Goal: Task Accomplishment & Management: Manage account settings

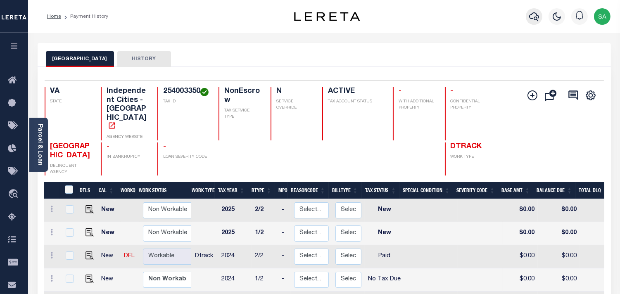
click at [529, 19] on icon "button" at bounding box center [534, 17] width 10 height 10
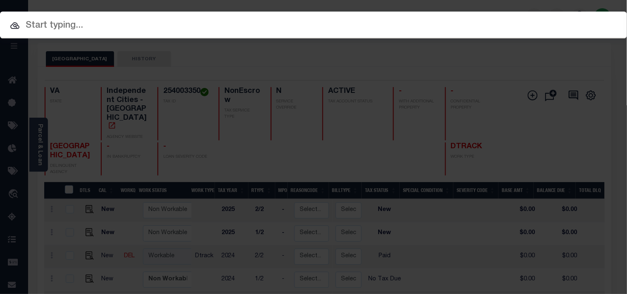
click at [522, 17] on div "Include Loans TBM Customers Borrowers Payments (Lender Non-Disb) Payments (Lend…" at bounding box center [313, 25] width 627 height 27
paste input "40011542"
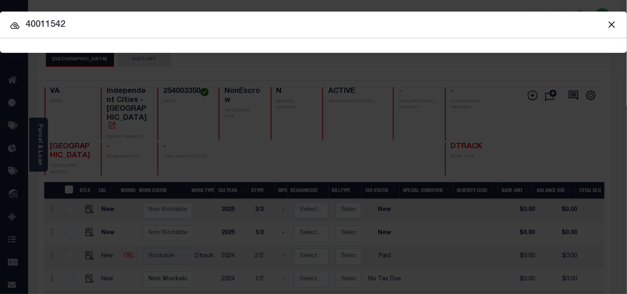
type input "40011542"
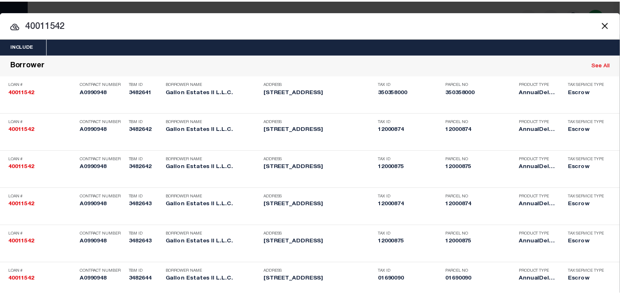
scroll to position [306, 0]
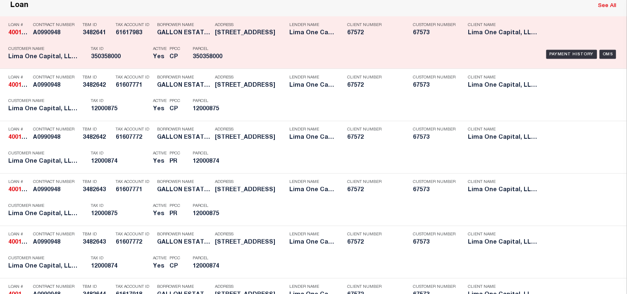
click at [254, 67] on div "Payment History OMS" at bounding box center [430, 55] width 376 height 24
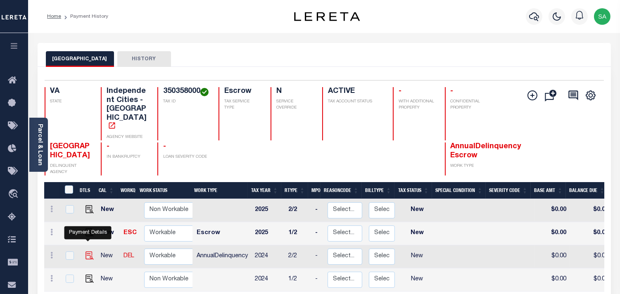
click at [87, 252] on img "" at bounding box center [90, 256] width 8 height 8
checkbox input "true"
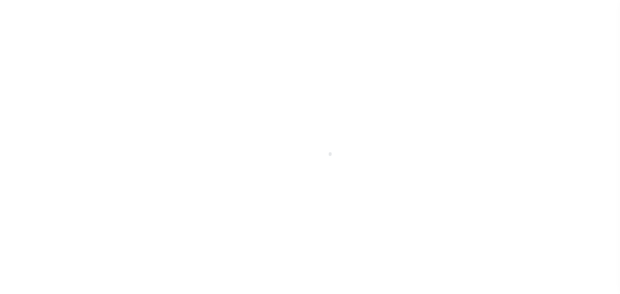
select select "NW2"
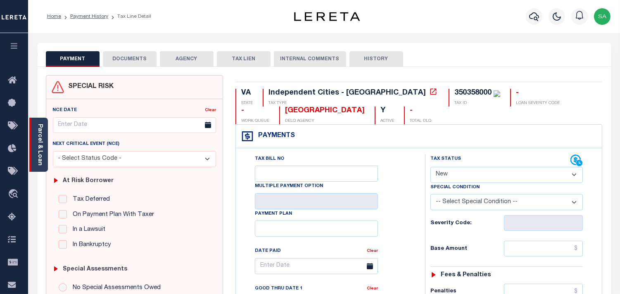
click at [46, 153] on div "Parcel & Loan" at bounding box center [38, 145] width 19 height 54
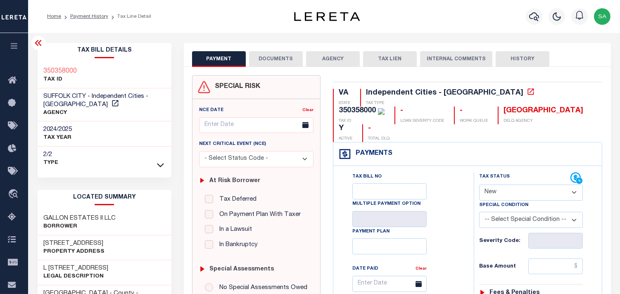
click at [294, 60] on button "DOCUMENTS" at bounding box center [276, 59] width 54 height 16
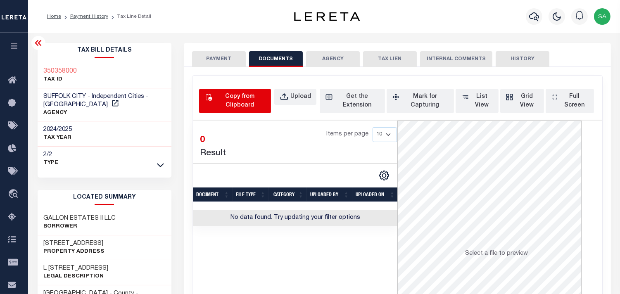
click at [239, 96] on div "Copy from Clipboard" at bounding box center [240, 101] width 52 height 17
select select "POP"
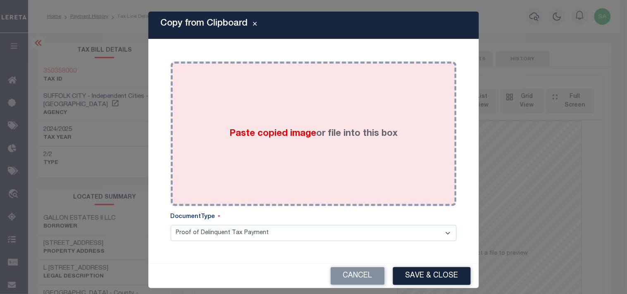
click at [245, 114] on div "Paste copied image or file into this box" at bounding box center [313, 134] width 273 height 132
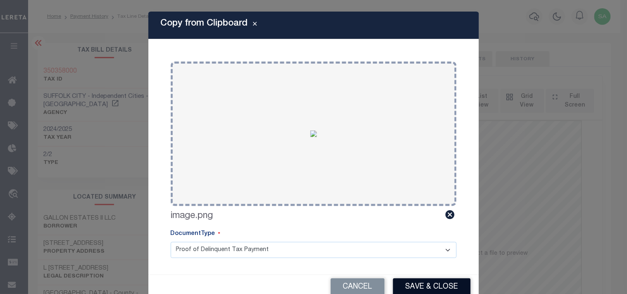
click at [421, 281] on button "Save & Close" at bounding box center [432, 287] width 78 height 18
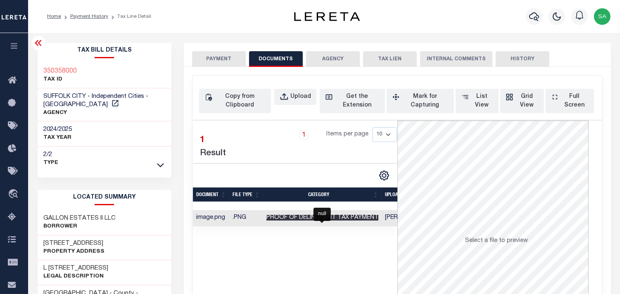
click at [314, 221] on span "Proof of Delinquent Tax Payment" at bounding box center [322, 218] width 112 height 6
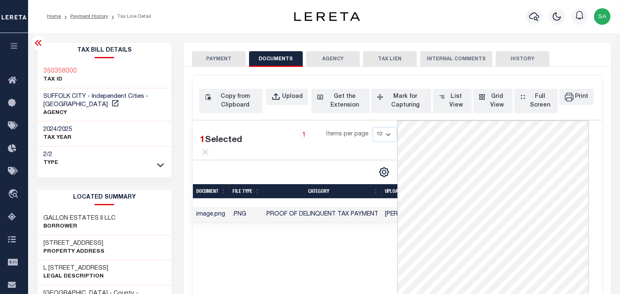
click at [222, 63] on button "PAYMENT" at bounding box center [219, 59] width 54 height 16
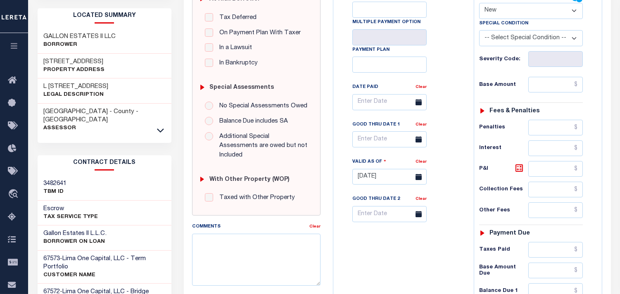
scroll to position [138, 0]
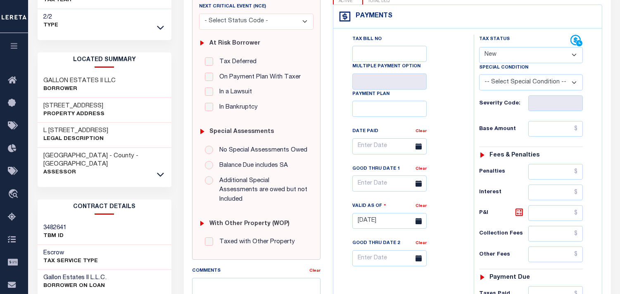
drag, startPoint x: 502, startPoint y: 36, endPoint x: 502, endPoint y: 43, distance: 6.2
click at [502, 47] on select "- Select Status Code - Open Due/Unpaid Paid Incomplete No Tax Due Internal Refu…" at bounding box center [531, 55] width 104 height 16
select select "DUE"
click at [479, 47] on select "- Select Status Code - Open Due/Unpaid Paid Incomplete No Tax Due Internal Refu…" at bounding box center [531, 55] width 104 height 16
type input "09/11/2025"
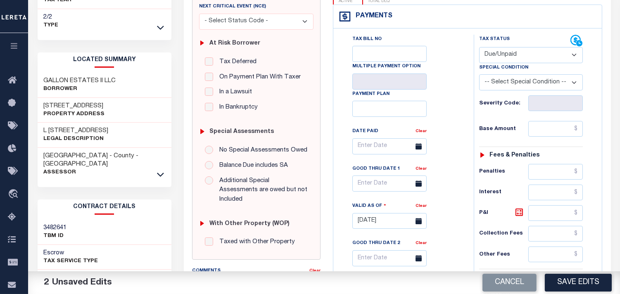
click at [508, 47] on select "- Select Status Code - Open Due/Unpaid Paid Incomplete No Tax Due Internal Refu…" at bounding box center [531, 55] width 104 height 16
select select "PYD"
click at [479, 47] on select "- Select Status Code - Open Due/Unpaid Paid Incomplete No Tax Due Internal Refu…" at bounding box center [531, 55] width 104 height 16
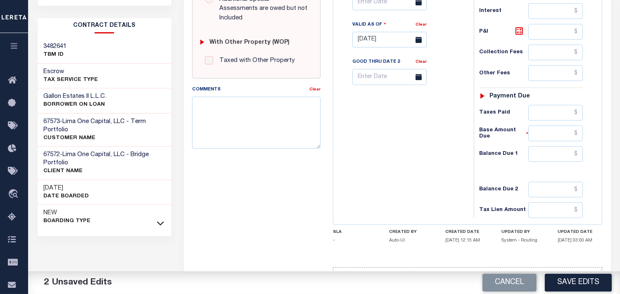
scroll to position [321, 0]
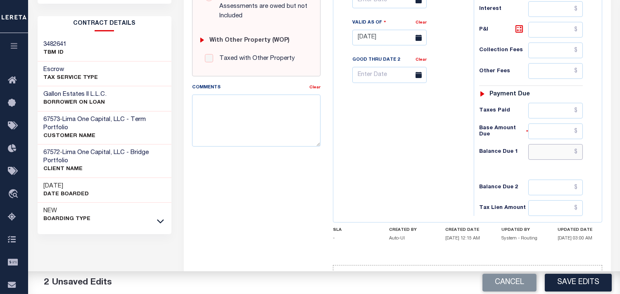
click at [547, 144] on input "text" at bounding box center [555, 152] width 55 height 16
type input "$0.00"
click at [373, 117] on div "Tax Bill No Multiple Payment Option Payment Plan Clear" at bounding box center [401, 33] width 132 height 365
click at [582, 278] on button "Save Edits" at bounding box center [578, 283] width 67 height 18
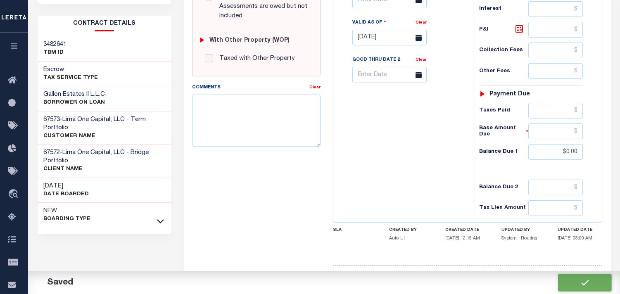
checkbox input "false"
type input "$0"
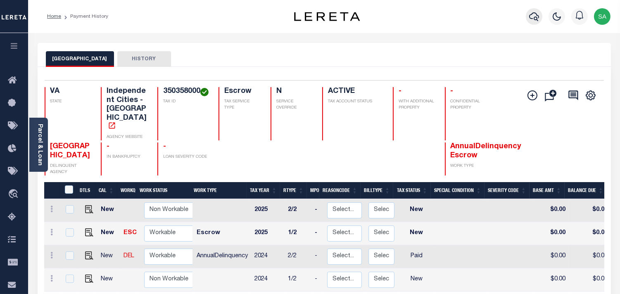
click at [536, 18] on icon "button" at bounding box center [534, 17] width 10 height 10
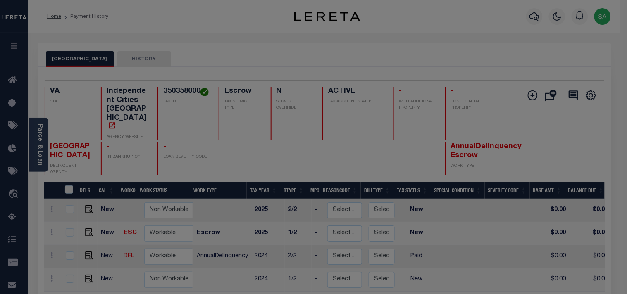
click at [0, 0] on div "Include Loans TBM Customers Borrowers Payments (Lender Non-Disb) Payments (Lend…" at bounding box center [0, 0] width 0 height 0
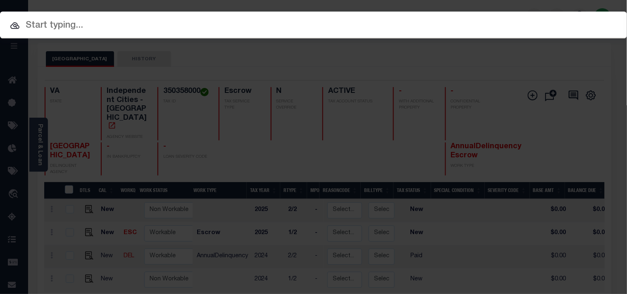
paste input "122905"
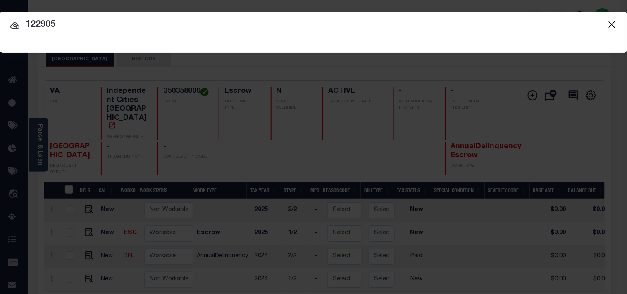
type input "122905"
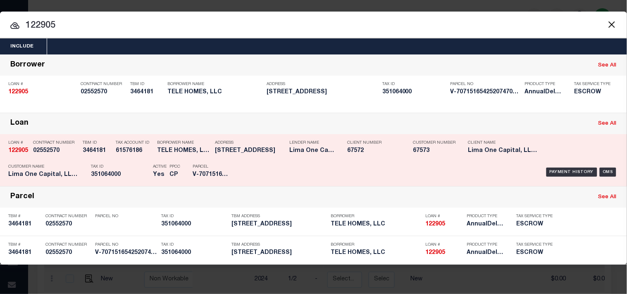
click at [104, 160] on div "Tax ID 351064000" at bounding box center [120, 172] width 58 height 24
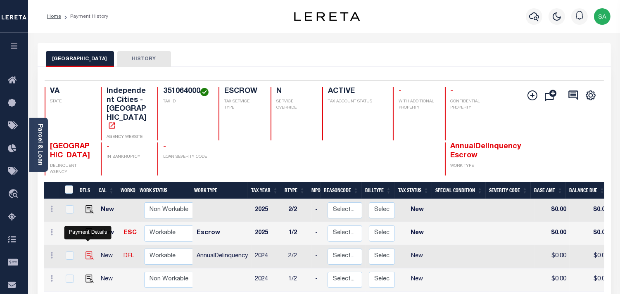
click at [86, 252] on img "" at bounding box center [90, 256] width 8 height 8
checkbox input "true"
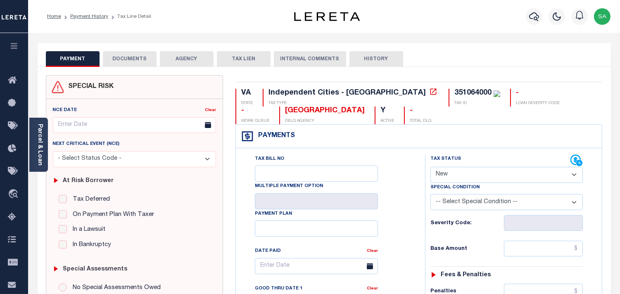
click at [131, 63] on button "DOCUMENTS" at bounding box center [130, 59] width 54 height 16
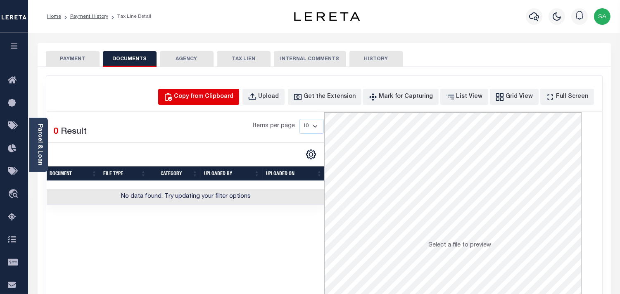
click at [202, 99] on div "Copy from Clipboard" at bounding box center [203, 97] width 59 height 9
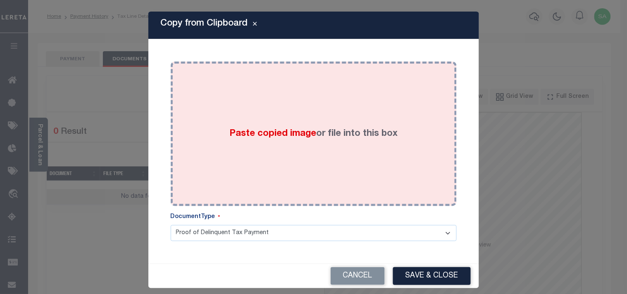
click at [205, 120] on div "Paste copied image or file into this box" at bounding box center [313, 134] width 273 height 132
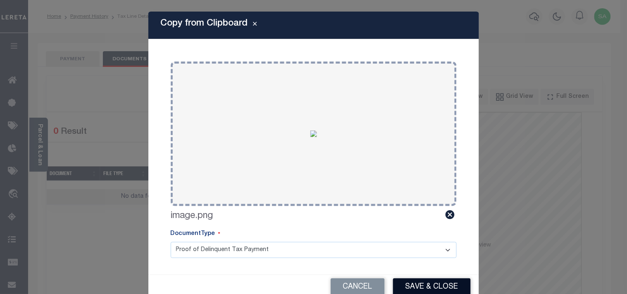
click at [459, 285] on button "Save & Close" at bounding box center [432, 287] width 78 height 18
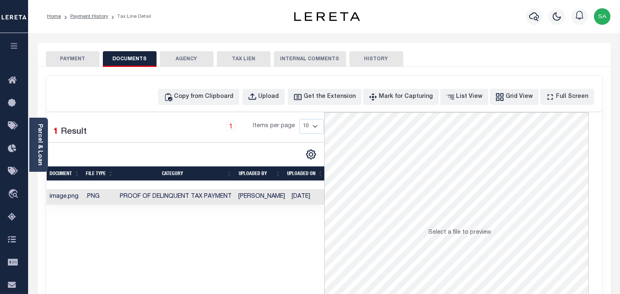
click at [77, 53] on button "PAYMENT" at bounding box center [73, 59] width 54 height 16
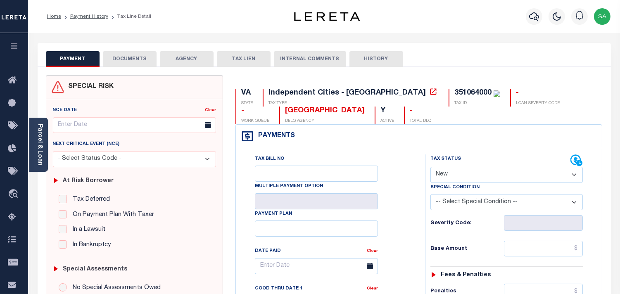
click at [463, 176] on select "- Select Status Code - Open Due/Unpaid Paid Incomplete No Tax Due Internal Refu…" at bounding box center [506, 175] width 152 height 16
select select "PYD"
click at [430, 167] on select "- Select Status Code - Open Due/Unpaid Paid Incomplete No Tax Due Internal Refu…" at bounding box center [506, 175] width 152 height 16
type input "09/11/2025"
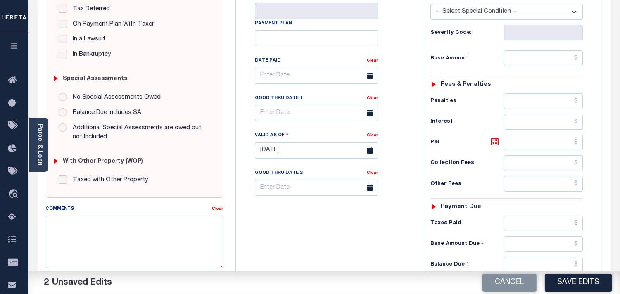
scroll to position [275, 0]
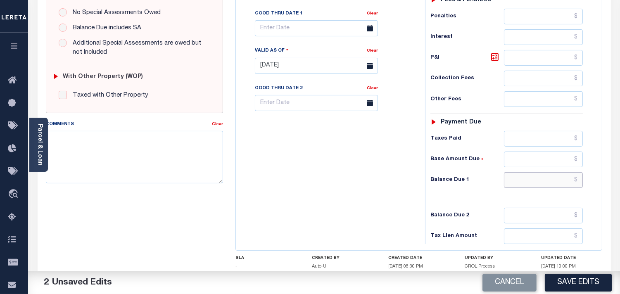
click at [567, 188] on input "text" at bounding box center [543, 180] width 79 height 16
type input "$0.00"
drag, startPoint x: 431, startPoint y: 183, endPoint x: 459, endPoint y: 204, distance: 35.6
click at [431, 183] on h6 "Balance Due 1" at bounding box center [467, 180] width 74 height 7
click at [598, 291] on button "Save Edits" at bounding box center [578, 283] width 67 height 18
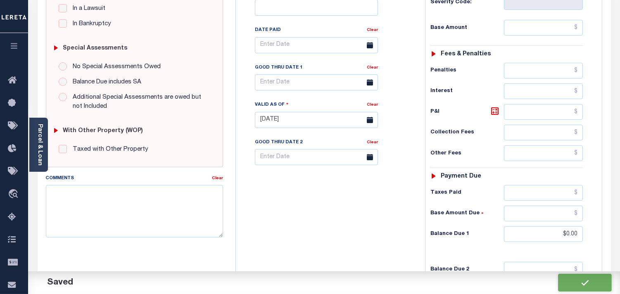
scroll to position [138, 0]
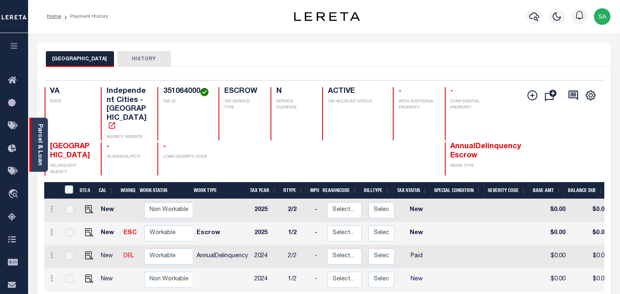
click at [44, 143] on div "Parcel & Loan" at bounding box center [38, 145] width 19 height 54
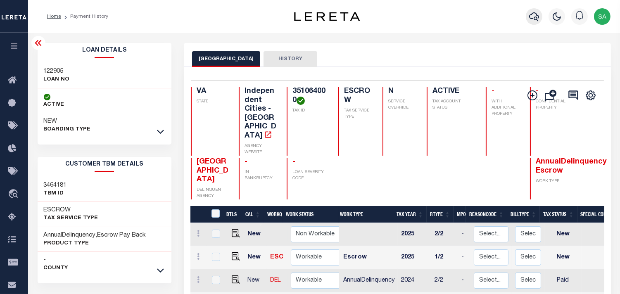
click at [535, 16] on icon "button" at bounding box center [534, 17] width 10 height 10
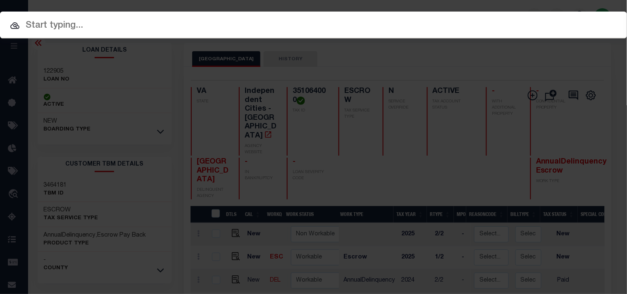
click at [489, 19] on input "text" at bounding box center [313, 26] width 627 height 14
paste input "126183"
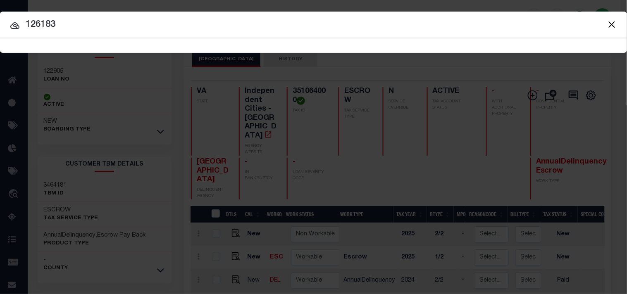
type input "126183"
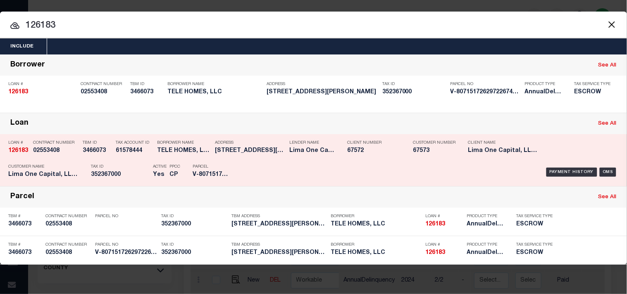
click at [132, 163] on div "Tax ID 352367000" at bounding box center [120, 172] width 58 height 24
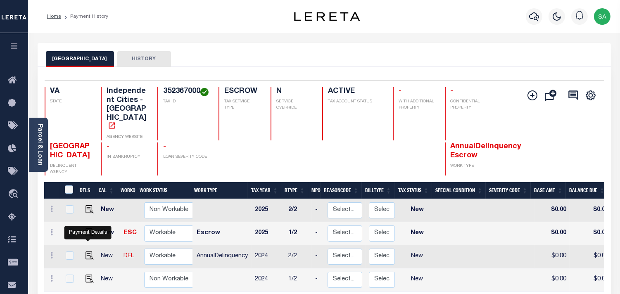
drag, startPoint x: 88, startPoint y: 237, endPoint x: 129, endPoint y: 230, distance: 41.5
click at [88, 252] on img "" at bounding box center [90, 256] width 8 height 8
checkbox input "true"
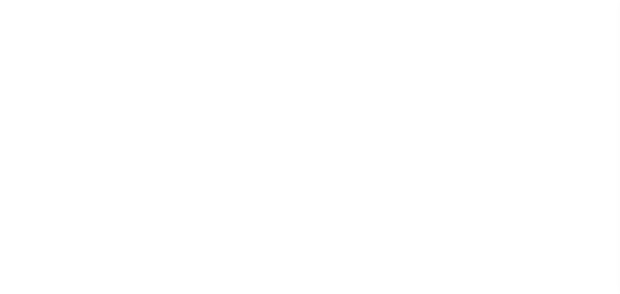
select select "NW2"
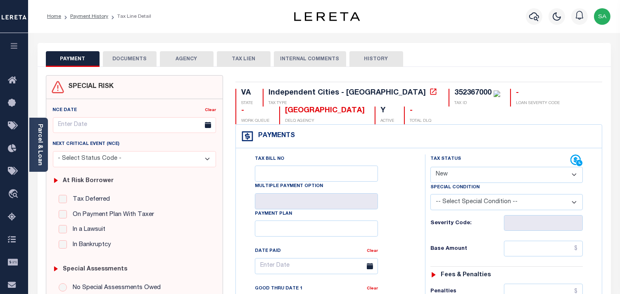
drag, startPoint x: 135, startPoint y: 57, endPoint x: 150, endPoint y: 72, distance: 21.3
click at [135, 57] on button "DOCUMENTS" at bounding box center [130, 59] width 54 height 16
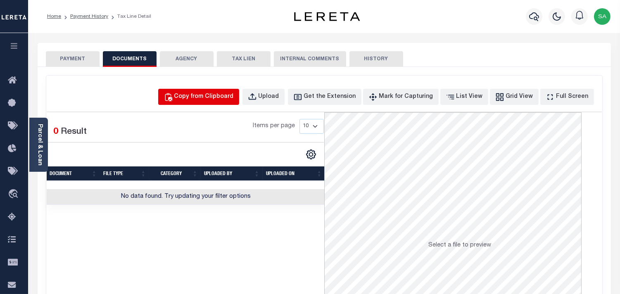
click at [228, 95] on div "Copy from Clipboard" at bounding box center [203, 97] width 59 height 9
select select "POP"
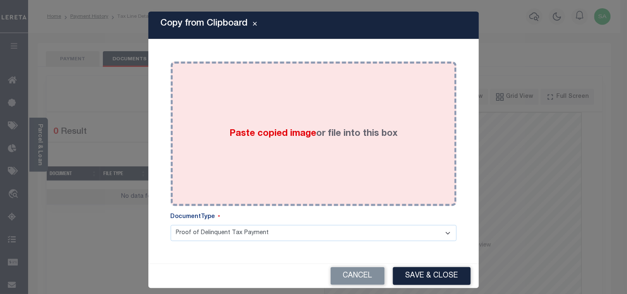
click at [242, 108] on div "Paste copied image or file into this box" at bounding box center [313, 134] width 273 height 132
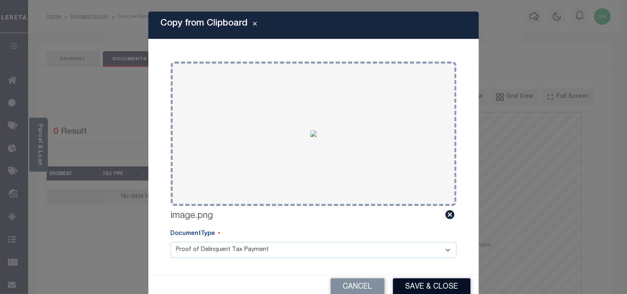
click at [431, 284] on button "Save & Close" at bounding box center [432, 287] width 78 height 18
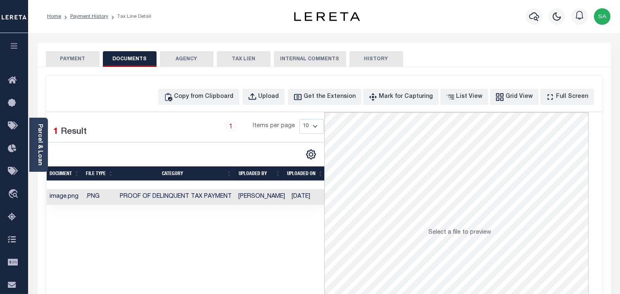
click at [86, 62] on button "PAYMENT" at bounding box center [73, 59] width 54 height 16
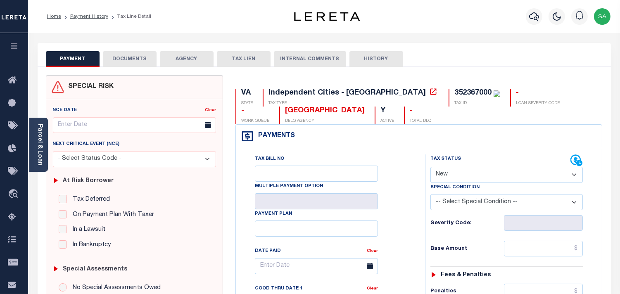
drag, startPoint x: 454, startPoint y: 167, endPoint x: 456, endPoint y: 183, distance: 15.3
click at [454, 167] on select "- Select Status Code - Open Due/Unpaid Paid Incomplete No Tax Due Internal Refu…" at bounding box center [506, 175] width 152 height 16
select select "INC"
click at [430, 167] on select "- Select Status Code - Open Due/Unpaid Paid Incomplete No Tax Due Internal Refu…" at bounding box center [506, 175] width 152 height 16
type input "[DATE]"
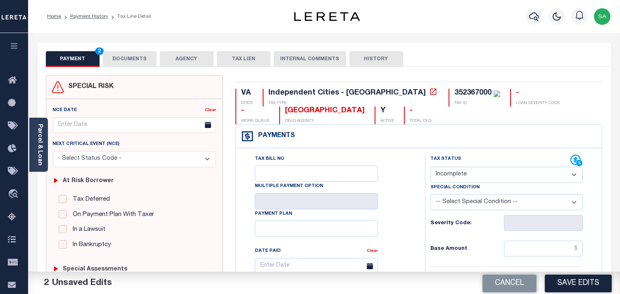
drag, startPoint x: 452, startPoint y: 174, endPoint x: 454, endPoint y: 181, distance: 6.7
click at [452, 174] on select "- Select Status Code - Open Due/Unpaid Paid Incomplete No Tax Due Internal Refu…" at bounding box center [506, 175] width 152 height 16
select select "PYD"
click at [430, 167] on select "- Select Status Code - Open Due/Unpaid Paid Incomplete No Tax Due Internal Refu…" at bounding box center [506, 175] width 152 height 16
click at [41, 152] on link "Parcel & Loan" at bounding box center [40, 145] width 6 height 42
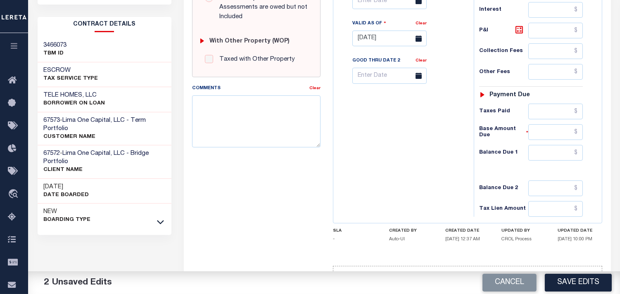
scroll to position [321, 0]
click at [569, 144] on input "text" at bounding box center [555, 152] width 55 height 16
type input "$0.00"
click at [425, 137] on div "Tax Bill No Multiple Payment Option Payment Plan Clear" at bounding box center [401, 33] width 132 height 365
click at [576, 287] on button "Save Edits" at bounding box center [578, 283] width 67 height 18
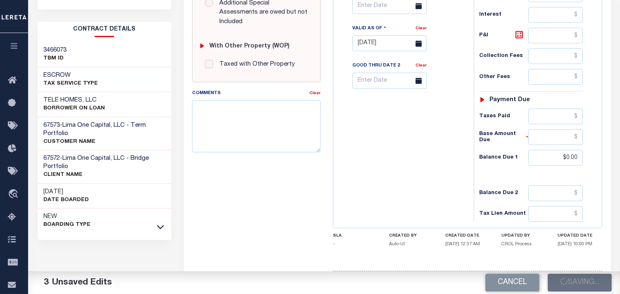
scroll to position [183, 0]
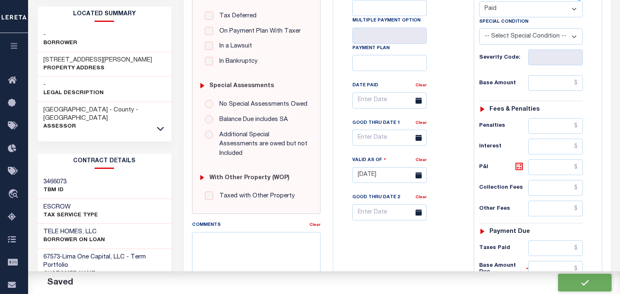
checkbox input "false"
type input "$0"
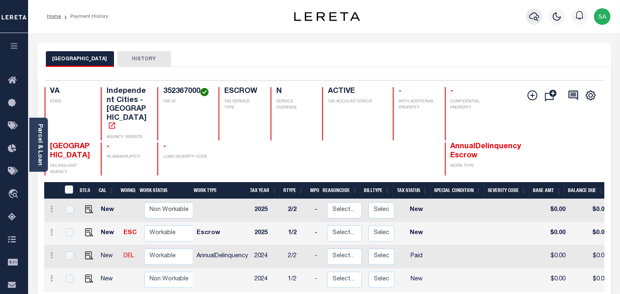
click at [532, 19] on icon "button" at bounding box center [534, 17] width 10 height 10
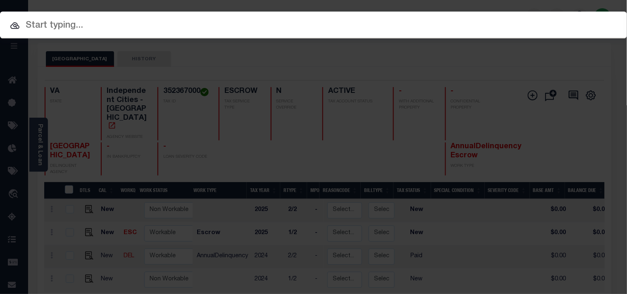
click at [518, 19] on input "text" at bounding box center [313, 26] width 627 height 14
paste input "121234"
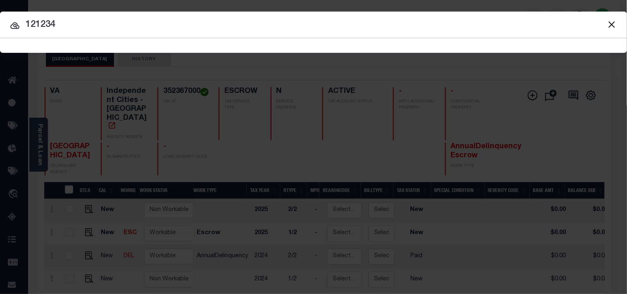
type input "121234"
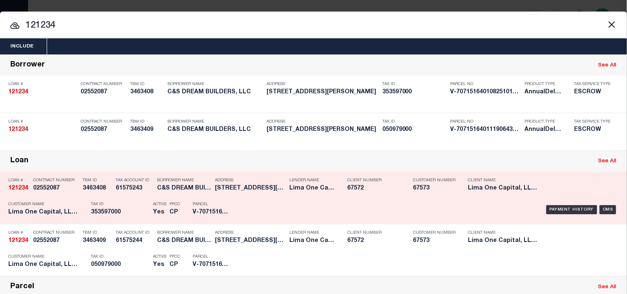
click at [132, 222] on div "Tax ID 353597000" at bounding box center [120, 210] width 58 height 24
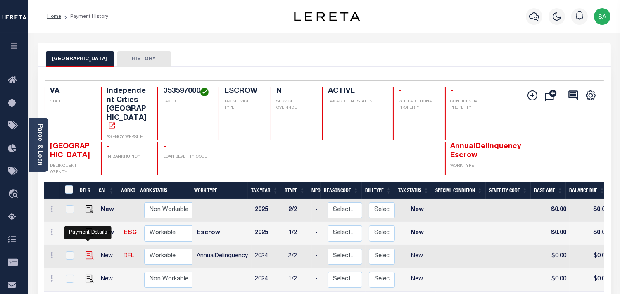
click at [86, 252] on img "" at bounding box center [90, 256] width 8 height 8
checkbox input "true"
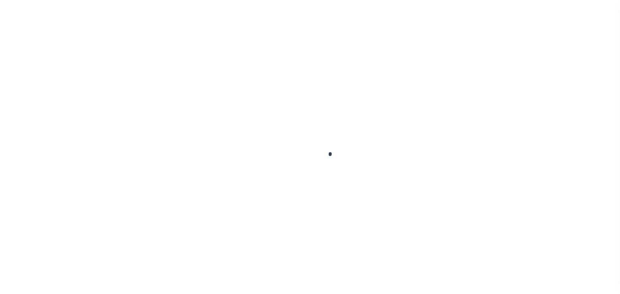
checkbox input "false"
type input "[DATE]"
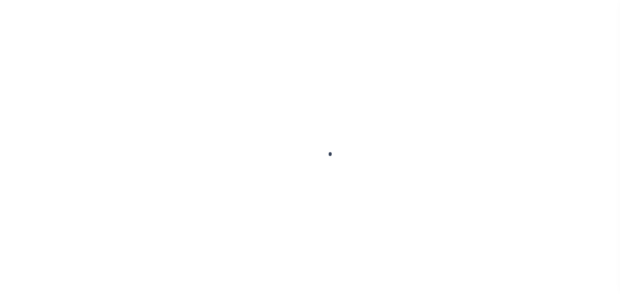
select select "NW2"
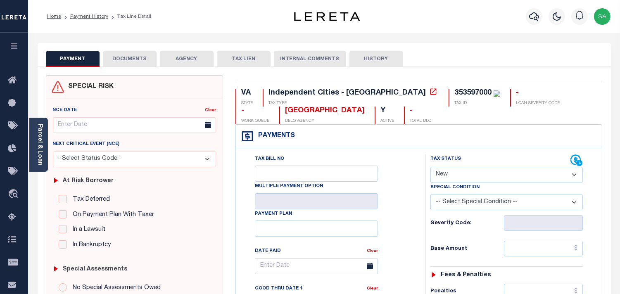
click at [122, 54] on button "DOCUMENTS" at bounding box center [130, 59] width 54 height 16
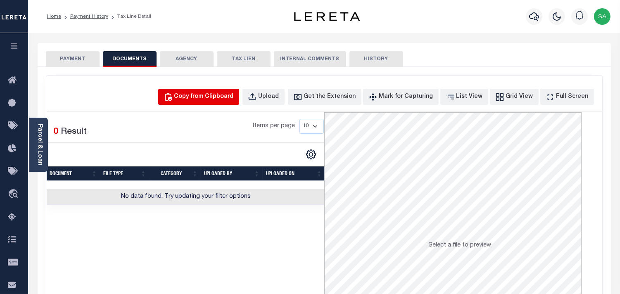
click at [218, 96] on div "Copy from Clipboard" at bounding box center [203, 97] width 59 height 9
select select "POP"
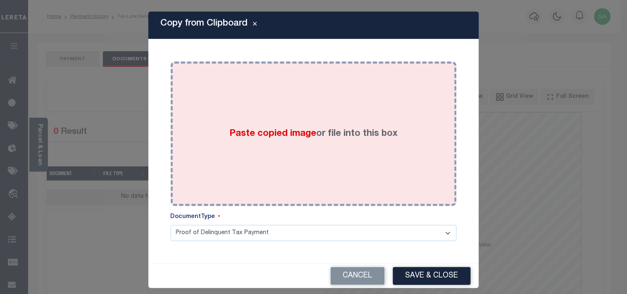
click at [233, 107] on div "Paste copied image or file into this box" at bounding box center [313, 134] width 273 height 132
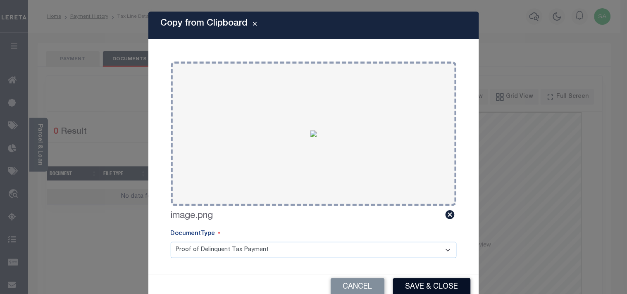
click at [427, 280] on button "Save & Close" at bounding box center [432, 287] width 78 height 18
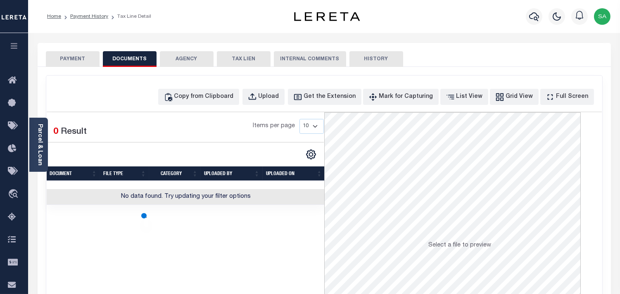
click at [74, 61] on button "PAYMENT" at bounding box center [73, 59] width 54 height 16
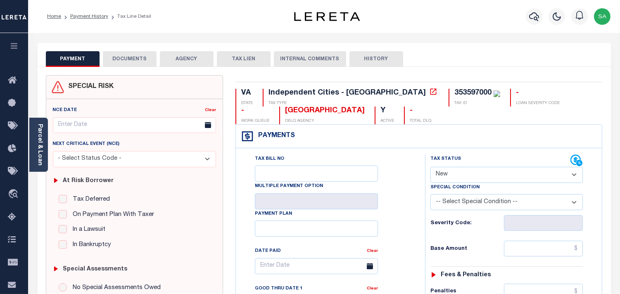
click at [501, 177] on select "- Select Status Code - Open Due/Unpaid Paid Incomplete No Tax Due Internal Refu…" at bounding box center [506, 175] width 152 height 16
select select "PYD"
click at [430, 167] on select "- Select Status Code - Open Due/Unpaid Paid Incomplete No Tax Due Internal Refu…" at bounding box center [506, 175] width 152 height 16
type input "[DATE]"
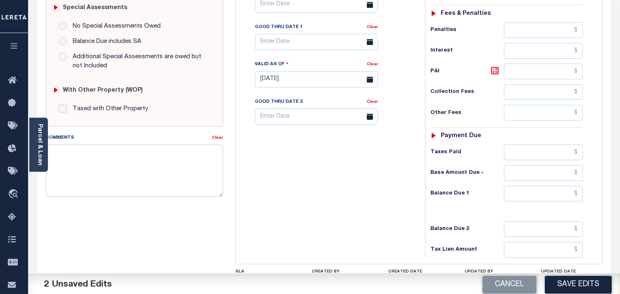
scroll to position [321, 0]
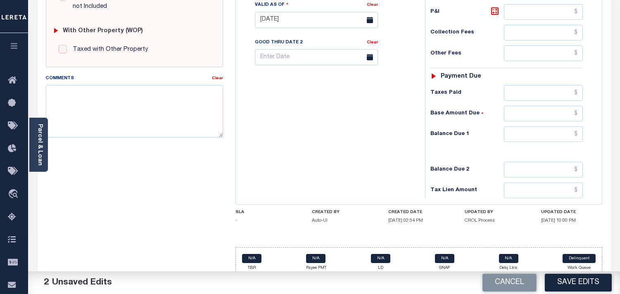
click at [568, 126] on div "Tax Status Status - Select Status Code -" at bounding box center [509, 16] width 169 height 365
drag, startPoint x: 568, startPoint y: 140, endPoint x: 543, endPoint y: 141, distance: 24.4
click at [568, 140] on input "text" at bounding box center [543, 134] width 79 height 16
type input "$0.00"
click at [416, 147] on div "Tax Bill No Multiple Payment Option Payment Plan Clear" at bounding box center [328, 16] width 181 height 365
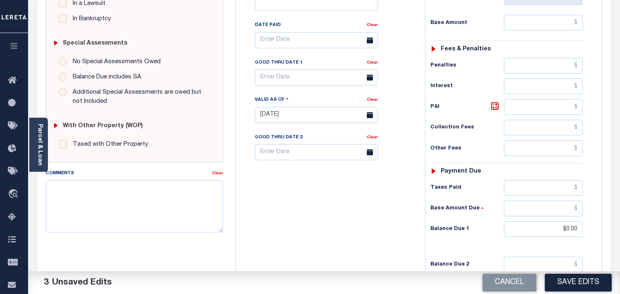
scroll to position [92, 0]
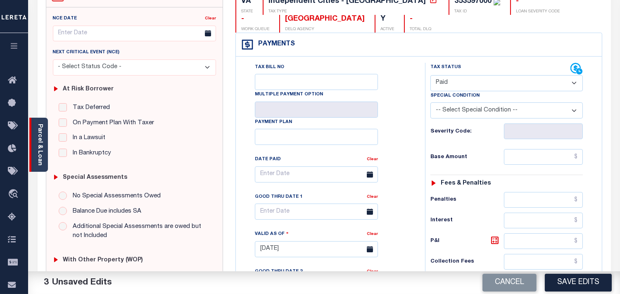
click at [38, 147] on link "Parcel & Loan" at bounding box center [40, 145] width 6 height 42
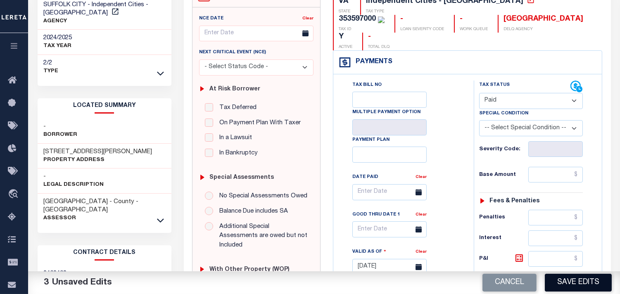
click at [579, 283] on button "Save Edits" at bounding box center [578, 283] width 67 height 18
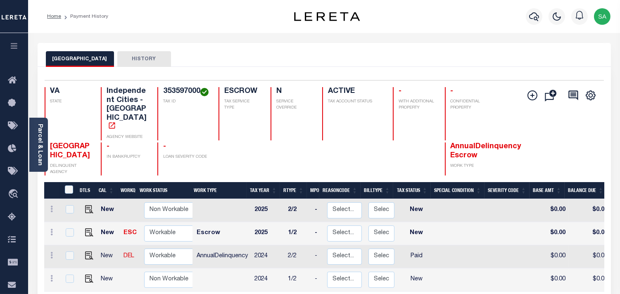
click at [543, 17] on div at bounding box center [534, 16] width 23 height 29
click at [538, 17] on icon "button" at bounding box center [534, 16] width 10 height 9
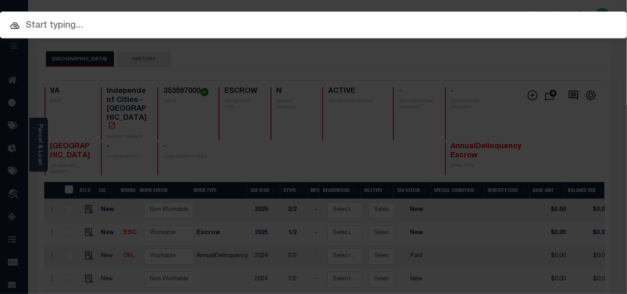
click at [498, 24] on input "text" at bounding box center [313, 26] width 627 height 14
paste input "128484"
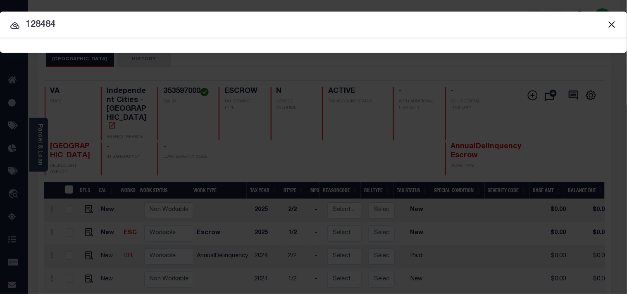
type input "128484"
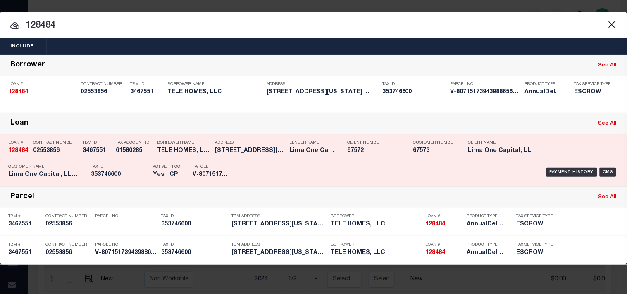
click at [145, 157] on div "Tax Account ID 61580285" at bounding box center [134, 148] width 37 height 24
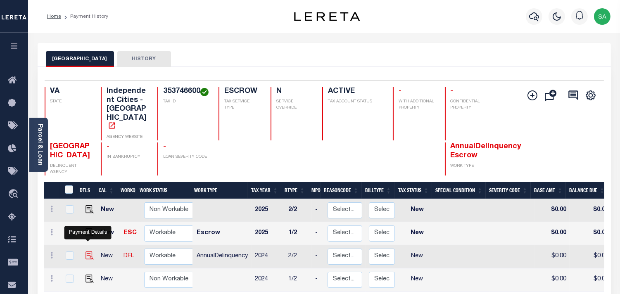
click at [90, 252] on img "" at bounding box center [90, 256] width 8 height 8
checkbox input "true"
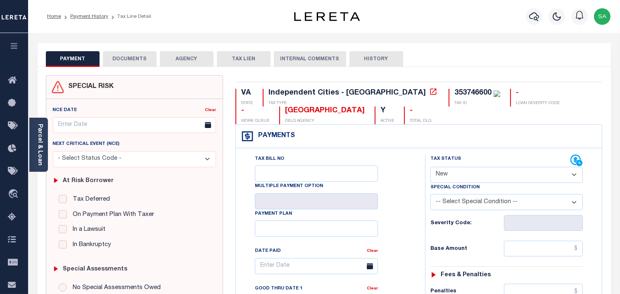
drag, startPoint x: 128, startPoint y: 61, endPoint x: 129, endPoint y: 67, distance: 6.3
click at [128, 61] on button "DOCUMENTS" at bounding box center [130, 59] width 54 height 16
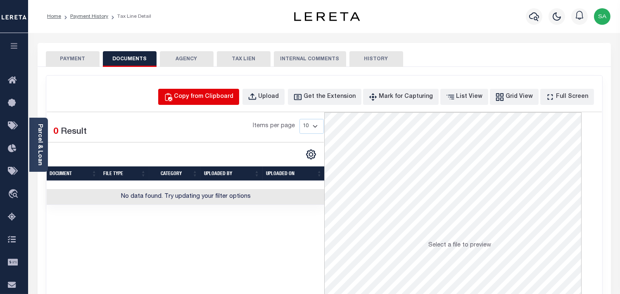
click at [211, 96] on div "Copy from Clipboard" at bounding box center [203, 97] width 59 height 9
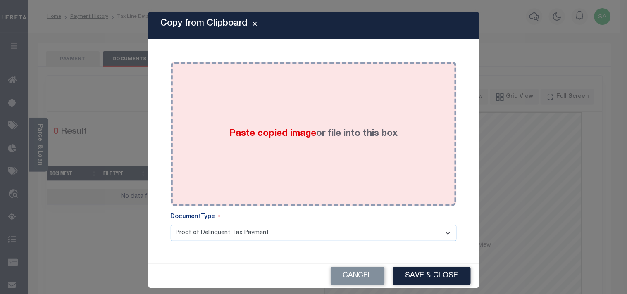
click at [205, 123] on div "Paste copied image or file into this box" at bounding box center [313, 134] width 273 height 132
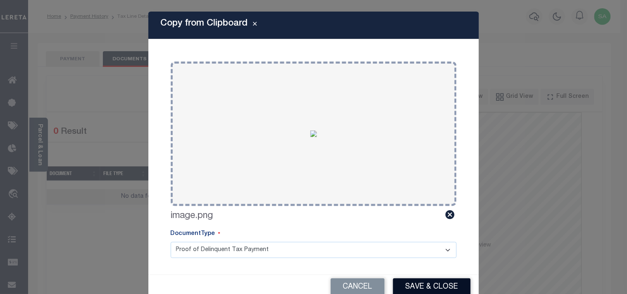
click at [425, 285] on button "Save & Close" at bounding box center [432, 287] width 78 height 18
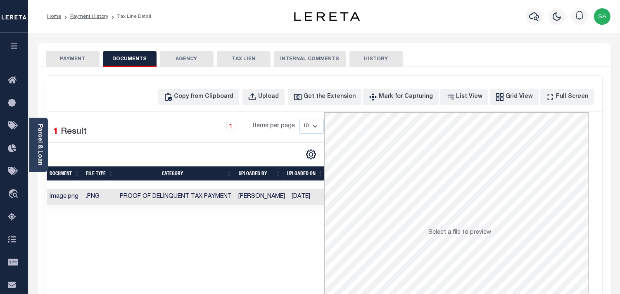
click at [88, 58] on button "PAYMENT" at bounding box center [73, 59] width 54 height 16
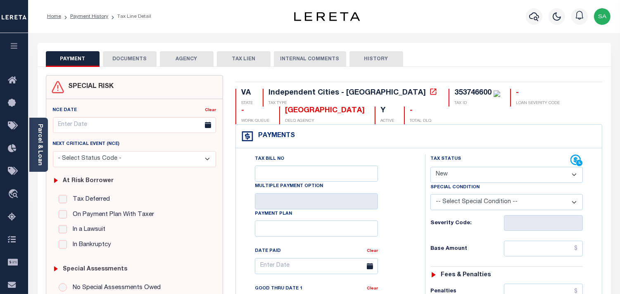
drag, startPoint x: 464, startPoint y: 178, endPoint x: 465, endPoint y: 182, distance: 4.2
click at [465, 179] on select "- Select Status Code - Open Due/Unpaid Paid Incomplete No Tax Due Internal Refu…" at bounding box center [506, 175] width 152 height 16
select select "PYD"
click at [430, 167] on select "- Select Status Code - Open Due/Unpaid Paid Incomplete No Tax Due Internal Refu…" at bounding box center [506, 175] width 152 height 16
type input "[DATE]"
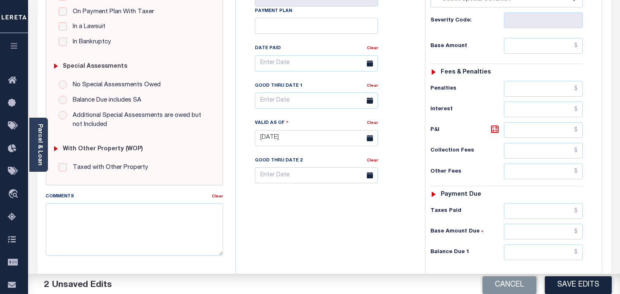
scroll to position [275, 0]
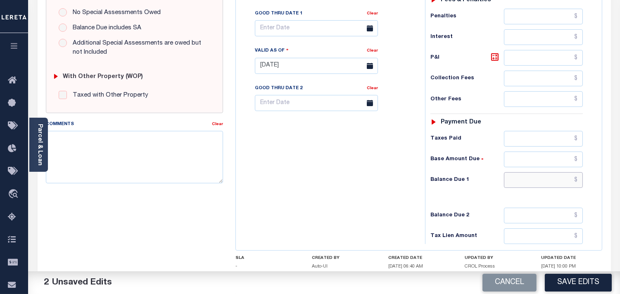
click at [546, 185] on input "text" at bounding box center [543, 180] width 79 height 16
type input "$0.00"
click at [409, 188] on div "Tax Bill No Multiple Payment Option Payment Plan Clear" at bounding box center [328, 61] width 181 height 365
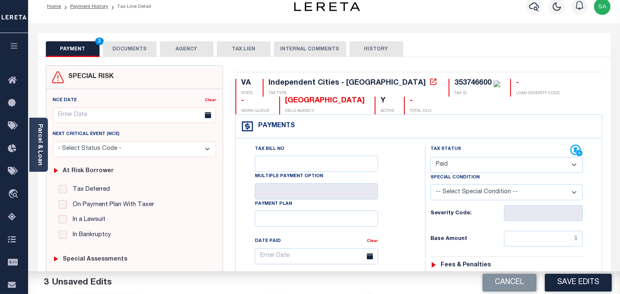
scroll to position [0, 0]
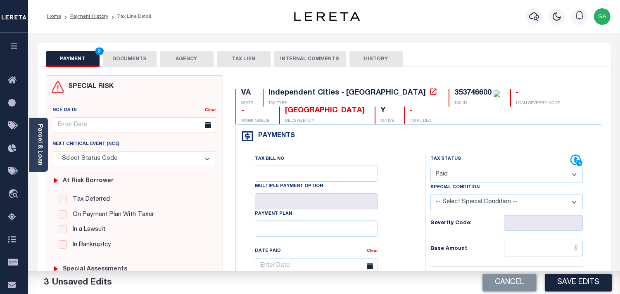
click at [138, 59] on button "DOCUMENTS" at bounding box center [130, 59] width 54 height 16
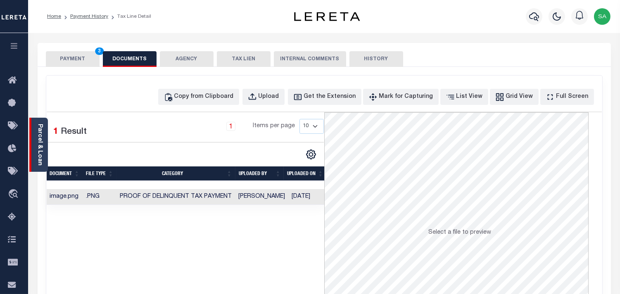
click at [40, 143] on link "Parcel & Loan" at bounding box center [40, 145] width 6 height 42
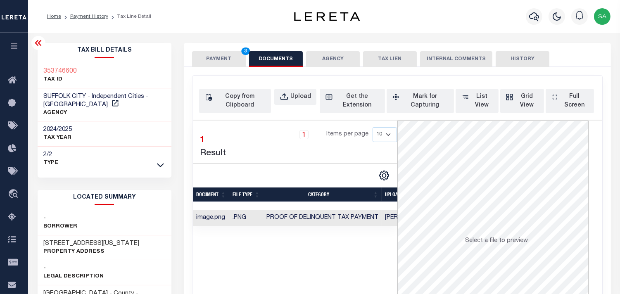
click at [220, 59] on button "PAYMENT 3" at bounding box center [219, 59] width 54 height 16
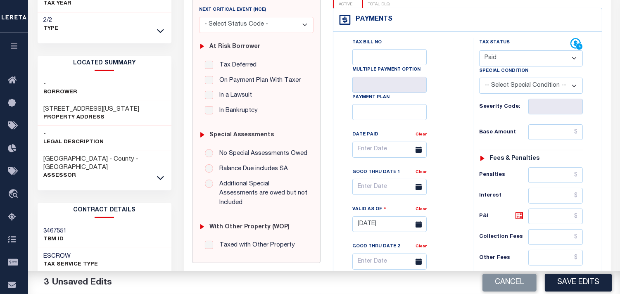
scroll to position [229, 0]
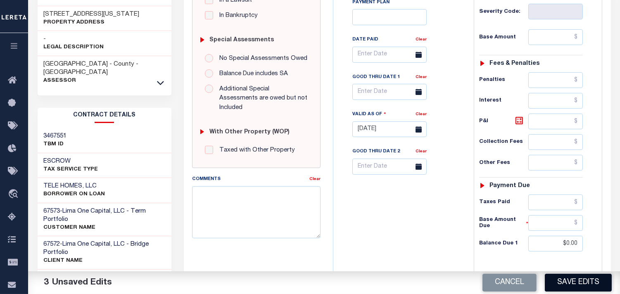
click at [565, 281] on button "Save Edits" at bounding box center [578, 283] width 67 height 18
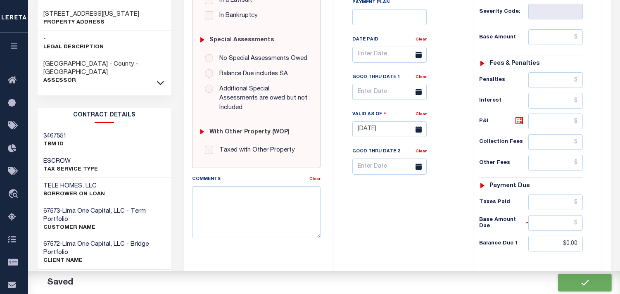
checkbox input "false"
type input "$0"
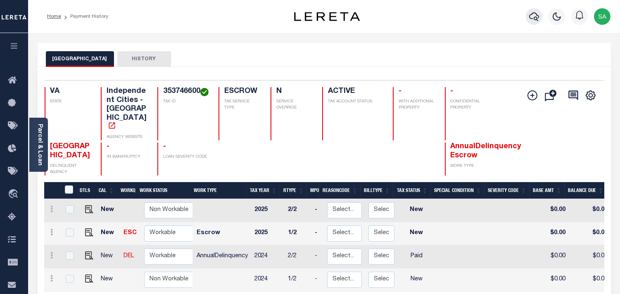
click at [535, 21] on icon "button" at bounding box center [534, 17] width 10 height 10
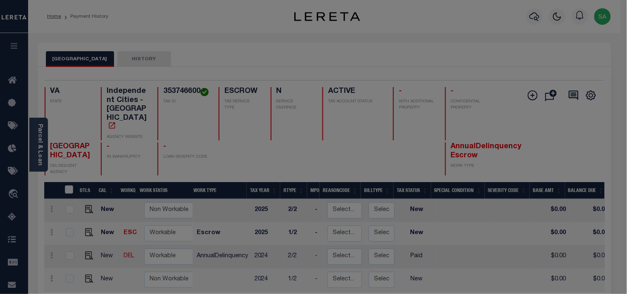
click at [0, 0] on span at bounding box center [0, 0] width 0 height 0
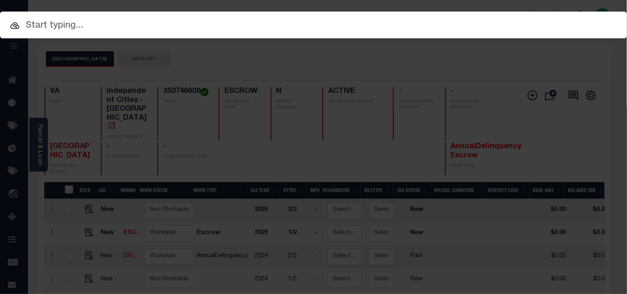
paste input "2191156"
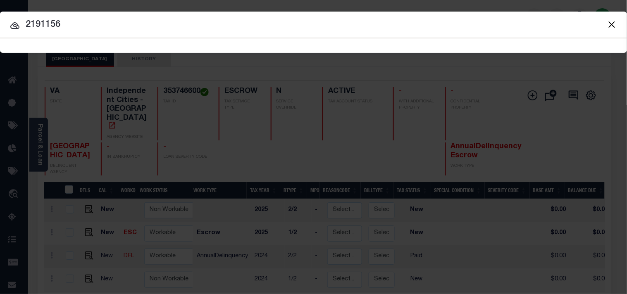
type input "2191156"
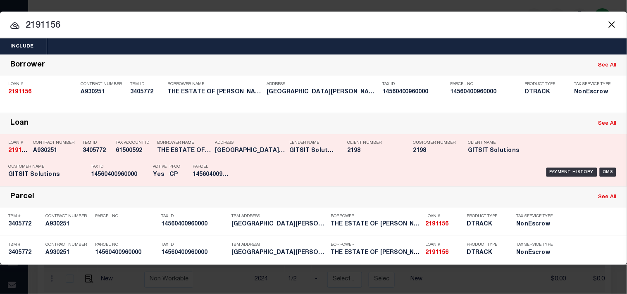
click at [268, 173] on div "Payment History OMS" at bounding box center [430, 172] width 376 height 24
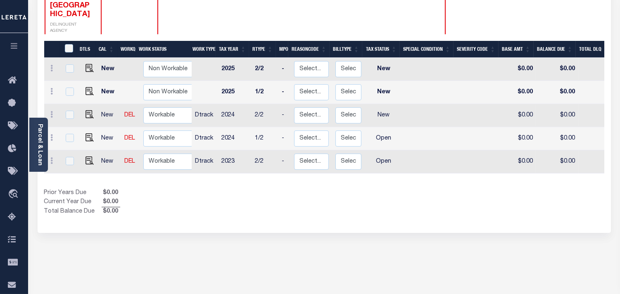
scroll to position [138, 0]
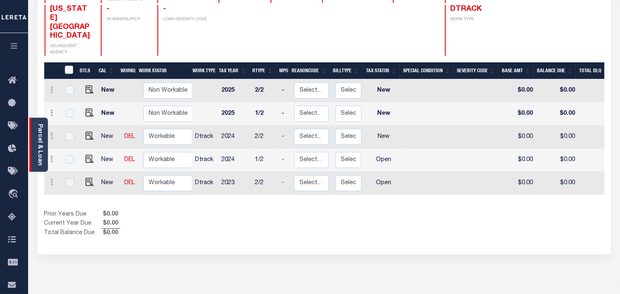
click at [43, 154] on div "Parcel & Loan" at bounding box center [38, 145] width 19 height 54
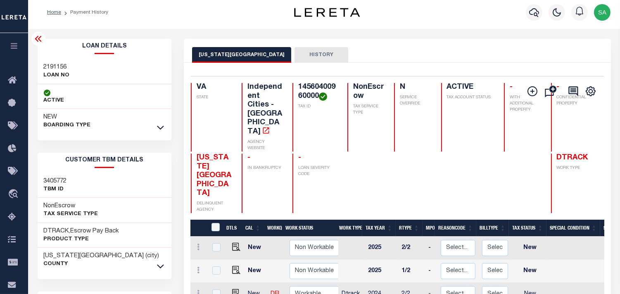
scroll to position [0, 0]
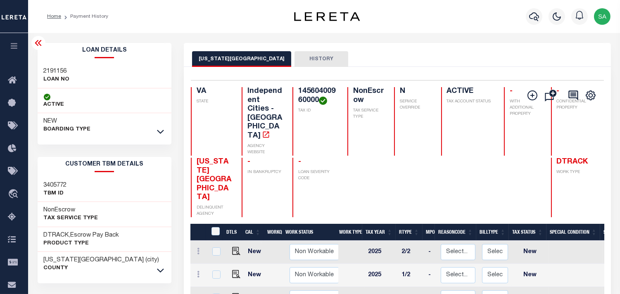
click at [156, 130] on link at bounding box center [161, 131] width 10 height 6
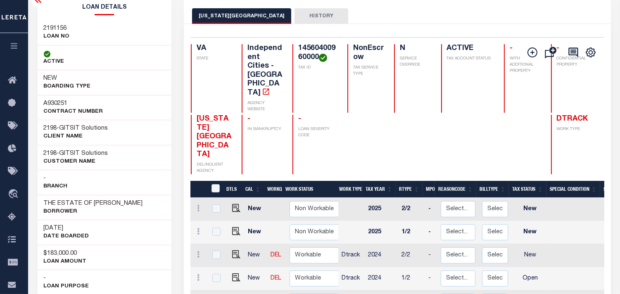
scroll to position [92, 0]
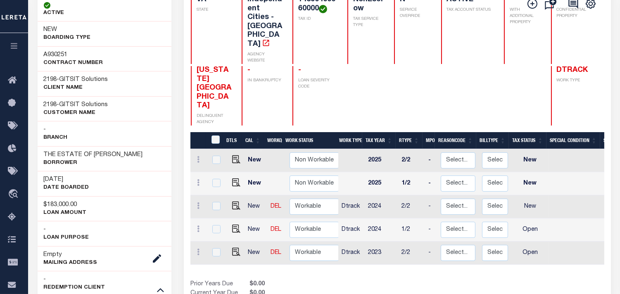
click at [80, 184] on h3 "12/23/2024" at bounding box center [66, 180] width 45 height 8
click at [81, 192] on p "DATE BOARDED" at bounding box center [66, 188] width 45 height 8
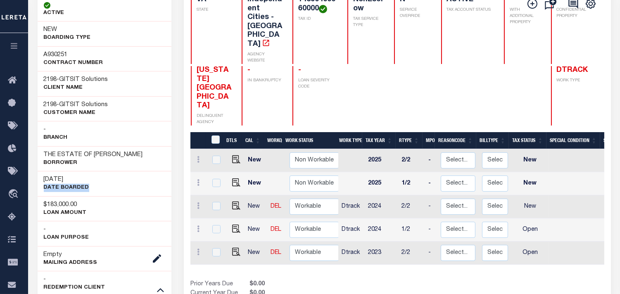
click at [81, 192] on p "DATE BOARDED" at bounding box center [66, 188] width 45 height 8
copy div "DATE BOARDED"
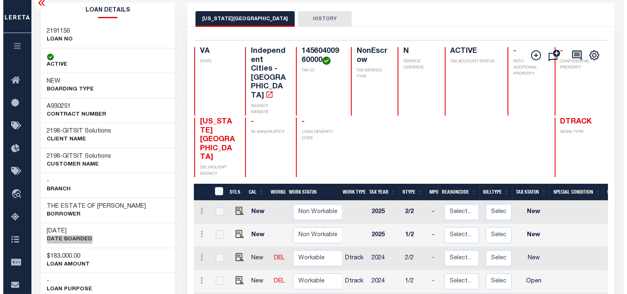
scroll to position [0, 0]
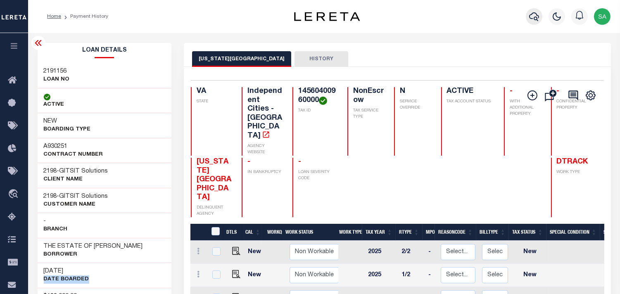
click at [540, 17] on button "button" at bounding box center [534, 16] width 17 height 17
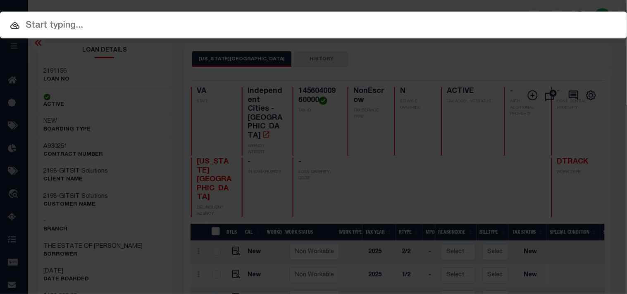
click at [481, 16] on div "Include Loans TBM Customers Borrowers Payments (Lender Non-Disb) Payments (Lend…" at bounding box center [313, 25] width 627 height 27
paste input "128419"
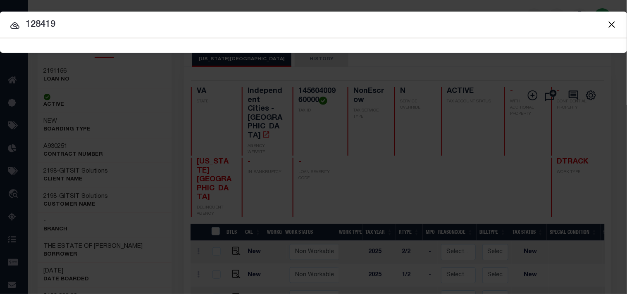
type input "128419"
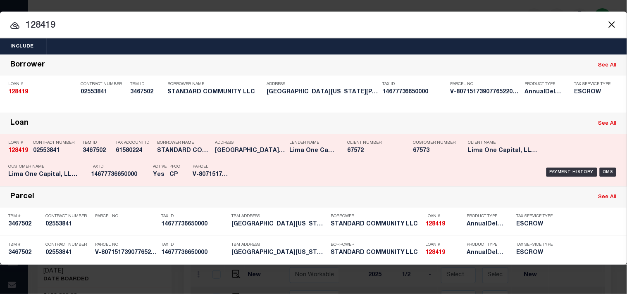
click at [139, 167] on p "Tax ID" at bounding box center [120, 166] width 58 height 5
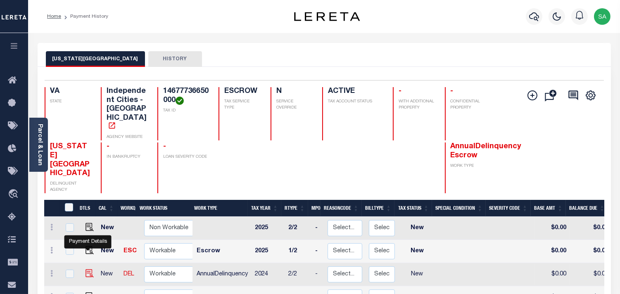
click at [88, 269] on img "" at bounding box center [90, 273] width 8 height 8
checkbox input "true"
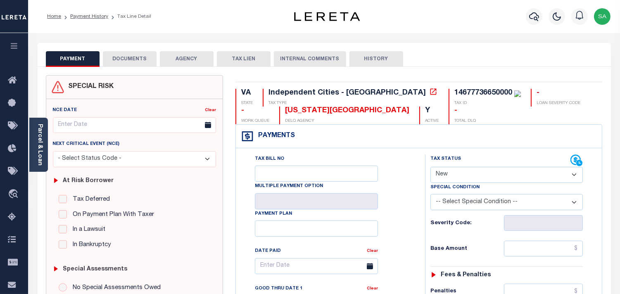
click at [457, 179] on select "- Select Status Code - Open Due/Unpaid Paid Incomplete No Tax Due Internal Refu…" at bounding box center [506, 175] width 152 height 16
select select "PYD"
click at [430, 167] on select "- Select Status Code - Open Due/Unpaid Paid Incomplete No Tax Due Internal Refu…" at bounding box center [506, 175] width 152 height 16
type input "[DATE]"
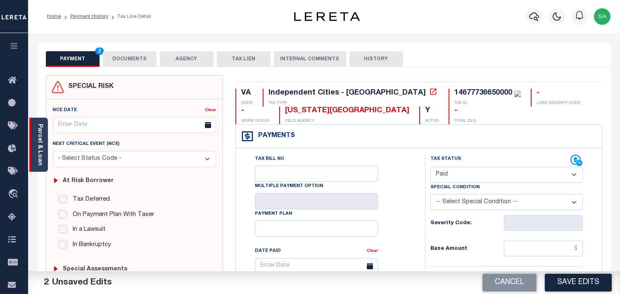
click at [38, 155] on link "Parcel & Loan" at bounding box center [40, 145] width 6 height 42
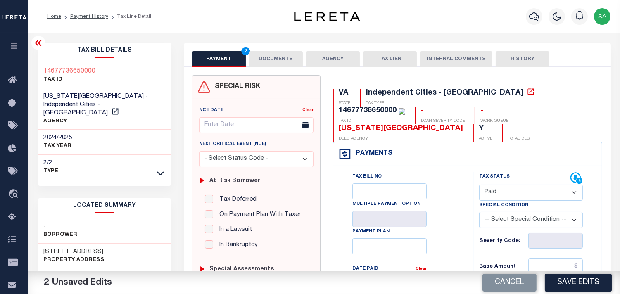
click at [278, 64] on button "DOCUMENTS" at bounding box center [276, 59] width 54 height 16
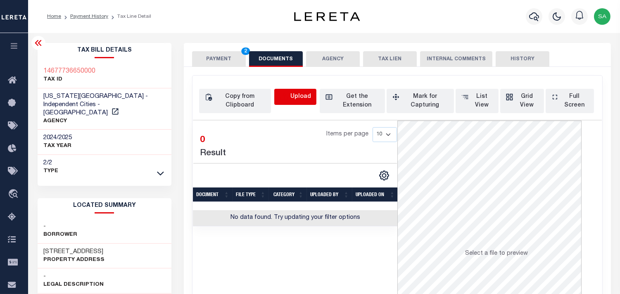
click at [288, 97] on icon "button" at bounding box center [284, 97] width 9 height 9
select select "POP"
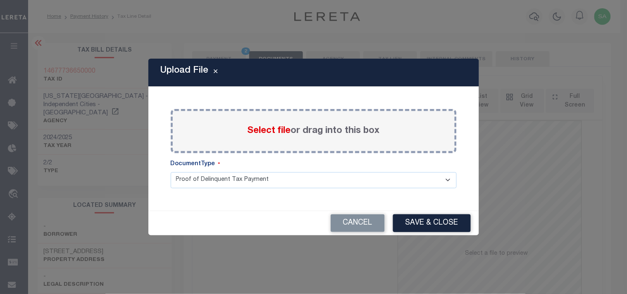
click at [260, 129] on span "Select file" at bounding box center [268, 130] width 43 height 9
click at [0, 0] on input "Select file or drag into this box" at bounding box center [0, 0] width 0 height 0
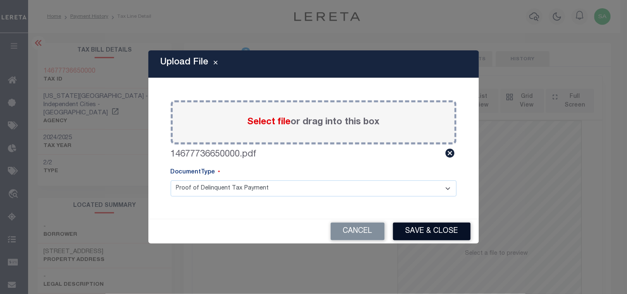
click at [456, 231] on button "Save & Close" at bounding box center [432, 232] width 78 height 18
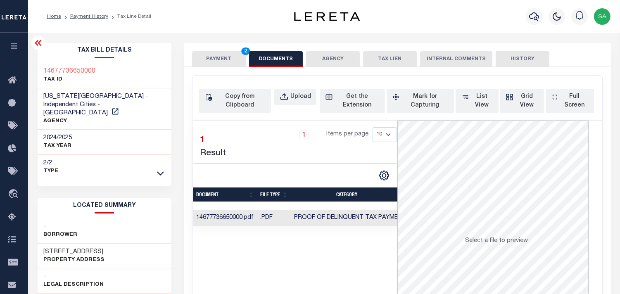
click at [208, 58] on button "PAYMENT 2" at bounding box center [219, 59] width 54 height 16
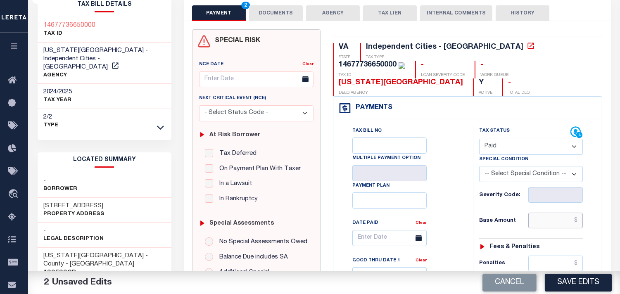
click at [542, 213] on input "text" at bounding box center [555, 221] width 55 height 16
paste input "744.96"
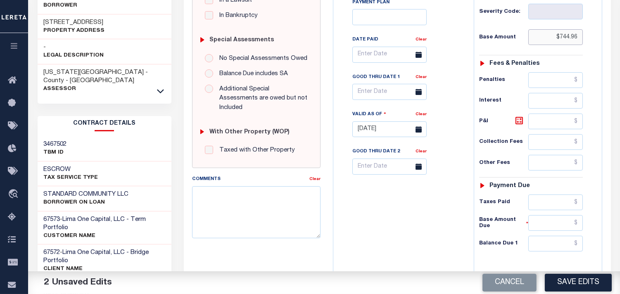
type input "$744.96"
click at [544, 176] on div "Tax Status Status - Select Status Code -" at bounding box center [534, 125] width 120 height 365
drag, startPoint x: 553, startPoint y: 188, endPoint x: 549, endPoint y: 184, distance: 5.3
click at [553, 195] on input "text" at bounding box center [555, 203] width 55 height 16
paste input "744.96"
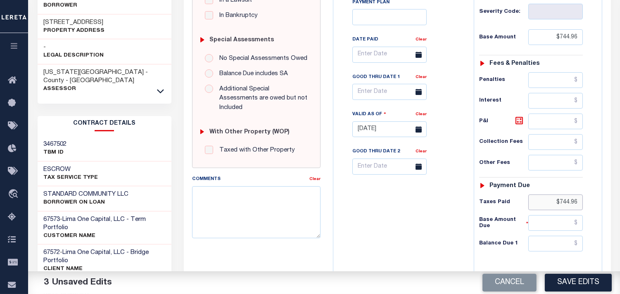
type input "$744.96"
drag, startPoint x: 487, startPoint y: 205, endPoint x: 513, endPoint y: 215, distance: 27.8
click at [487, 217] on h6 "Base Amount Due" at bounding box center [503, 223] width 49 height 13
click at [550, 236] on input "text" at bounding box center [555, 244] width 55 height 16
type input "$0.00"
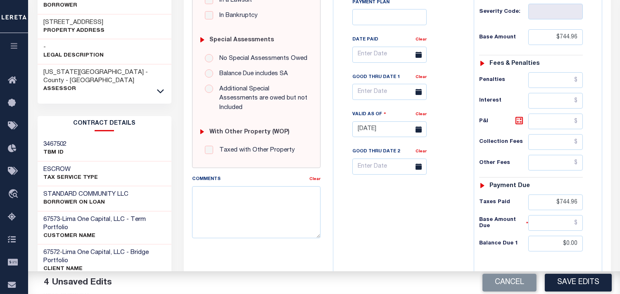
click at [444, 219] on div "Tax Bill No Multiple Payment Option Payment Plan Clear" at bounding box center [401, 125] width 132 height 365
click at [576, 282] on button "Save Edits" at bounding box center [578, 283] width 67 height 18
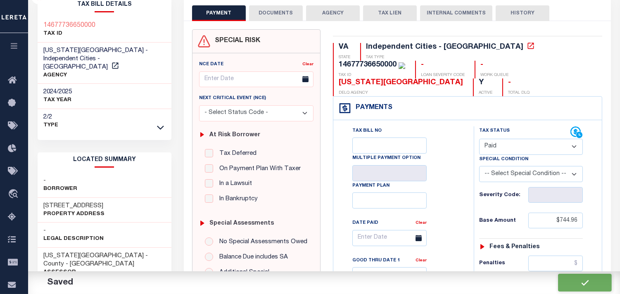
checkbox input "false"
type input "$744.96"
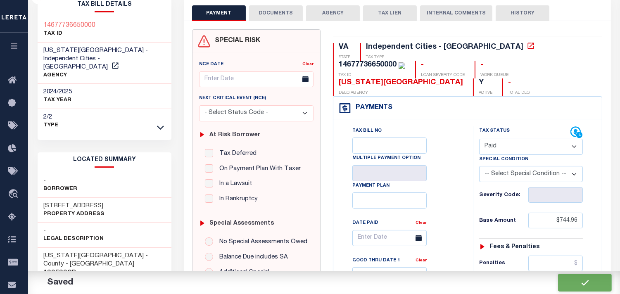
type input "$744.96"
type input "$0"
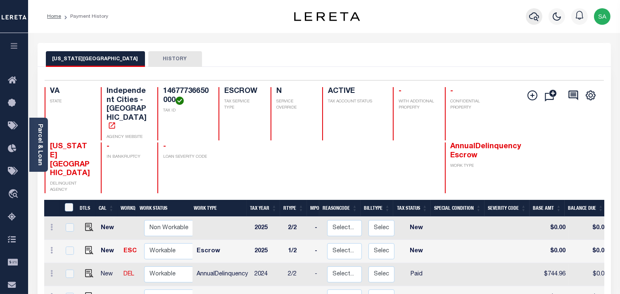
click at [528, 17] on button "button" at bounding box center [534, 16] width 17 height 17
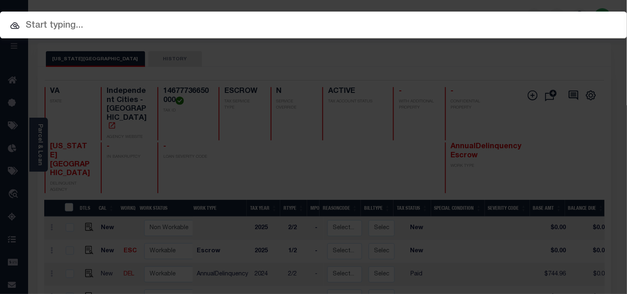
click at [506, 38] on div "Include Loans TBM Customers Borrowers Payments (Lender Non-Disb) Payments (Lend…" at bounding box center [313, 45] width 627 height 15
paste input "07090001069-00101"
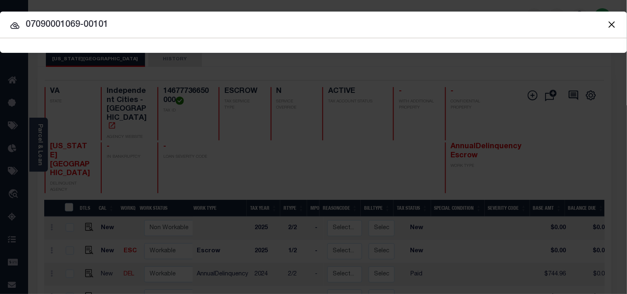
type input "07090001069-00101"
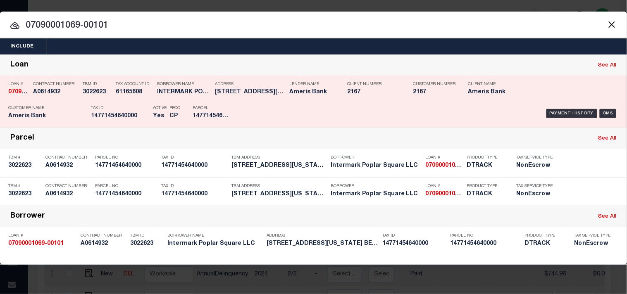
click at [257, 110] on div "Payment History OMS" at bounding box center [430, 114] width 376 height 24
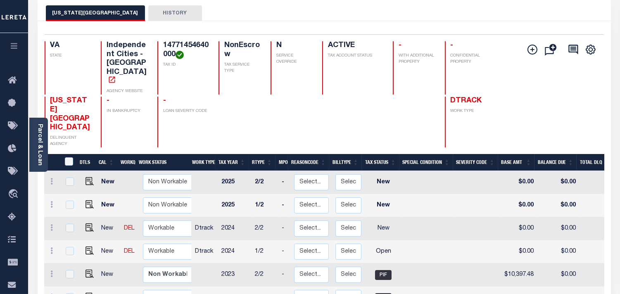
scroll to position [92, 0]
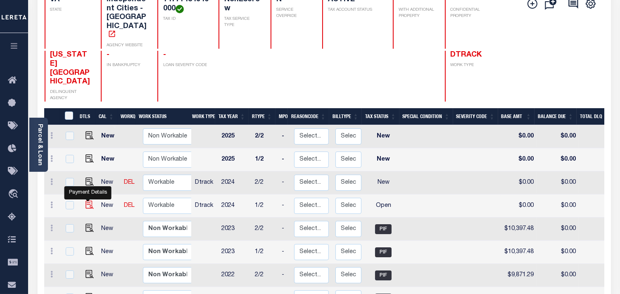
click at [86, 201] on img "" at bounding box center [90, 205] width 8 height 8
checkbox input "true"
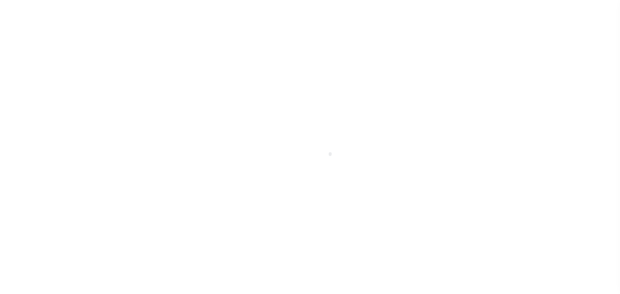
select select "OP2"
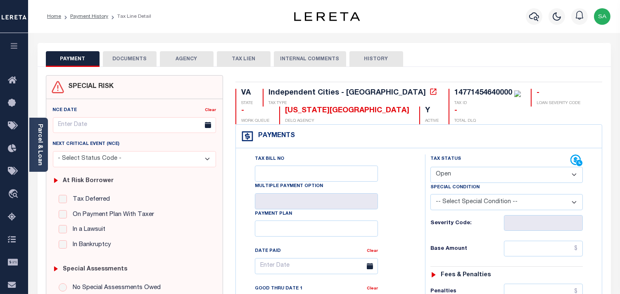
click at [128, 59] on button "DOCUMENTS" at bounding box center [130, 59] width 54 height 16
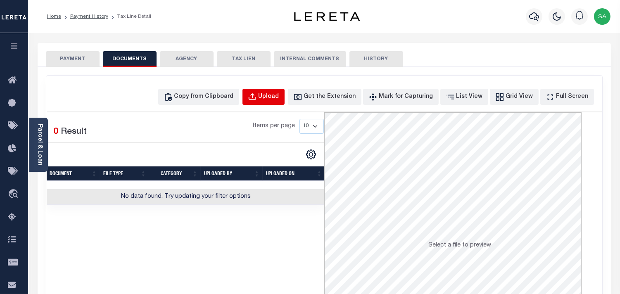
click at [279, 100] on div "Upload" at bounding box center [269, 97] width 21 height 9
select select "POP"
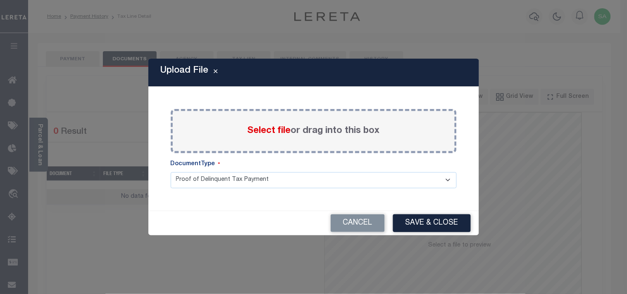
click at [252, 133] on span "Select file" at bounding box center [268, 130] width 43 height 9
click at [0, 0] on input "Select file or drag into this box" at bounding box center [0, 0] width 0 height 0
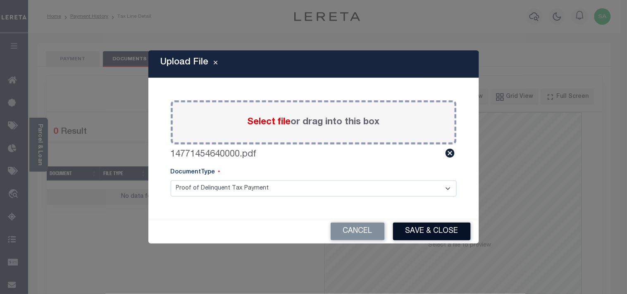
click at [439, 230] on button "Save & Close" at bounding box center [432, 232] width 78 height 18
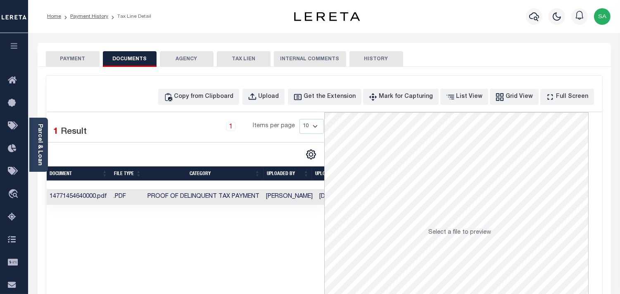
click at [68, 60] on button "PAYMENT" at bounding box center [73, 59] width 54 height 16
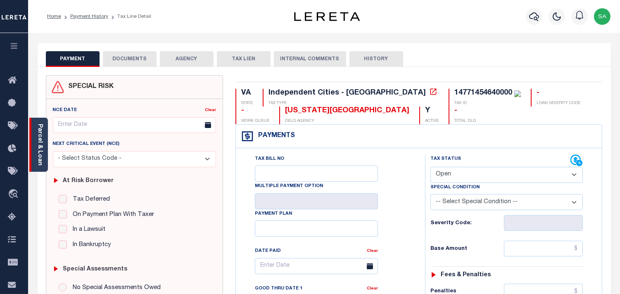
click at [39, 145] on link "Parcel & Loan" at bounding box center [40, 145] width 6 height 42
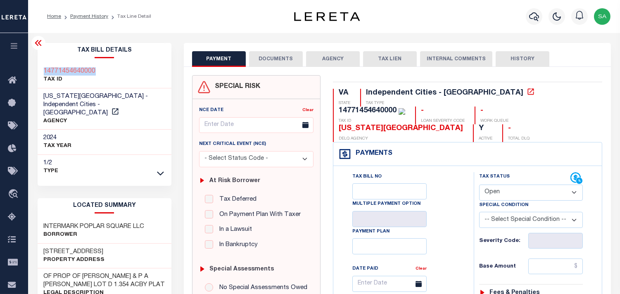
drag, startPoint x: 65, startPoint y: 68, endPoint x: 42, endPoint y: 67, distance: 22.7
click at [42, 67] on div "14771454640000 TAX ID" at bounding box center [105, 75] width 134 height 25
copy h3 "14771454640000"
click at [284, 61] on button "DOCUMENTS" at bounding box center [276, 59] width 54 height 16
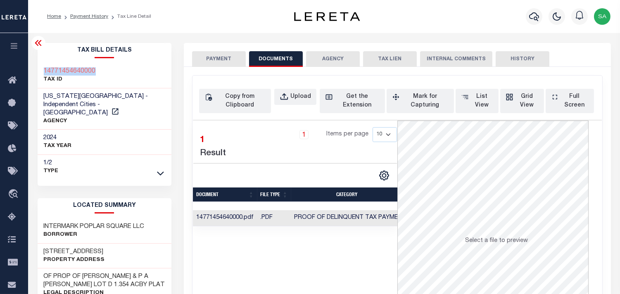
click at [206, 61] on button "PAYMENT" at bounding box center [219, 59] width 54 height 16
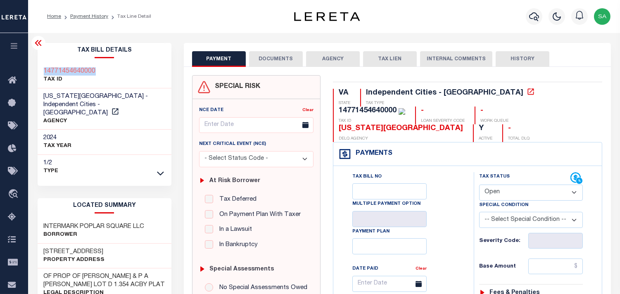
drag, startPoint x: 516, startPoint y: 176, endPoint x: 515, endPoint y: 183, distance: 7.6
click at [516, 185] on select "- Select Status Code - Open Due/Unpaid Paid Incomplete No Tax Due Internal Refu…" at bounding box center [531, 193] width 104 height 16
select select "PYD"
click at [479, 185] on select "- Select Status Code - Open Due/Unpaid Paid Incomplete No Tax Due Internal Refu…" at bounding box center [531, 193] width 104 height 16
type input "[DATE]"
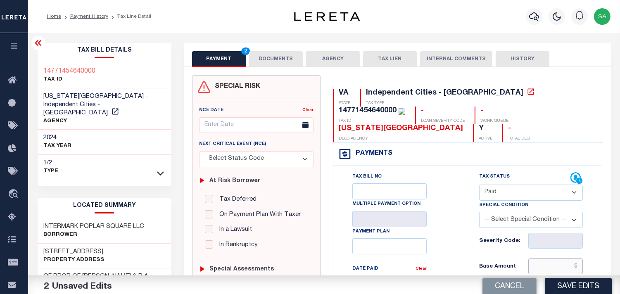
click at [552, 259] on input "text" at bounding box center [555, 267] width 55 height 16
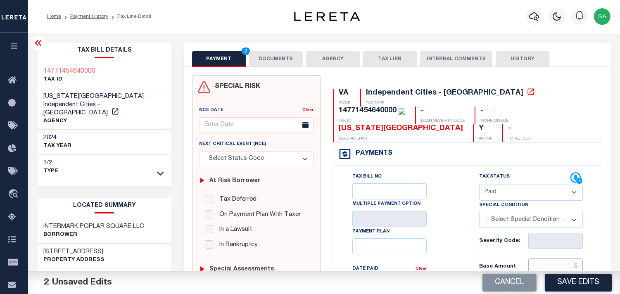
paste input "10,402.28"
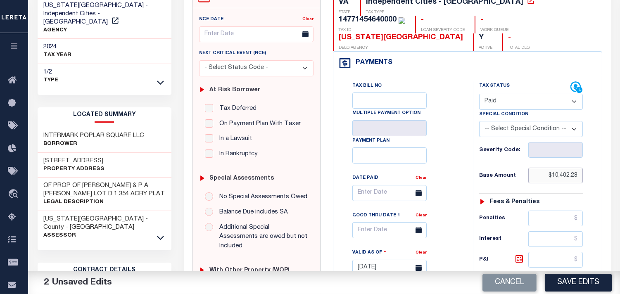
scroll to position [275, 0]
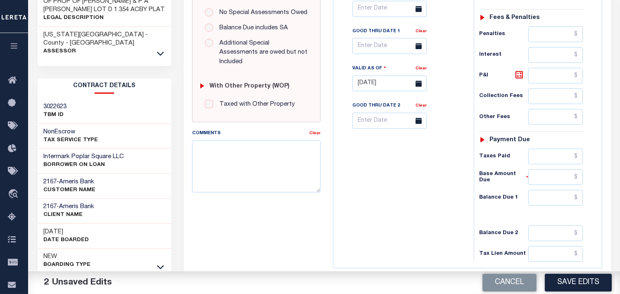
type input "$10,402.28"
click at [552, 130] on div "Tax Status Status - Select Status Code -" at bounding box center [534, 79] width 120 height 365
click at [518, 149] on div "Taxes Paid" at bounding box center [531, 157] width 104 height 16
drag, startPoint x: 535, startPoint y: 141, endPoint x: 473, endPoint y: 157, distance: 64.8
click at [535, 149] on input "text" at bounding box center [555, 157] width 55 height 16
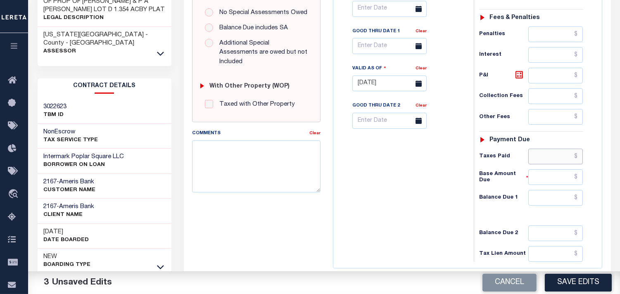
paste input "10,402.28"
type input "$10,402.28"
drag, startPoint x: 439, startPoint y: 159, endPoint x: 443, endPoint y: 160, distance: 4.3
click at [439, 159] on div "Tax Bill No Multiple Payment Option Payment Plan Clear" at bounding box center [401, 79] width 132 height 365
click at [539, 191] on div "Tax Status Status - Select Status Code -" at bounding box center [534, 79] width 120 height 365
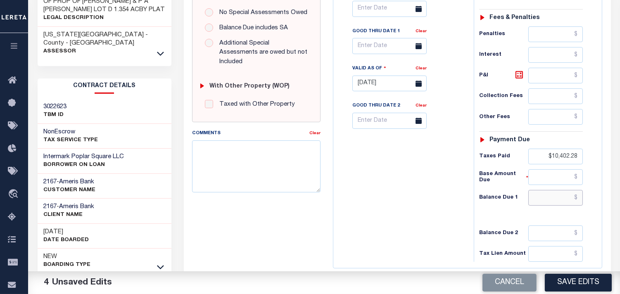
click at [543, 190] on input "text" at bounding box center [555, 198] width 55 height 16
type input "$0.00"
click at [418, 185] on div "Tax Bill No Multiple Payment Option Payment Plan Clear" at bounding box center [401, 79] width 132 height 365
click at [564, 281] on button "Save Edits" at bounding box center [578, 283] width 67 height 18
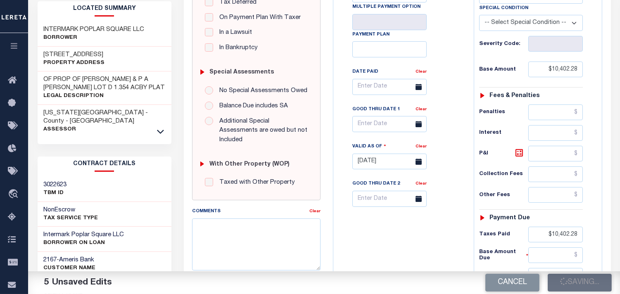
scroll to position [138, 0]
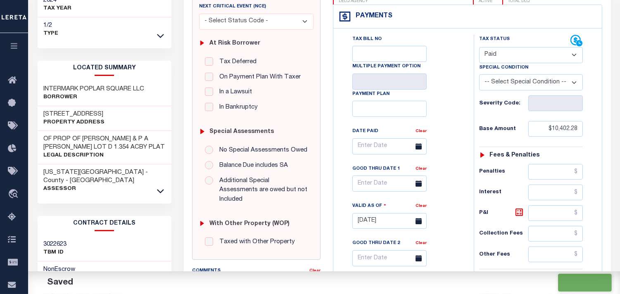
checkbox input "false"
type input "$10,402.28"
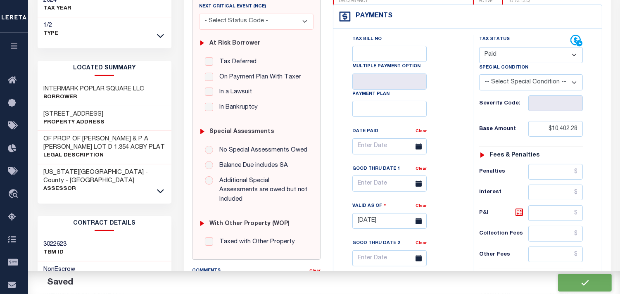
type input "$10,402.28"
type input "$0"
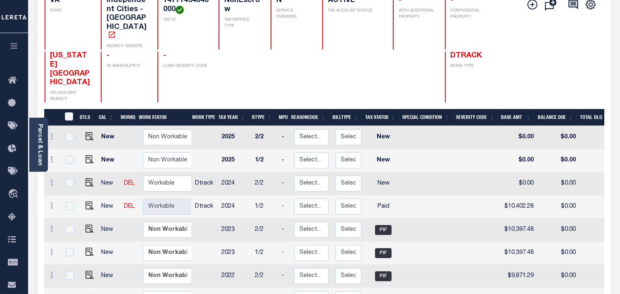
scroll to position [92, 0]
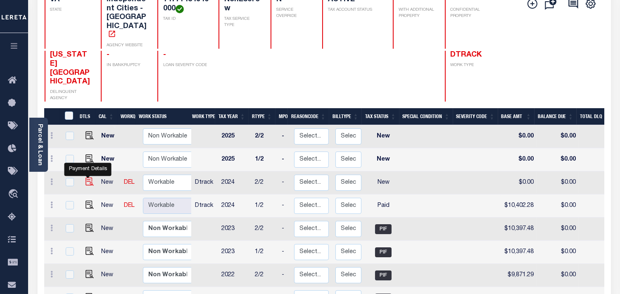
click at [89, 178] on img "" at bounding box center [90, 182] width 8 height 8
checkbox input "true"
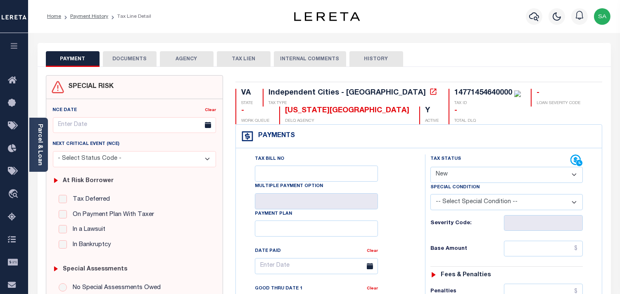
drag, startPoint x: 459, startPoint y: 173, endPoint x: 459, endPoint y: 182, distance: 8.7
click at [459, 175] on select "- Select Status Code - Open Due/Unpaid Paid Incomplete No Tax Due Internal Refu…" at bounding box center [506, 175] width 152 height 16
select select "PYD"
click at [430, 167] on select "- Select Status Code - Open Due/Unpaid Paid Incomplete No Tax Due Internal Refu…" at bounding box center [506, 175] width 152 height 16
type input "[DATE]"
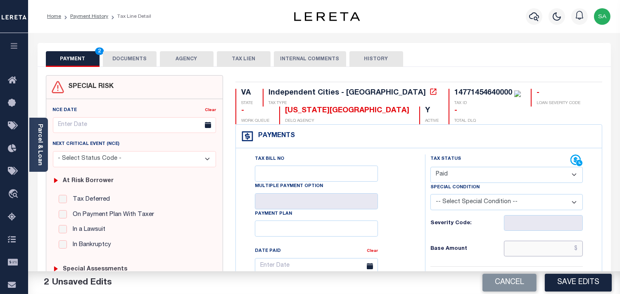
drag, startPoint x: 573, startPoint y: 256, endPoint x: 399, endPoint y: 241, distance: 174.6
click at [572, 256] on input "text" at bounding box center [543, 249] width 79 height 16
paste input "10,402.28"
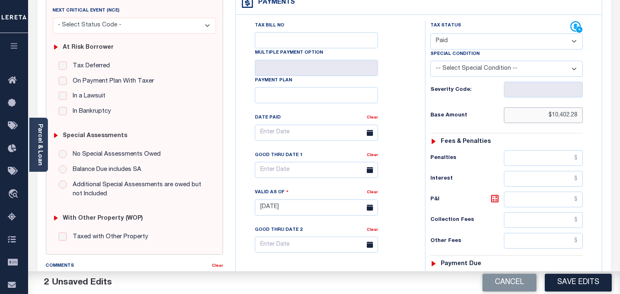
scroll to position [229, 0]
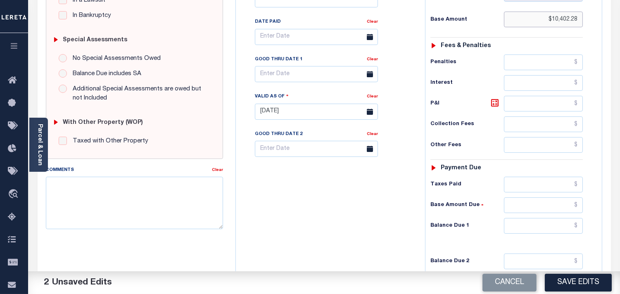
type input "$10,402.28"
drag, startPoint x: 542, startPoint y: 193, endPoint x: 533, endPoint y: 189, distance: 9.6
click at [542, 192] on input "text" at bounding box center [543, 185] width 79 height 16
paste input "10,402.28"
type input "$10,402.28"
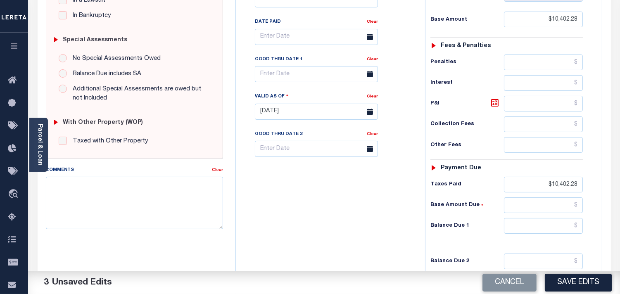
click at [554, 238] on div "Tax Status Status - Select Status Code -" at bounding box center [509, 107] width 169 height 365
click at [554, 231] on input "text" at bounding box center [543, 226] width 79 height 16
type input "$0.00"
drag, startPoint x: 348, startPoint y: 216, endPoint x: 343, endPoint y: 216, distance: 4.5
click at [348, 216] on div "Tax Bill No Multiple Payment Option Payment Plan Clear" at bounding box center [328, 107] width 181 height 365
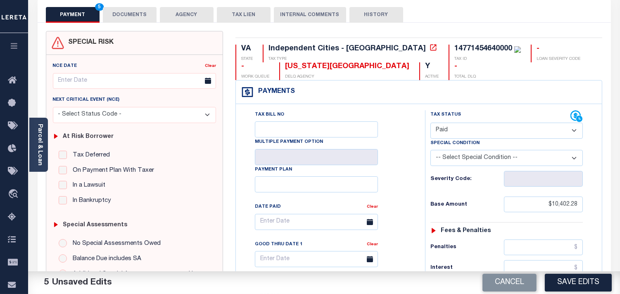
scroll to position [0, 0]
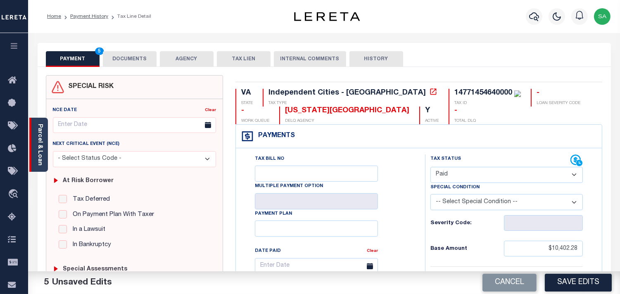
click at [40, 145] on link "Parcel & Loan" at bounding box center [40, 145] width 6 height 42
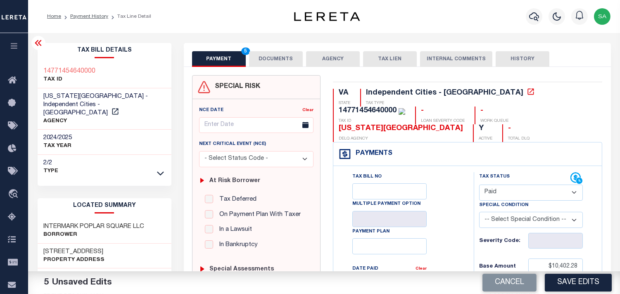
click at [283, 56] on button "DOCUMENTS" at bounding box center [276, 59] width 54 height 16
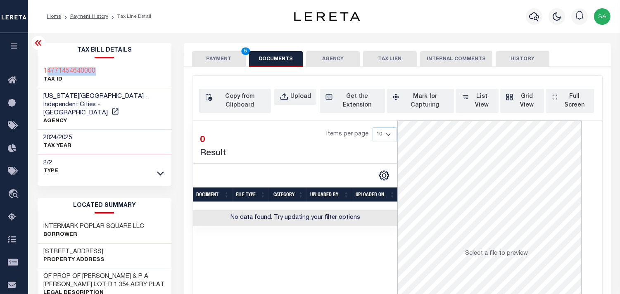
drag, startPoint x: 118, startPoint y: 67, endPoint x: 45, endPoint y: 73, distance: 72.5
click at [45, 73] on div "14771454640000 TAX ID" at bounding box center [105, 75] width 134 height 25
click at [44, 73] on h3 "14771454640000" at bounding box center [70, 71] width 52 height 8
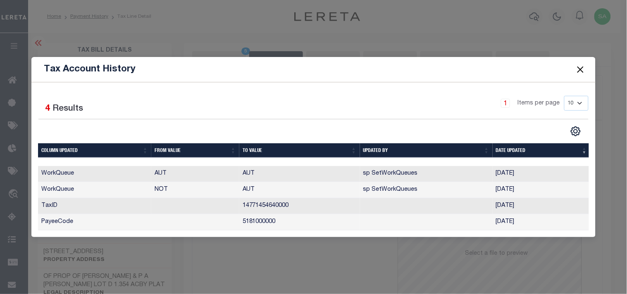
click at [579, 66] on button "Close" at bounding box center [580, 69] width 11 height 11
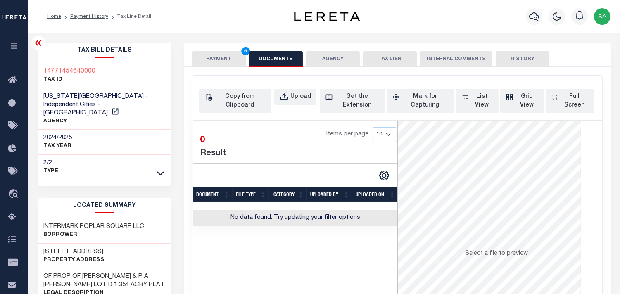
click at [121, 87] on div "14771454640000 TAX ID" at bounding box center [105, 75] width 134 height 25
drag, startPoint x: 109, startPoint y: 74, endPoint x: 35, endPoint y: 72, distance: 74.4
copy h3 "14771454640000"
click at [293, 94] on div "Upload" at bounding box center [300, 97] width 21 height 9
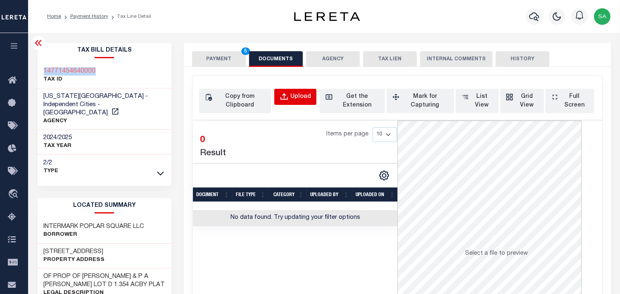
select select "POP"
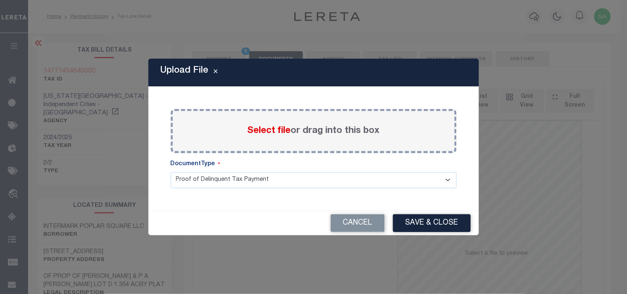
click at [277, 126] on span "Select file" at bounding box center [268, 130] width 43 height 9
click at [0, 0] on input "Select file or drag into this box" at bounding box center [0, 0] width 0 height 0
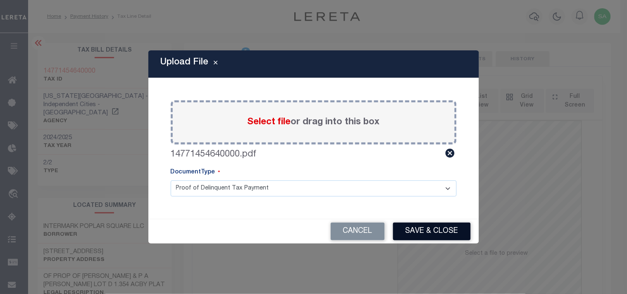
click at [451, 229] on button "Save & Close" at bounding box center [432, 232] width 78 height 18
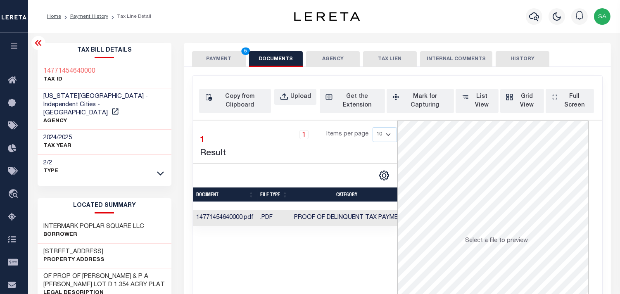
click at [230, 58] on button "PAYMENT 5" at bounding box center [219, 59] width 54 height 16
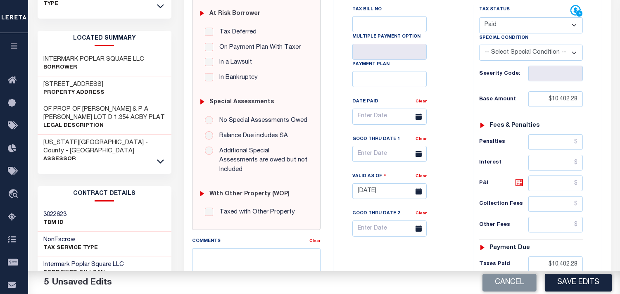
scroll to position [183, 0]
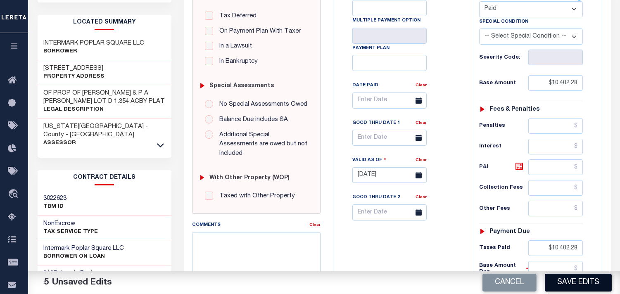
click at [568, 281] on button "Save Edits" at bounding box center [578, 283] width 67 height 18
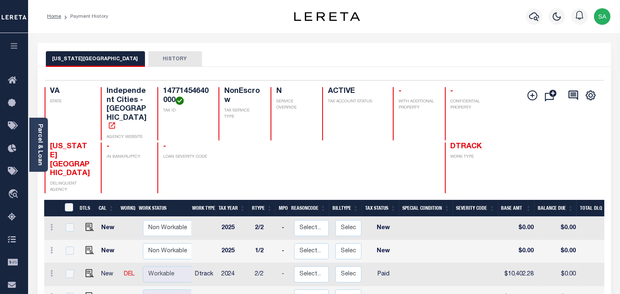
click at [525, 20] on div at bounding box center [534, 16] width 23 height 29
click at [530, 19] on icon "button" at bounding box center [534, 17] width 10 height 10
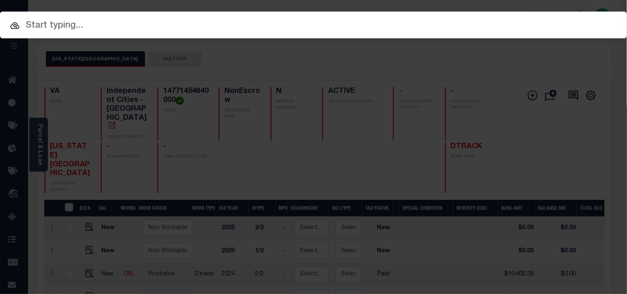
click at [514, 19] on div "Include Loans TBM Customers Borrowers Payments (Lender Non-Disb) Payments (Lend…" at bounding box center [313, 25] width 627 height 27
paste input "00700009001-00001"
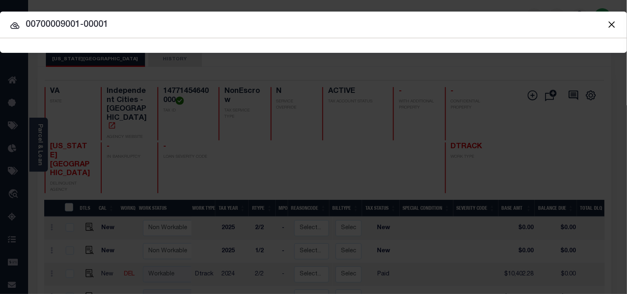
type input "00700009001-00001"
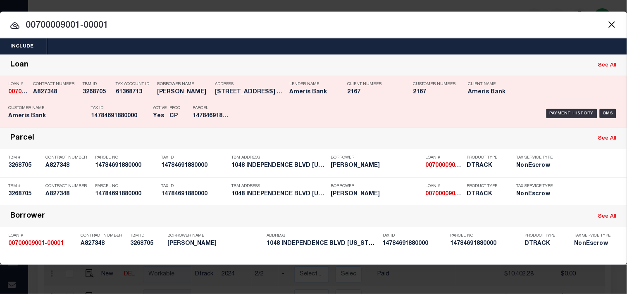
click at [240, 98] on div "Address [STREET_ADDRESS] Virgini..." at bounding box center [250, 90] width 70 height 24
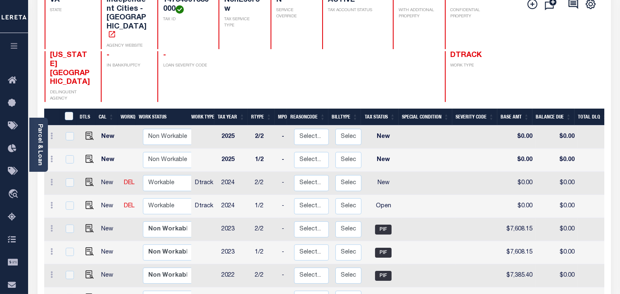
scroll to position [92, 0]
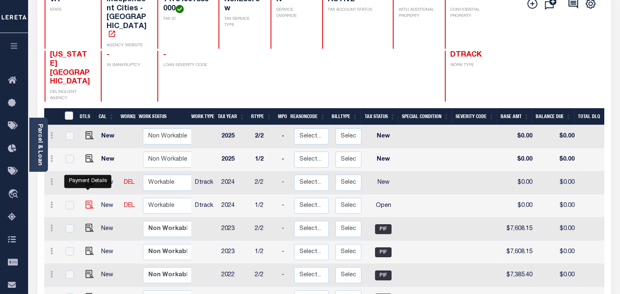
click at [91, 201] on img "" at bounding box center [90, 205] width 8 height 8
checkbox input "true"
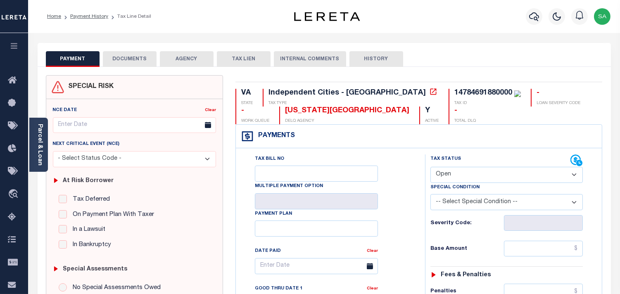
drag, startPoint x: 473, startPoint y: 178, endPoint x: 471, endPoint y: 183, distance: 5.0
click at [473, 178] on select "- Select Status Code - Open Due/Unpaid Paid Incomplete No Tax Due Internal Refu…" at bounding box center [506, 175] width 152 height 16
select select "PYD"
click at [430, 167] on select "- Select Status Code - Open Due/Unpaid Paid Incomplete No Tax Due Internal Refu…" at bounding box center [506, 175] width 152 height 16
type input "[DATE]"
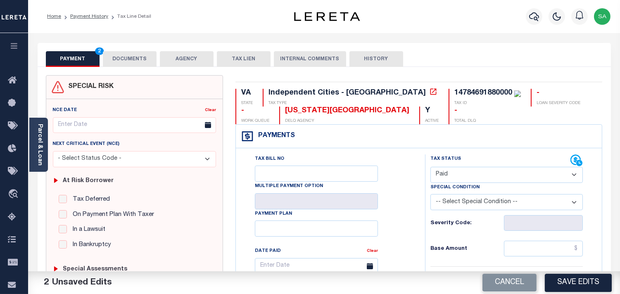
drag, startPoint x: 44, startPoint y: 152, endPoint x: 49, endPoint y: 149, distance: 5.2
click at [44, 152] on div "Parcel & Loan" at bounding box center [38, 145] width 19 height 54
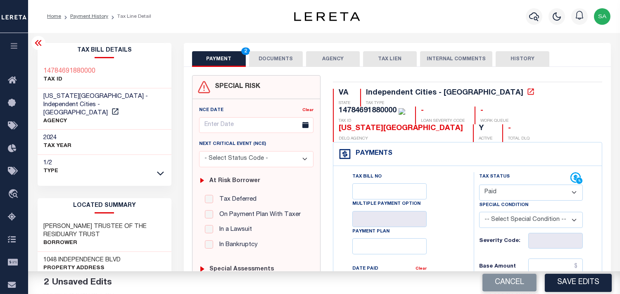
click at [298, 59] on button "DOCUMENTS" at bounding box center [276, 59] width 54 height 16
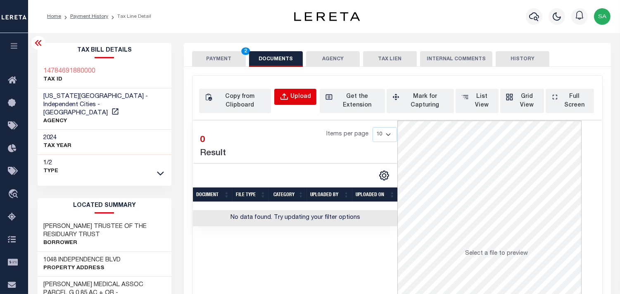
click at [310, 95] on button "Upload" at bounding box center [295, 97] width 42 height 16
select select "POP"
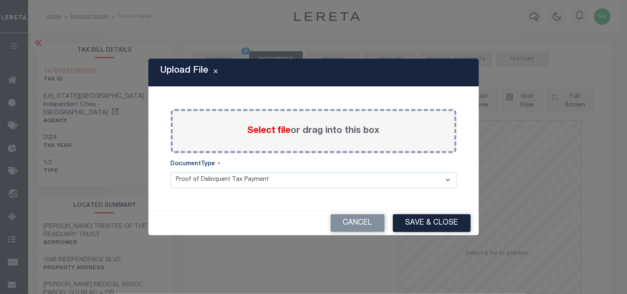
click at [289, 132] on span "Select file" at bounding box center [268, 130] width 43 height 9
click at [0, 0] on input "Select file or drag into this box" at bounding box center [0, 0] width 0 height 0
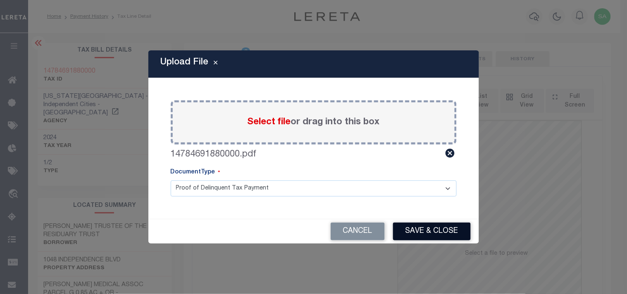
click at [435, 232] on button "Save & Close" at bounding box center [432, 232] width 78 height 18
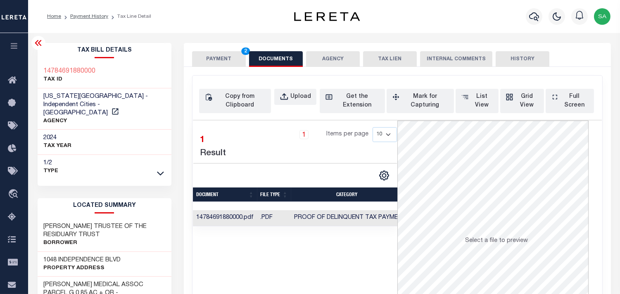
click at [203, 67] on div "SPECIAL RISK NCE Date Clear" at bounding box center [397, 224] width 427 height 315
click at [221, 63] on button "PAYMENT 2" at bounding box center [219, 59] width 54 height 16
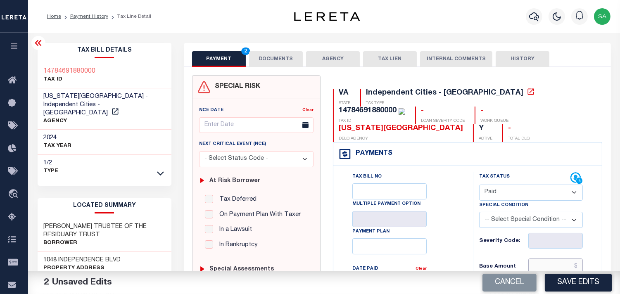
click at [555, 259] on input "text" at bounding box center [555, 267] width 55 height 16
paste input "7,485.01"
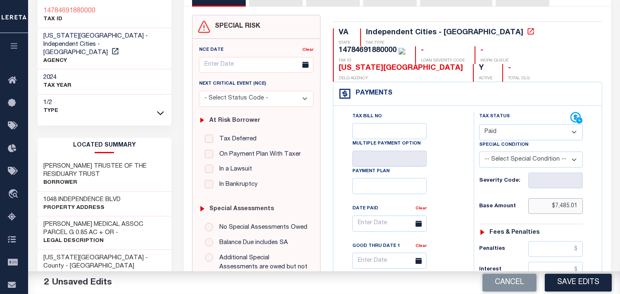
scroll to position [183, 0]
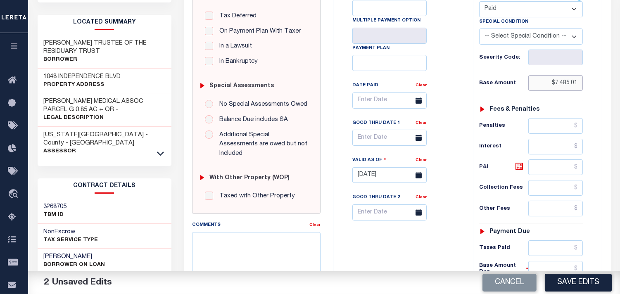
type input "$7,485.01"
drag, startPoint x: 562, startPoint y: 233, endPoint x: 482, endPoint y: 237, distance: 79.4
click at [562, 240] on input "text" at bounding box center [555, 248] width 55 height 16
paste input "7,485.01"
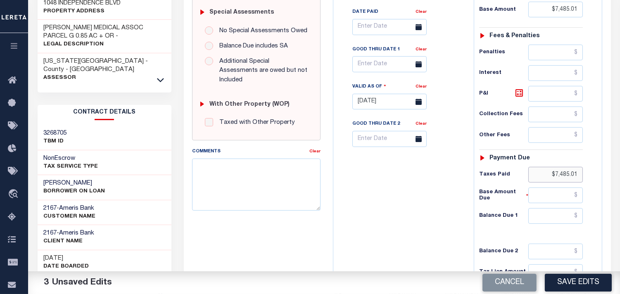
scroll to position [330, 0]
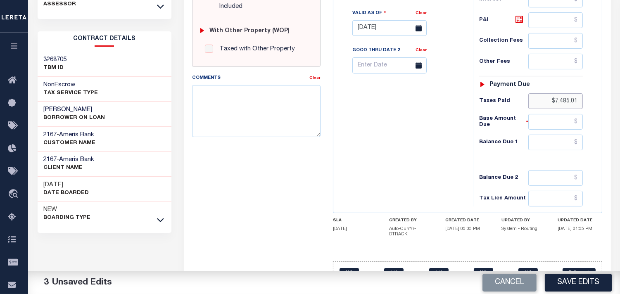
type input "$7,485.01"
click at [566, 135] on input "text" at bounding box center [555, 143] width 55 height 16
type input "$0.00"
click at [465, 141] on div "Tax Bill No Multiple Payment Option Payment Plan Clear" at bounding box center [401, 24] width 132 height 365
click at [577, 285] on button "Save Edits" at bounding box center [578, 283] width 67 height 18
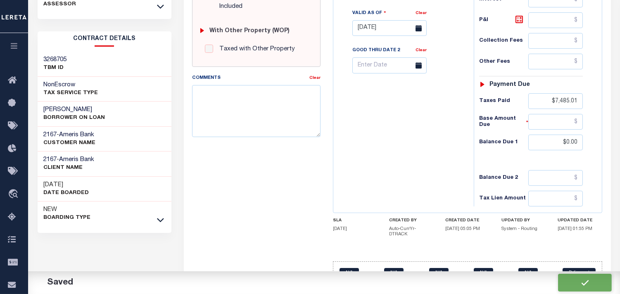
checkbox input "false"
type input "$7,485.01"
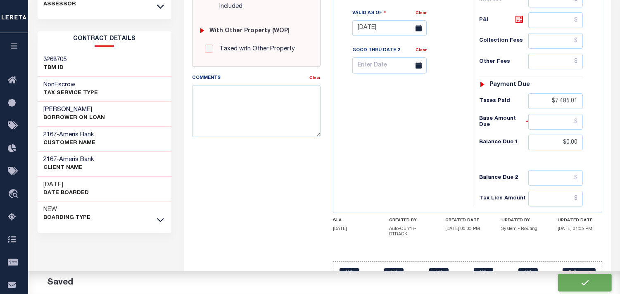
type input "$7,485.01"
type input "$0"
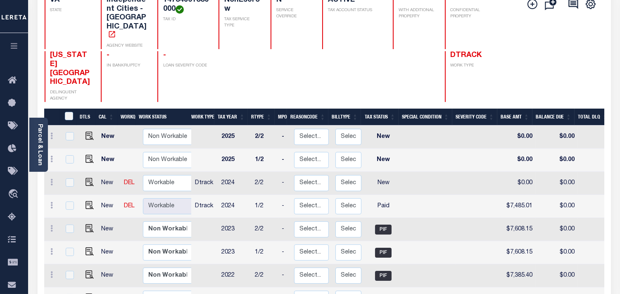
scroll to position [92, 0]
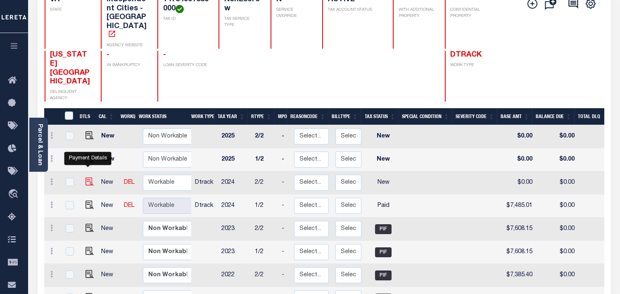
click at [87, 178] on img "" at bounding box center [90, 182] width 8 height 8
checkbox input "true"
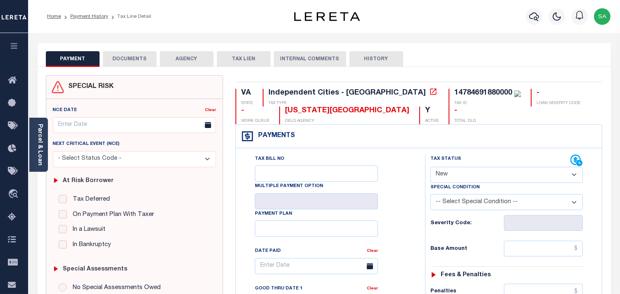
click at [466, 175] on select "- Select Status Code - Open Due/Unpaid Paid Incomplete No Tax Due Internal Refu…" at bounding box center [506, 175] width 152 height 16
select select "PYD"
click at [430, 167] on select "- Select Status Code - Open Due/Unpaid Paid Incomplete No Tax Due Internal Refu…" at bounding box center [506, 175] width 152 height 16
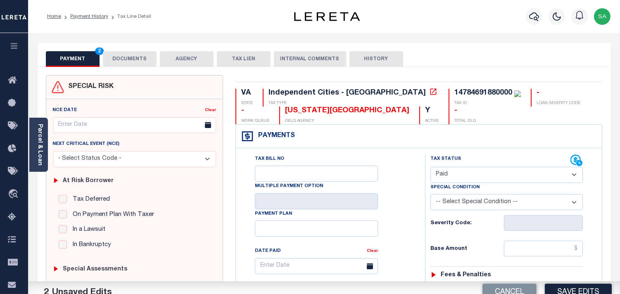
type input "[DATE]"
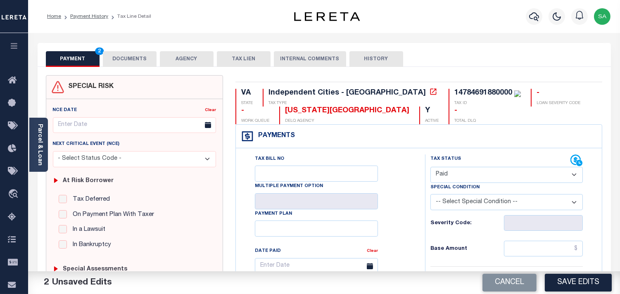
click at [126, 59] on button "DOCUMENTS" at bounding box center [130, 59] width 54 height 16
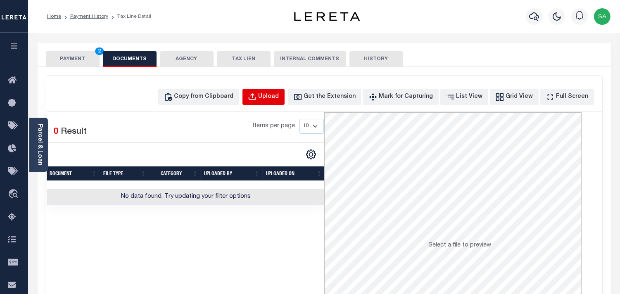
click at [276, 95] on div "Upload" at bounding box center [269, 97] width 21 height 9
select select "POP"
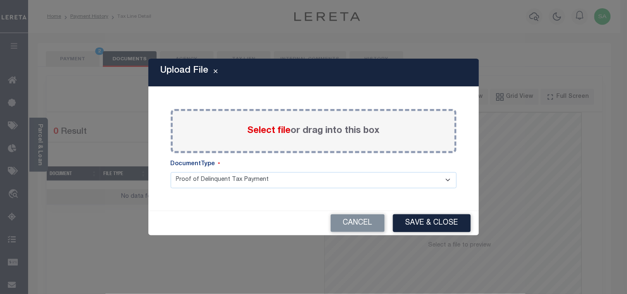
click at [274, 127] on span "Select file" at bounding box center [268, 130] width 43 height 9
click at [0, 0] on input "Select file or drag into this box" at bounding box center [0, 0] width 0 height 0
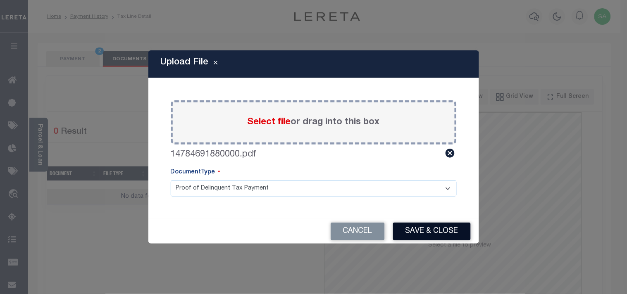
click at [409, 237] on button "Save & Close" at bounding box center [432, 232] width 78 height 18
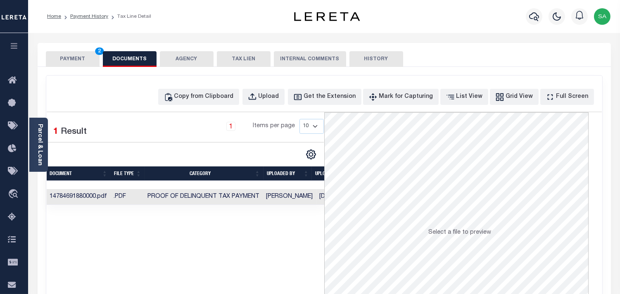
click at [80, 64] on button "PAYMENT 2" at bounding box center [73, 59] width 54 height 16
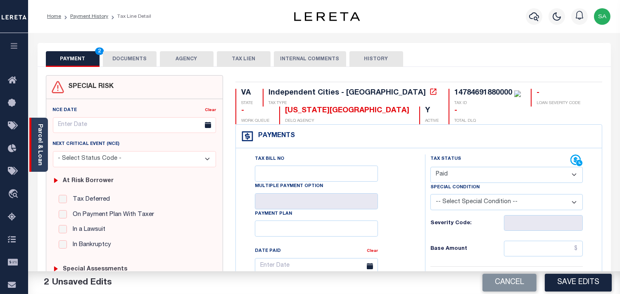
click at [41, 141] on link "Parcel & Loan" at bounding box center [40, 145] width 6 height 42
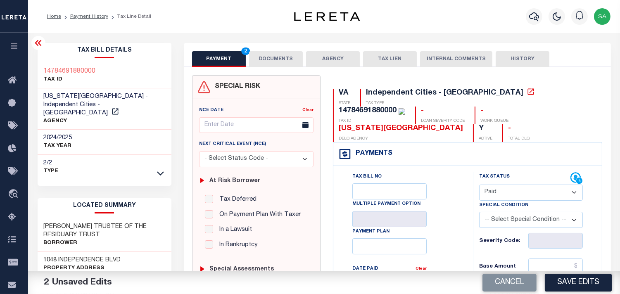
scroll to position [46, 0]
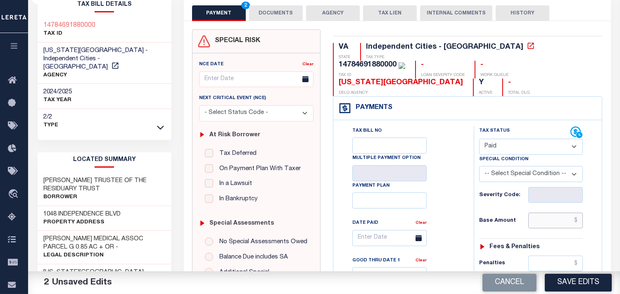
click at [547, 213] on input "text" at bounding box center [555, 221] width 55 height 16
paste input "7,485.01"
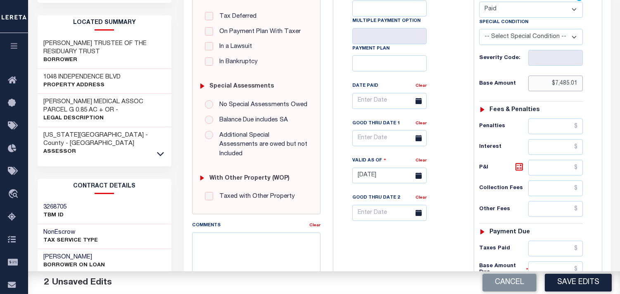
scroll to position [183, 0]
type input "$7,485.01"
drag, startPoint x: 562, startPoint y: 234, endPoint x: 539, endPoint y: 235, distance: 22.8
click at [562, 240] on input "text" at bounding box center [555, 248] width 55 height 16
paste input "7,485.01"
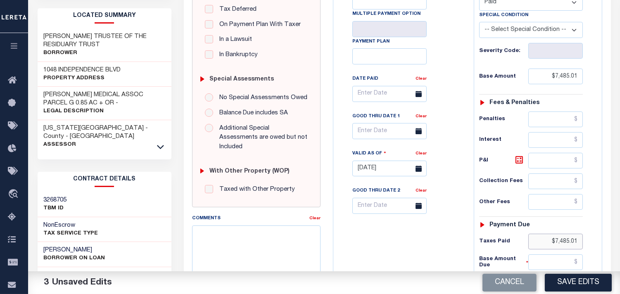
scroll to position [341, 0]
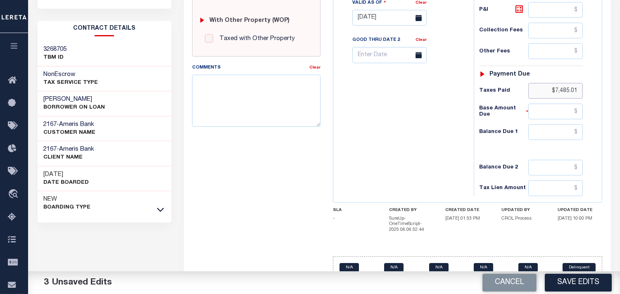
type input "$7,485.01"
click at [561, 124] on input "text" at bounding box center [555, 132] width 55 height 16
type input "$0.00"
click at [431, 133] on div "Tax Bill No Multiple Payment Option Payment Plan Clear" at bounding box center [401, 13] width 132 height 365
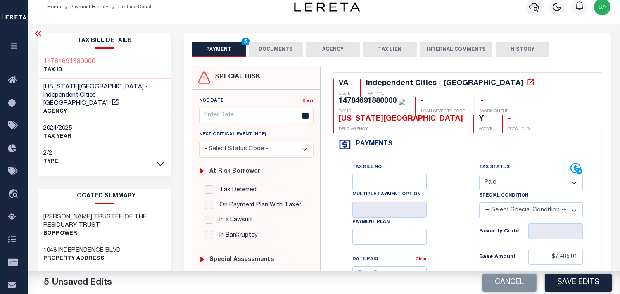
scroll to position [0, 0]
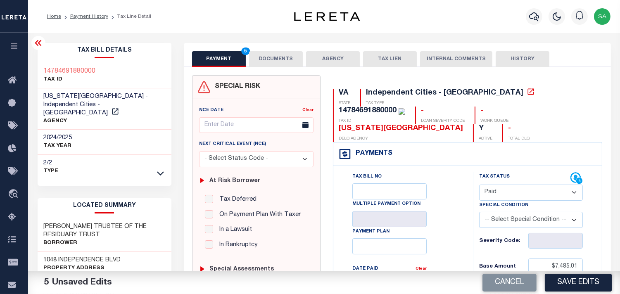
click at [272, 51] on button "DOCUMENTS" at bounding box center [276, 59] width 54 height 16
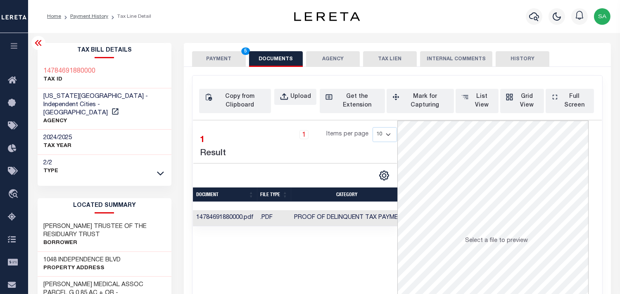
click at [226, 56] on button "PAYMENT 5" at bounding box center [219, 59] width 54 height 16
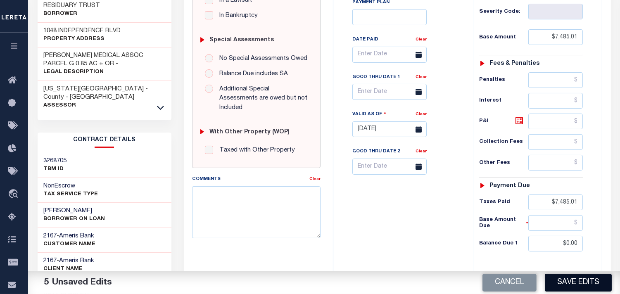
click at [565, 282] on button "Save Edits" at bounding box center [578, 283] width 67 height 18
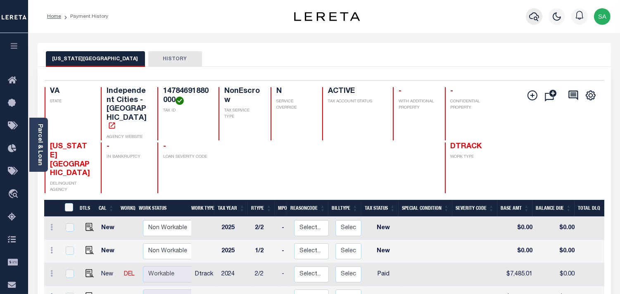
click at [533, 18] on icon "button" at bounding box center [534, 17] width 10 height 10
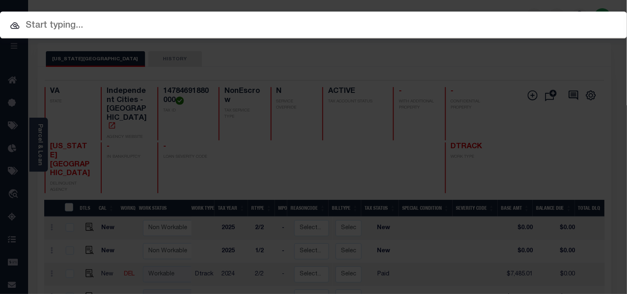
click at [524, 19] on input "text" at bounding box center [313, 26] width 627 height 14
paste input "122266"
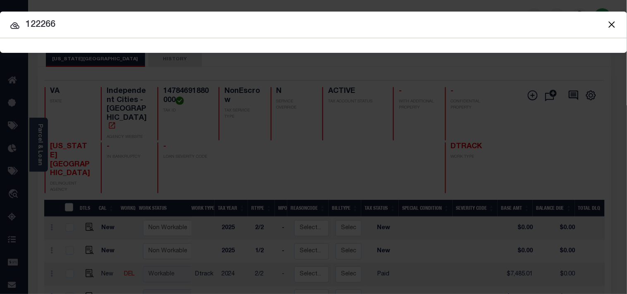
type input "122266"
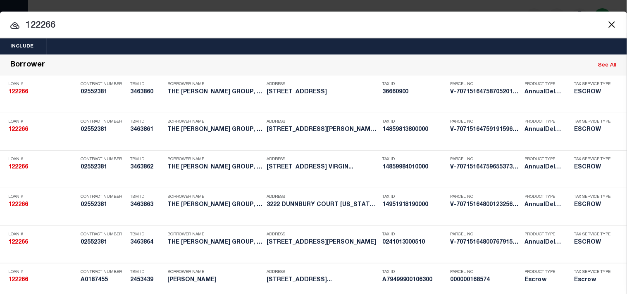
scroll to position [358, 0]
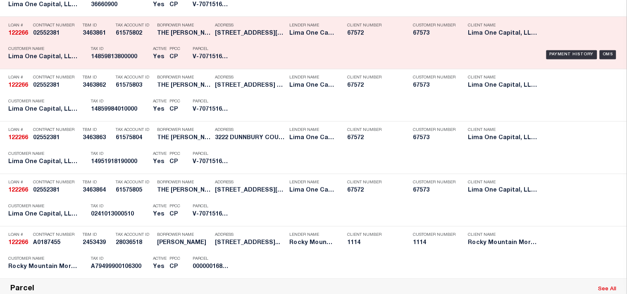
click at [141, 52] on p "Tax ID" at bounding box center [120, 49] width 58 height 5
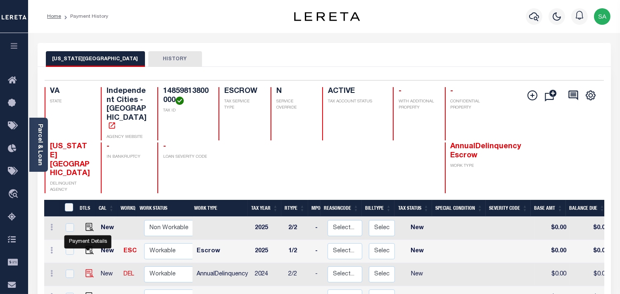
click at [88, 269] on img "" at bounding box center [90, 273] width 8 height 8
checkbox input "true"
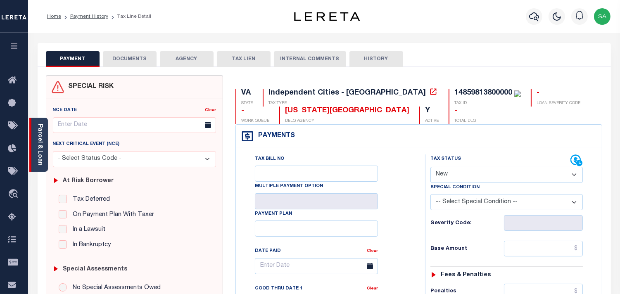
click at [39, 151] on link "Parcel & Loan" at bounding box center [40, 145] width 6 height 42
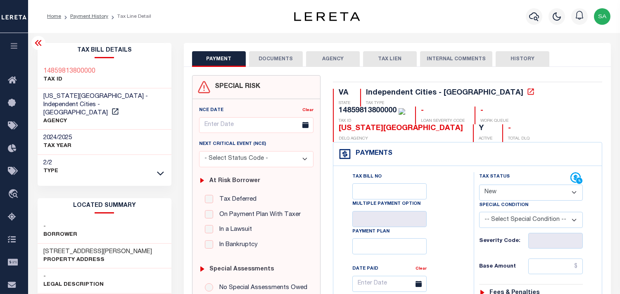
click at [297, 47] on div "PAYMENT DOCUMENTS AGENCY DELINQUENT PAYEE TAX LIEN" at bounding box center [397, 55] width 427 height 24
click at [287, 55] on button "DOCUMENTS" at bounding box center [276, 59] width 54 height 16
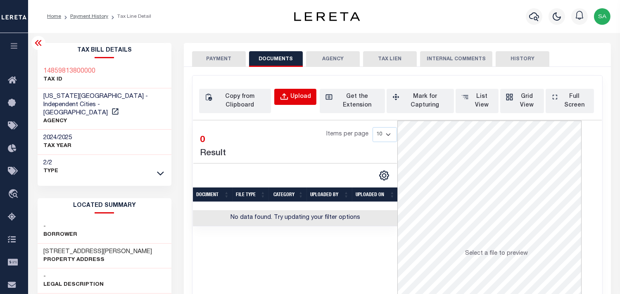
click at [314, 96] on button "Upload" at bounding box center [295, 97] width 42 height 16
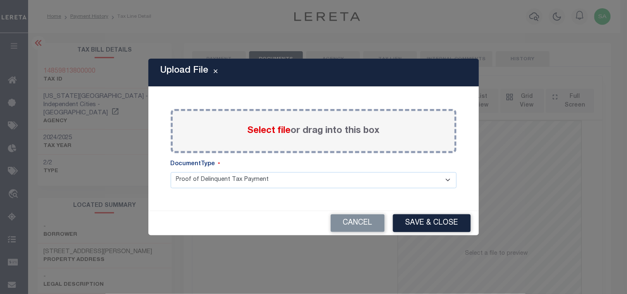
click at [274, 127] on span "Select file" at bounding box center [268, 130] width 43 height 9
click at [0, 0] on input "Select file or drag into this box" at bounding box center [0, 0] width 0 height 0
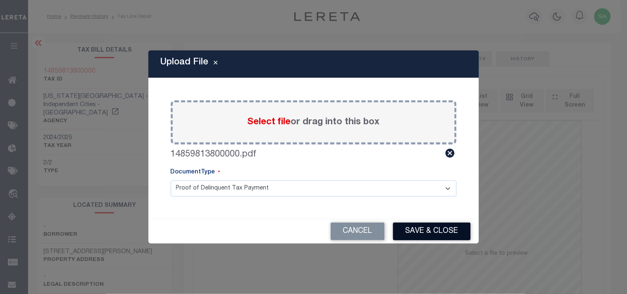
click at [421, 226] on button "Save & Close" at bounding box center [432, 232] width 78 height 18
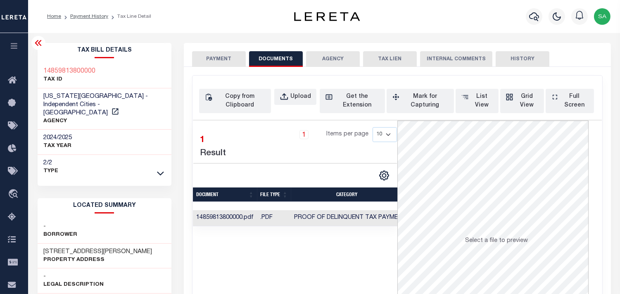
click at [216, 59] on button "PAYMENT" at bounding box center [219, 59] width 54 height 16
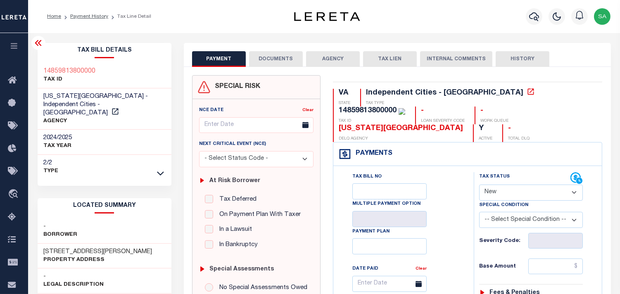
click at [513, 185] on select "- Select Status Code - Open Due/Unpaid Paid Incomplete No Tax Due Internal Refu…" at bounding box center [531, 193] width 104 height 16
select select "PYD"
click at [479, 185] on select "- Select Status Code - Open Due/Unpaid Paid Incomplete No Tax Due Internal Refu…" at bounding box center [531, 193] width 104 height 16
type input "[DATE]"
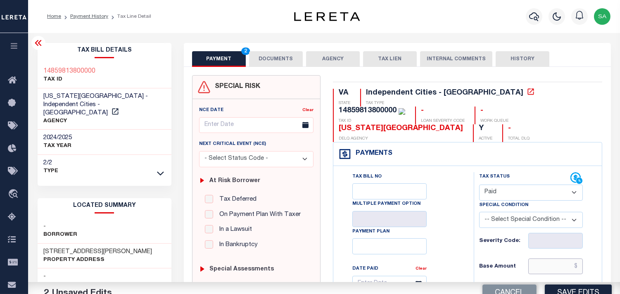
click at [558, 259] on input "text" at bounding box center [555, 267] width 55 height 16
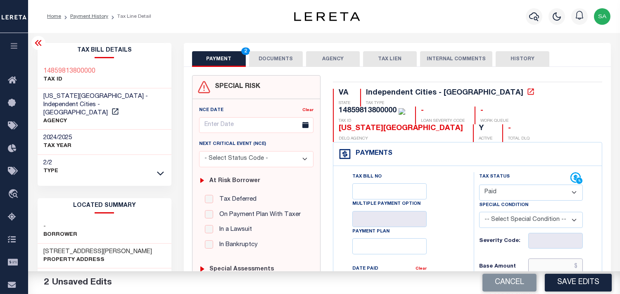
paste input "796.86"
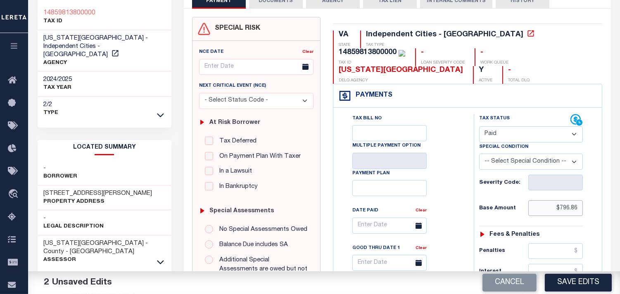
scroll to position [229, 0]
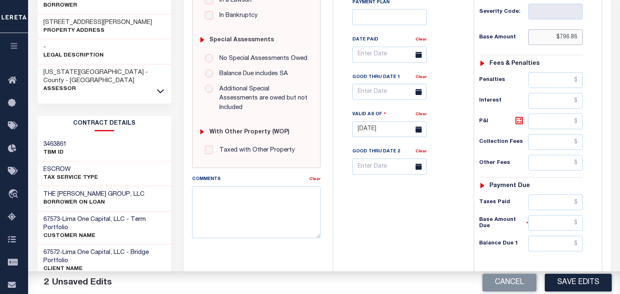
type input "$796.86"
drag, startPoint x: 562, startPoint y: 179, endPoint x: 503, endPoint y: 179, distance: 58.7
click at [562, 195] on input "text" at bounding box center [555, 203] width 55 height 16
paste input "796.86"
type input "$796.86"
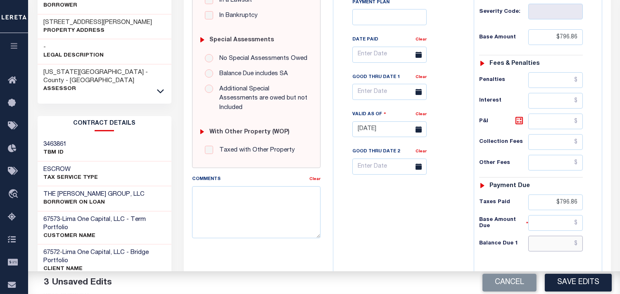
click at [563, 236] on input "text" at bounding box center [555, 244] width 55 height 16
type input "$0.00"
click at [414, 207] on div "Tax Bill No Multiple Payment Option Payment Plan Clear" at bounding box center [401, 125] width 132 height 365
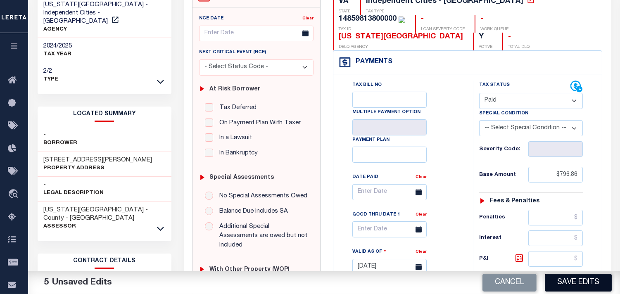
click at [565, 288] on button "Save Edits" at bounding box center [578, 283] width 67 height 18
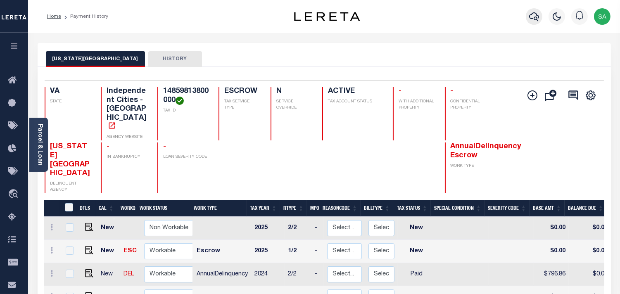
click at [532, 16] on icon "button" at bounding box center [534, 17] width 10 height 10
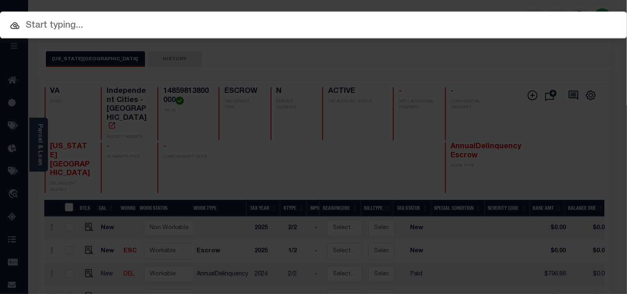
click at [487, 25] on div "Include Loans TBM Customers Borrowers Payments (Lender Non-Disb) Payments (Lend…" at bounding box center [313, 25] width 627 height 27
paste input "122266"
type input "122266"
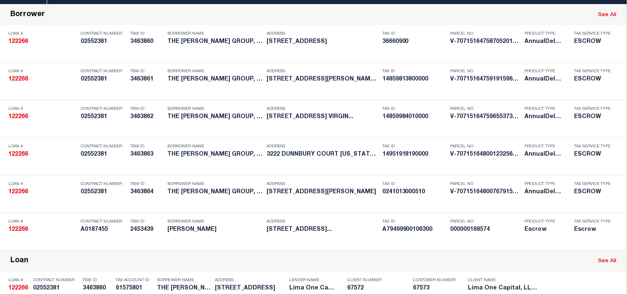
scroll to position [411, 0]
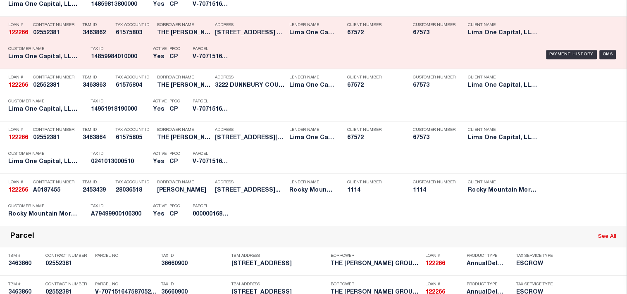
click at [157, 67] on div "Active Yes" at bounding box center [160, 55] width 14 height 24
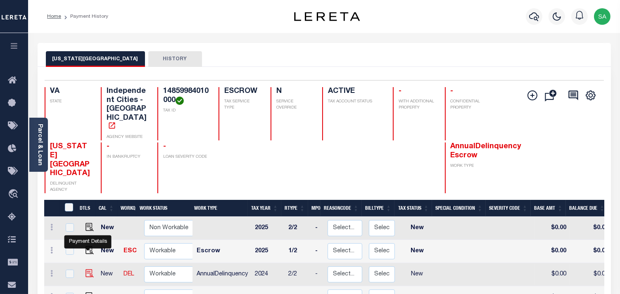
click at [89, 269] on img "" at bounding box center [90, 273] width 8 height 8
checkbox input "true"
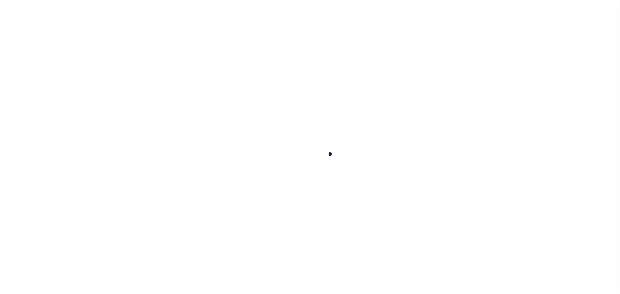
select select "NW2"
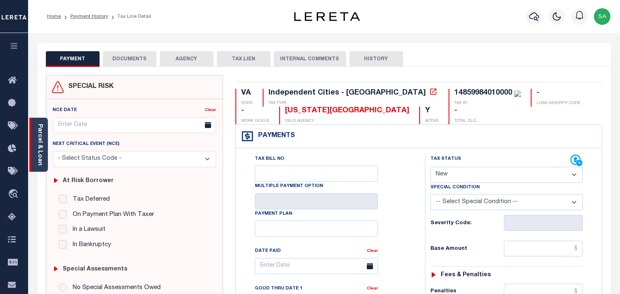
click at [40, 156] on link "Parcel & Loan" at bounding box center [40, 145] width 6 height 42
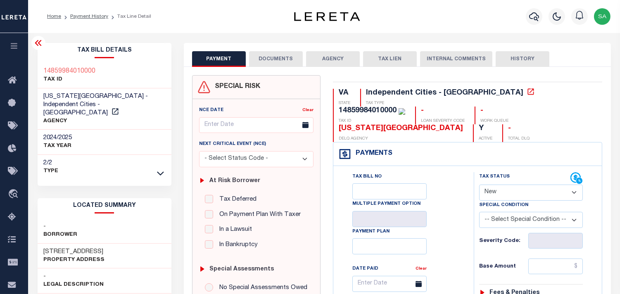
click at [279, 59] on button "DOCUMENTS" at bounding box center [276, 59] width 54 height 16
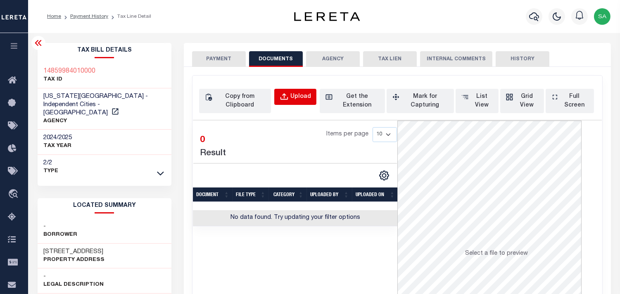
click at [306, 96] on div "Upload" at bounding box center [300, 97] width 21 height 9
select select "POP"
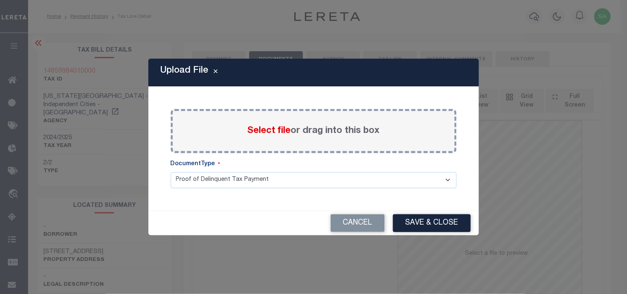
click at [276, 127] on span "Select file" at bounding box center [268, 130] width 43 height 9
click at [0, 0] on input "Select file or drag into this box" at bounding box center [0, 0] width 0 height 0
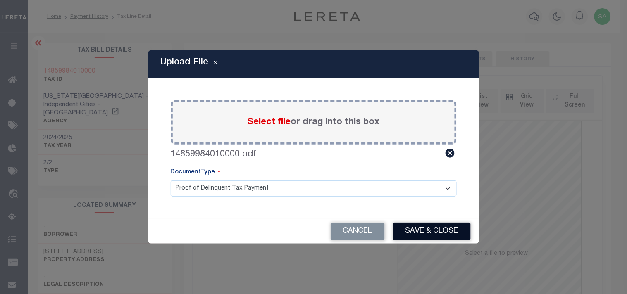
click at [418, 231] on button "Save & Close" at bounding box center [432, 232] width 78 height 18
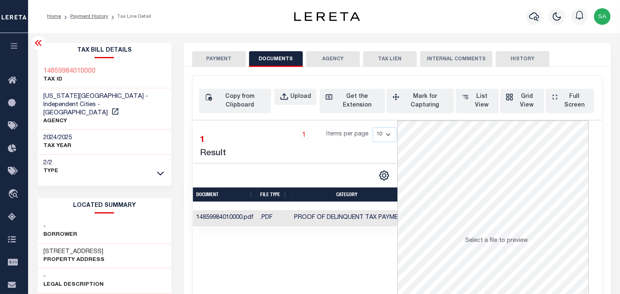
drag, startPoint x: 216, startPoint y: 62, endPoint x: 230, endPoint y: 70, distance: 16.3
click at [216, 62] on button "PAYMENT" at bounding box center [219, 59] width 54 height 16
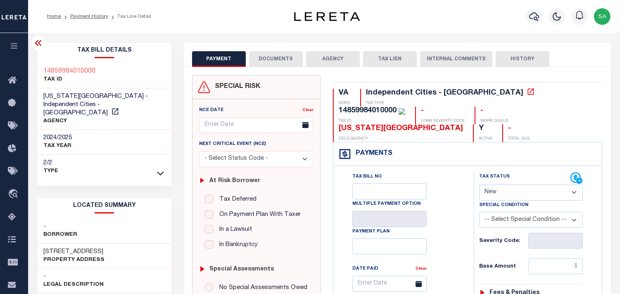
click at [481, 185] on select "- Select Status Code - Open Due/Unpaid Paid Incomplete No Tax Due Internal Refu…" at bounding box center [531, 193] width 104 height 16
select select "PYD"
click at [479, 185] on select "- Select Status Code - Open Due/Unpaid Paid Incomplete No Tax Due Internal Refu…" at bounding box center [531, 193] width 104 height 16
type input "[DATE]"
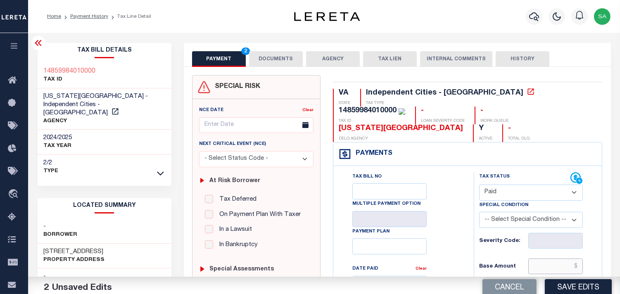
click at [546, 259] on input "text" at bounding box center [555, 267] width 55 height 16
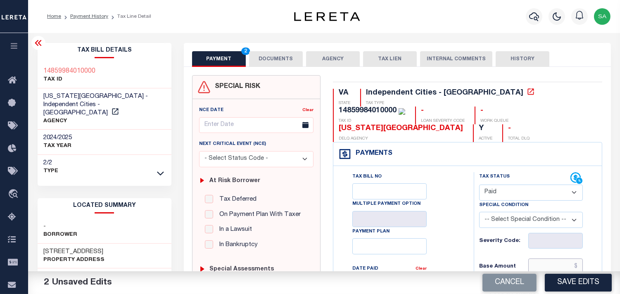
paste input "1,051.97"
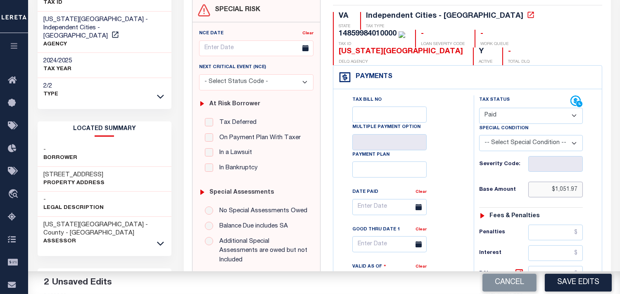
scroll to position [229, 0]
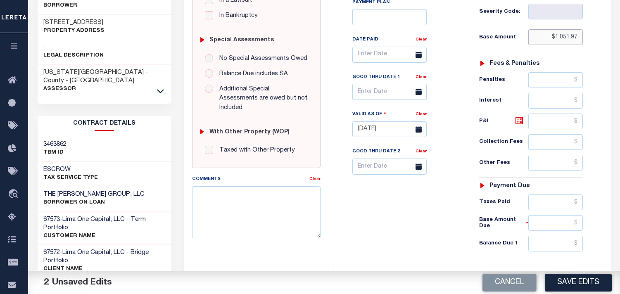
type input "$1,051.97"
drag, startPoint x: 562, startPoint y: 183, endPoint x: 539, endPoint y: 185, distance: 22.8
click at [562, 195] on input "text" at bounding box center [555, 203] width 55 height 16
paste input "1,051.97"
type input "$1,051.97"
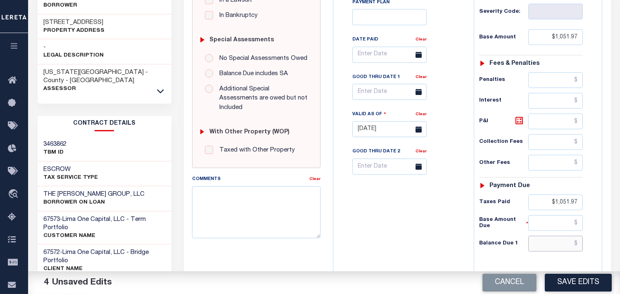
drag, startPoint x: 550, startPoint y: 225, endPoint x: 526, endPoint y: 223, distance: 23.6
click at [550, 236] on input "text" at bounding box center [555, 244] width 55 height 16
type input "$0.00"
click at [450, 223] on div "Tax Bill No Multiple Payment Option Payment Plan Clear" at bounding box center [401, 125] width 132 height 365
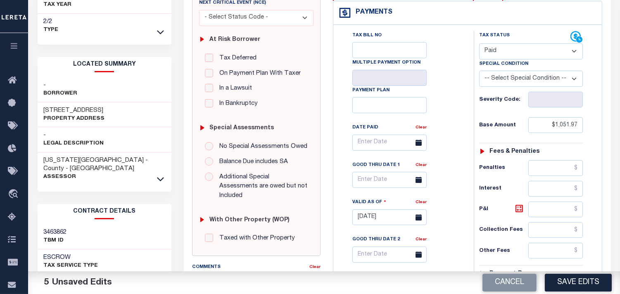
scroll to position [46, 0]
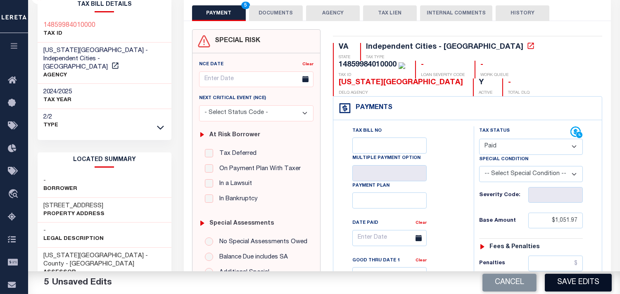
click at [554, 284] on button "Save Edits" at bounding box center [578, 283] width 67 height 18
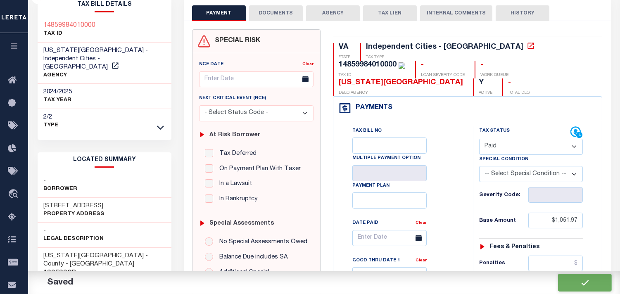
checkbox input "false"
type input "$1,051.97"
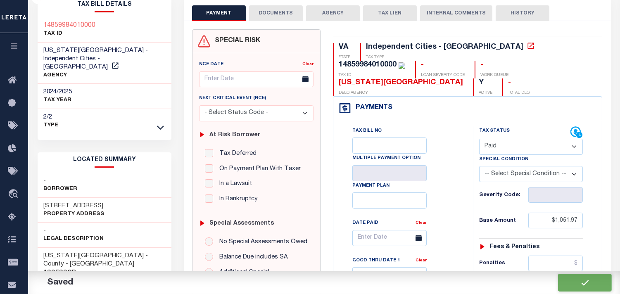
type input "$1,051.97"
type input "$0"
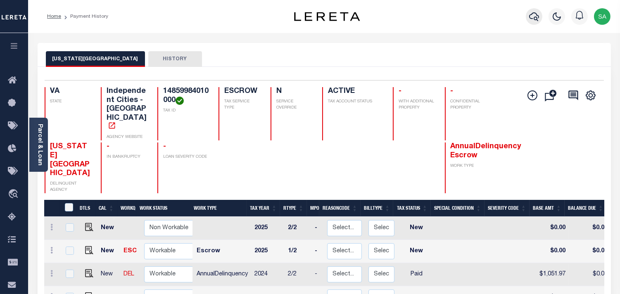
click at [531, 14] on icon "button" at bounding box center [534, 17] width 10 height 10
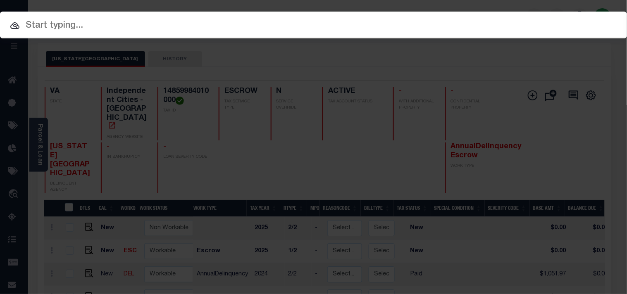
click at [425, 21] on input "text" at bounding box center [313, 26] width 627 height 14
paste input "132050"
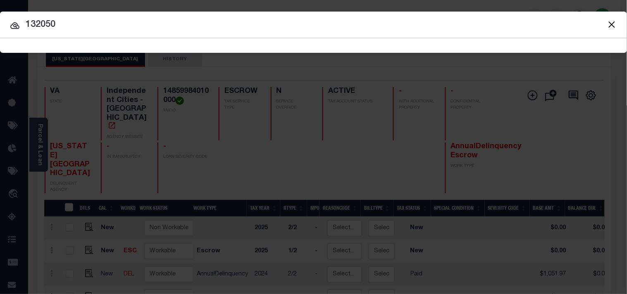
type input "132050"
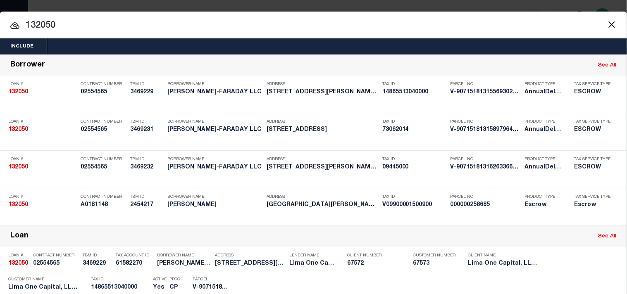
scroll to position [200, 0]
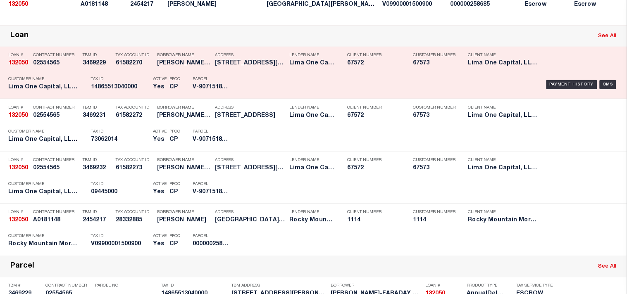
click at [220, 91] on h5 "V-9071518131556930246825" at bounding box center [210, 87] width 37 height 7
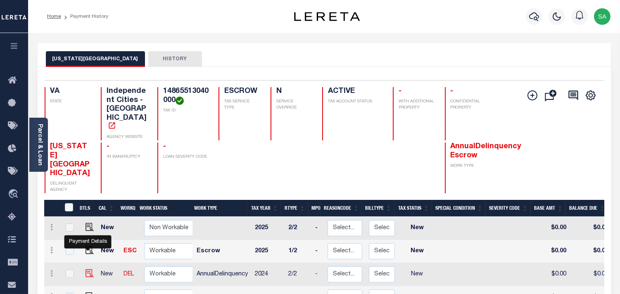
click at [87, 269] on img "" at bounding box center [90, 273] width 8 height 8
checkbox input "true"
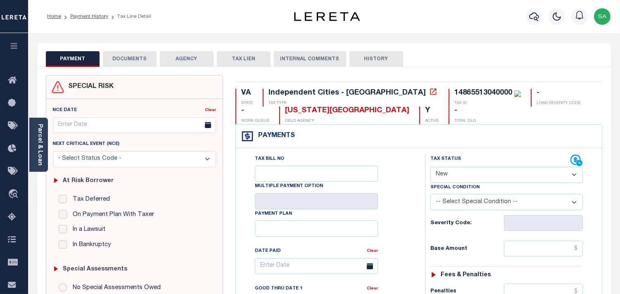
click at [463, 176] on select "- Select Status Code - Open Due/Unpaid Paid Incomplete No Tax Due Internal Refu…" at bounding box center [506, 175] width 152 height 16
select select "PYD"
click at [430, 167] on select "- Select Status Code - Open Due/Unpaid Paid Incomplete No Tax Due Internal Refu…" at bounding box center [506, 175] width 152 height 16
type input "[DATE]"
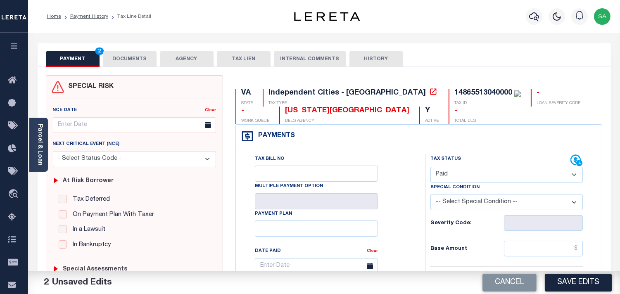
click at [142, 53] on button "DOCUMENTS" at bounding box center [130, 59] width 54 height 16
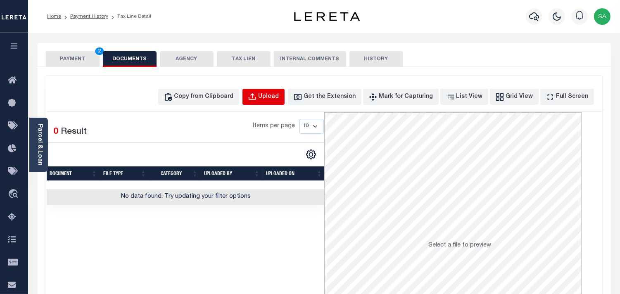
click at [279, 95] on div "Upload" at bounding box center [269, 97] width 21 height 9
select select "POP"
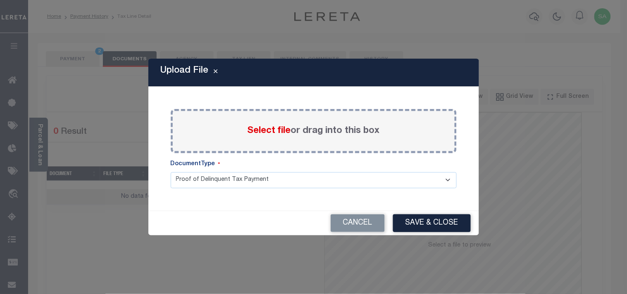
click at [261, 134] on span "Select file" at bounding box center [268, 130] width 43 height 9
click at [0, 0] on input "Select file or drag into this box" at bounding box center [0, 0] width 0 height 0
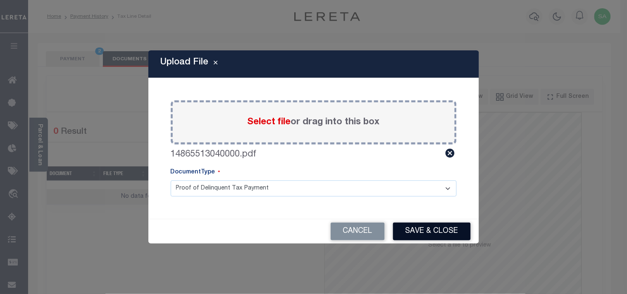
click at [430, 237] on button "Save & Close" at bounding box center [432, 232] width 78 height 18
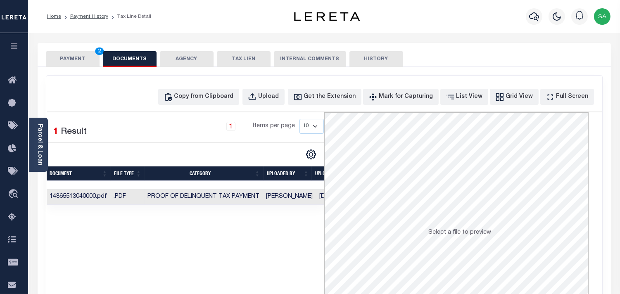
click at [284, 200] on td "Sanaulla Shariff" at bounding box center [289, 197] width 53 height 16
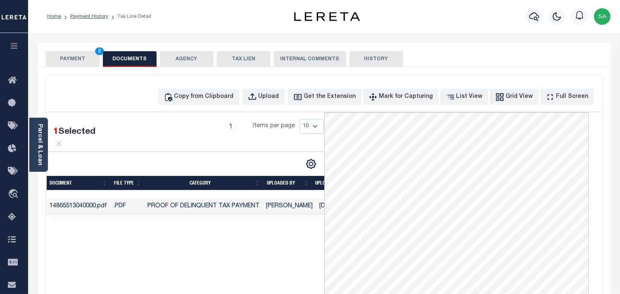
click at [87, 68] on div "SPECIAL RISK NCE Date Clear" at bounding box center [324, 220] width 573 height 307
click at [87, 62] on button "PAYMENT 2" at bounding box center [73, 59] width 54 height 16
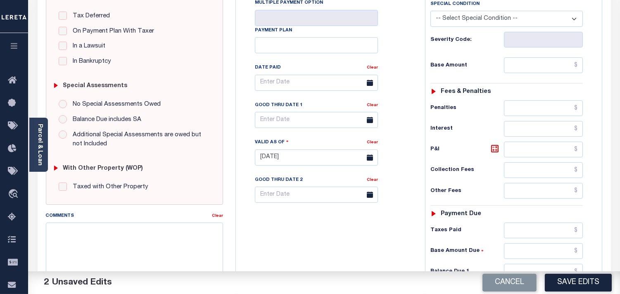
scroll to position [46, 0]
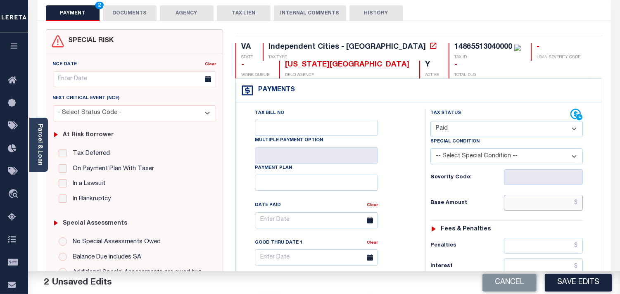
click at [528, 208] on input "text" at bounding box center [543, 203] width 79 height 16
paste input "1,095.62"
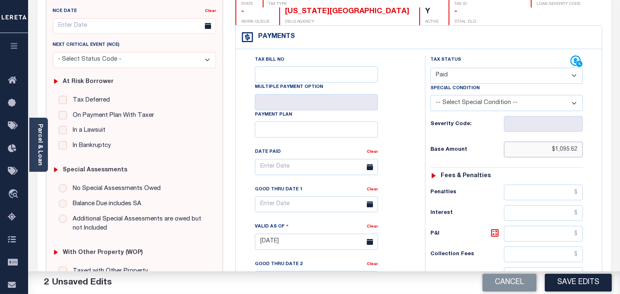
scroll to position [229, 0]
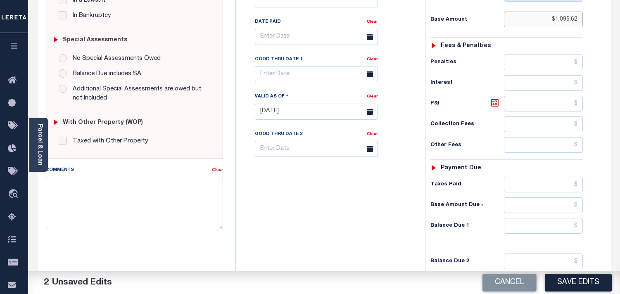
type input "$1,095.62"
click at [534, 178] on div "Tax Status Status - Select Status Code -" at bounding box center [509, 107] width 169 height 365
drag, startPoint x: 535, startPoint y: 183, endPoint x: 490, endPoint y: 202, distance: 48.7
click at [535, 183] on input "text" at bounding box center [543, 185] width 79 height 16
paste input "1,095.62"
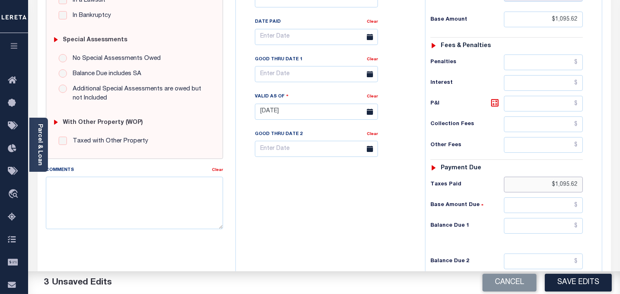
type input "$1,095.62"
click at [566, 232] on input "text" at bounding box center [543, 226] width 79 height 16
type input "$0.00"
click at [392, 221] on div "Tax Bill No Multiple Payment Option Payment Plan Clear" at bounding box center [328, 107] width 181 height 365
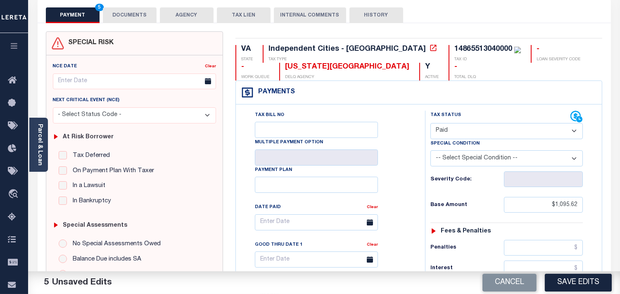
scroll to position [0, 0]
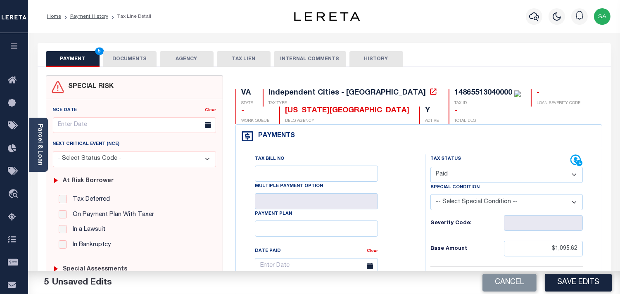
click at [136, 61] on button "DOCUMENTS" at bounding box center [130, 59] width 54 height 16
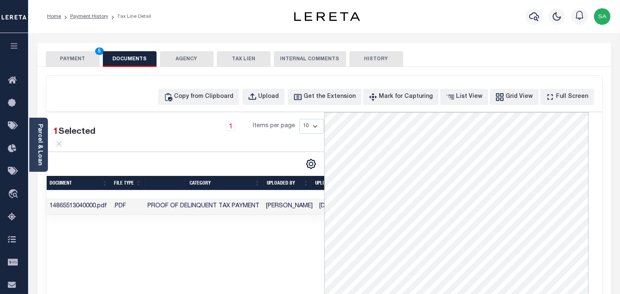
click at [69, 52] on button "PAYMENT 5" at bounding box center [73, 59] width 54 height 16
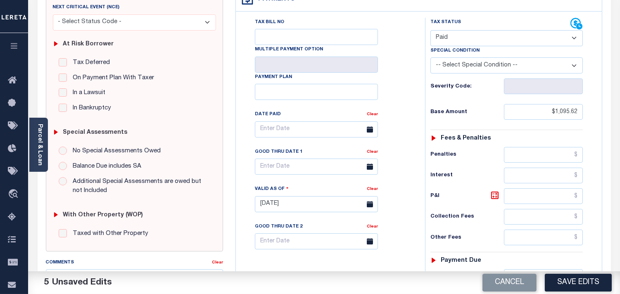
scroll to position [138, 0]
click at [577, 271] on div "Cancel Save Edits" at bounding box center [472, 282] width 296 height 23
click at [576, 283] on button "Save Edits" at bounding box center [578, 283] width 67 height 18
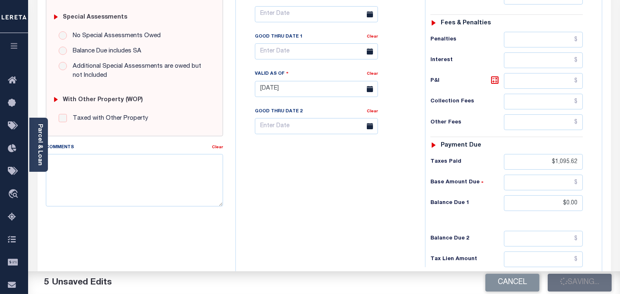
scroll to position [321, 0]
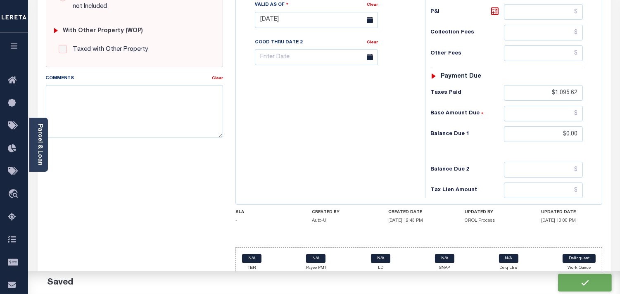
checkbox input "false"
type input "$1,095.62"
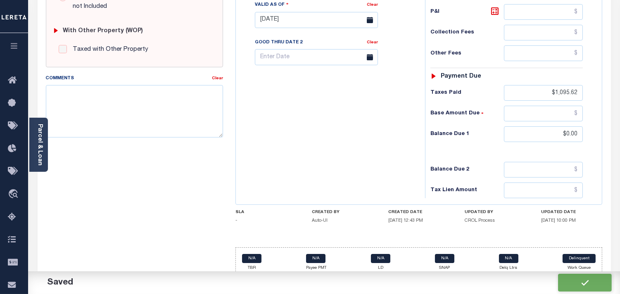
type input "$1,095.62"
type input "$0"
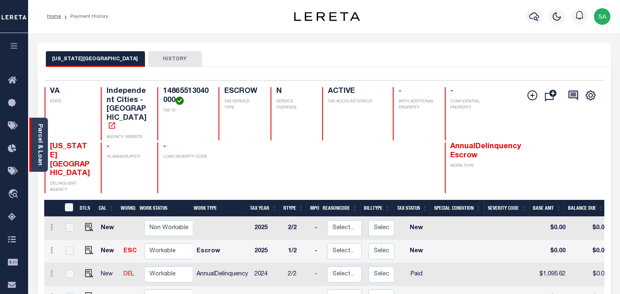
click at [35, 145] on div "Parcel & Loan" at bounding box center [38, 145] width 19 height 54
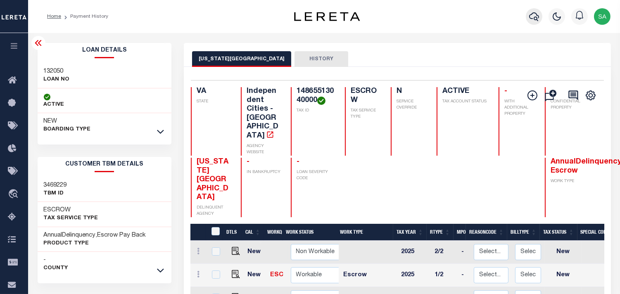
click at [530, 17] on icon "button" at bounding box center [534, 16] width 10 height 9
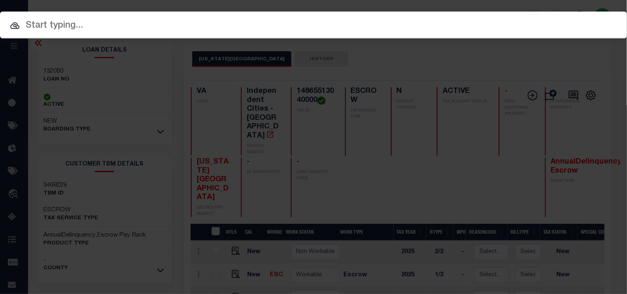
click at [393, 28] on input "text" at bounding box center [313, 26] width 627 height 14
paste input "118536"
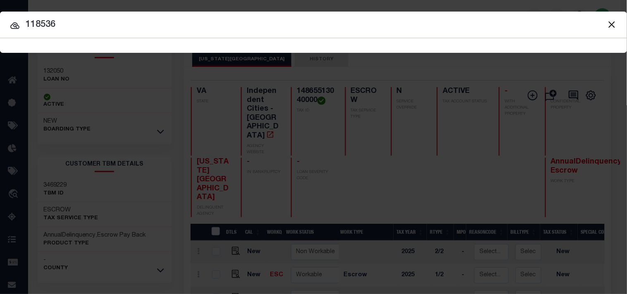
type input "118536"
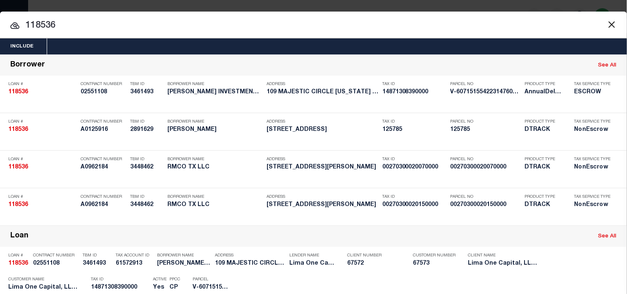
scroll to position [200, 0]
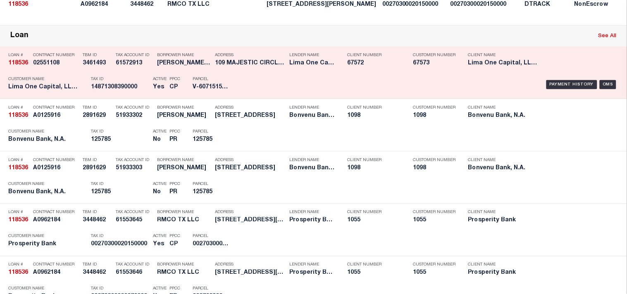
click at [142, 82] on p "Tax ID" at bounding box center [120, 79] width 58 height 5
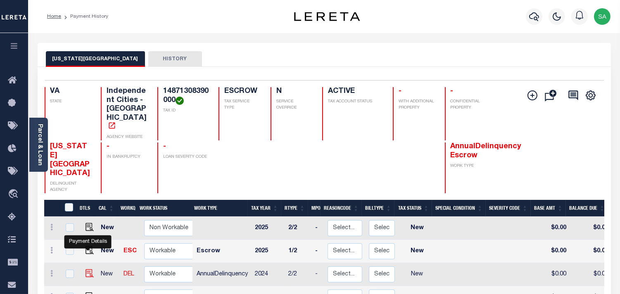
click at [88, 269] on img "" at bounding box center [90, 273] width 8 height 8
checkbox input "true"
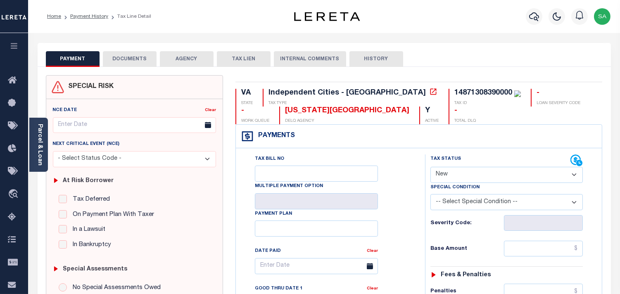
click at [465, 179] on select "- Select Status Code - Open Due/Unpaid Paid Incomplete No Tax Due Internal Refu…" at bounding box center [506, 175] width 152 height 16
select select "PYD"
click at [430, 167] on select "- Select Status Code - Open Due/Unpaid Paid Incomplete No Tax Due Internal Refu…" at bounding box center [506, 175] width 152 height 16
type input "[DATE]"
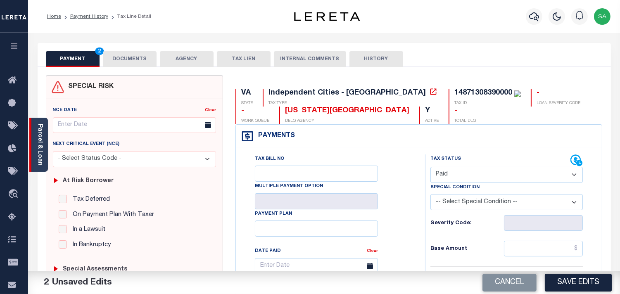
click at [38, 154] on link "Parcel & Loan" at bounding box center [40, 145] width 6 height 42
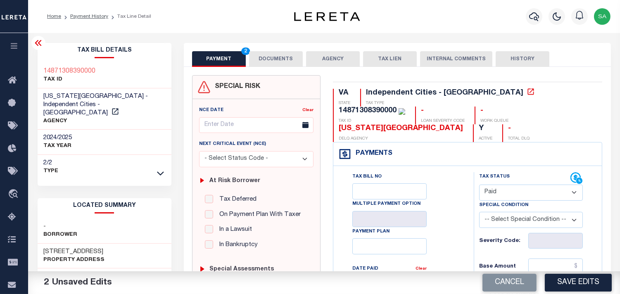
click at [281, 59] on button "DOCUMENTS" at bounding box center [276, 59] width 54 height 16
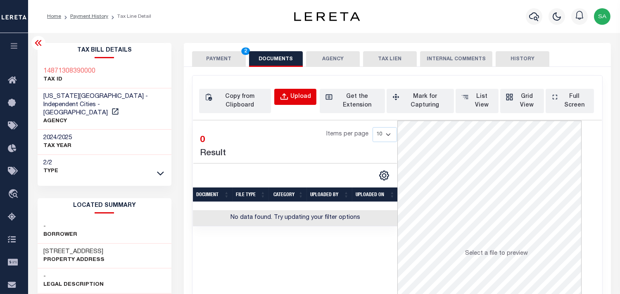
click at [302, 100] on div "Upload" at bounding box center [300, 97] width 21 height 9
select select "POP"
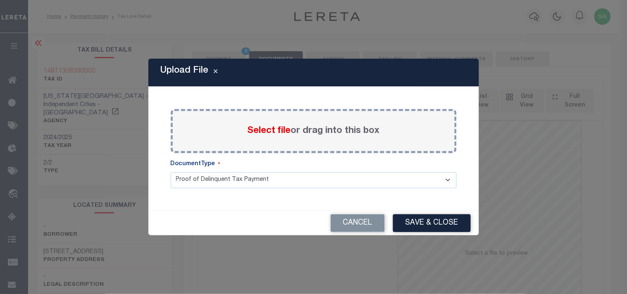
click at [279, 133] on span "Select file" at bounding box center [268, 130] width 43 height 9
click at [0, 0] on input "Select file or drag into this box" at bounding box center [0, 0] width 0 height 0
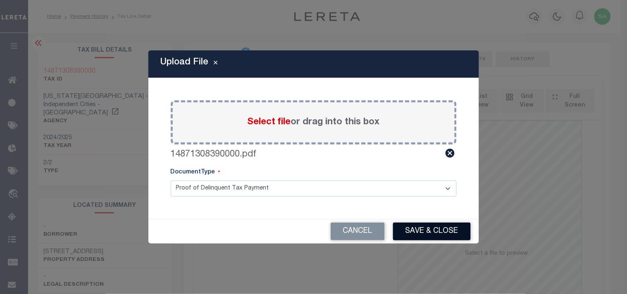
click at [426, 233] on button "Save & Close" at bounding box center [432, 232] width 78 height 18
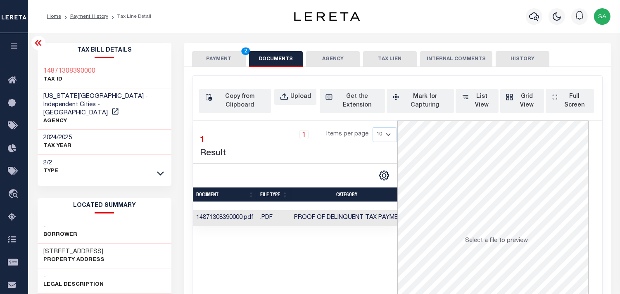
click at [207, 62] on button "PAYMENT 2" at bounding box center [219, 59] width 54 height 16
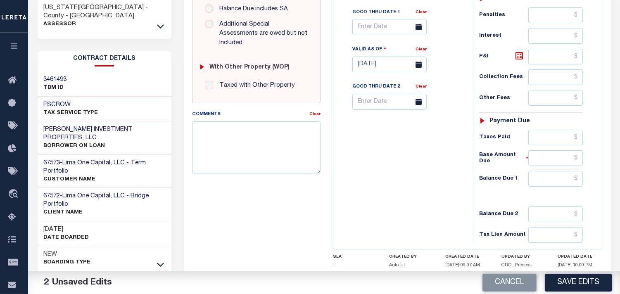
scroll to position [321, 0]
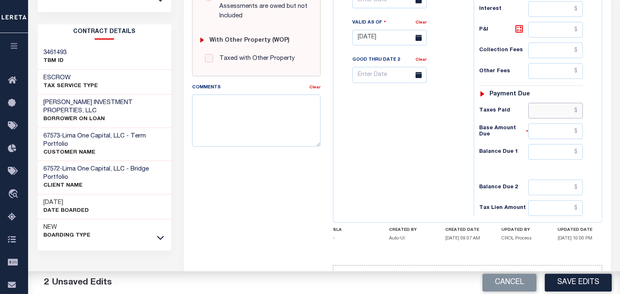
click at [554, 103] on input "text" at bounding box center [555, 111] width 55 height 16
paste input "1,038.87"
type input "$1,038.87"
click at [565, 144] on input "text" at bounding box center [555, 152] width 55 height 16
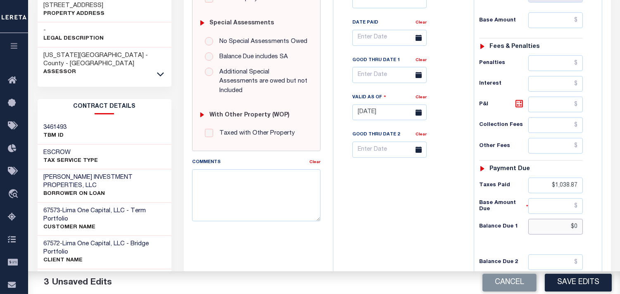
scroll to position [138, 0]
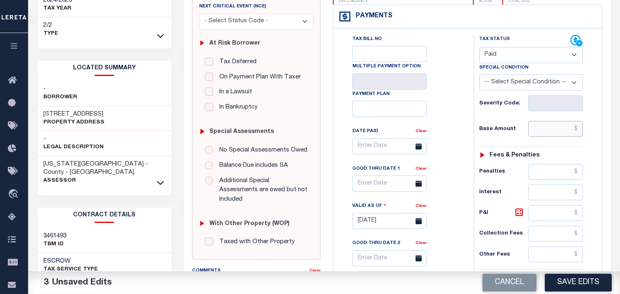
type input "$0.00"
click at [554, 121] on input "text" at bounding box center [555, 129] width 55 height 16
paste input "1,038.87"
type input "$1,038.87"
click at [454, 119] on div "Tax Bill No Multiple Payment Option Payment Plan Clear" at bounding box center [402, 151] width 120 height 232
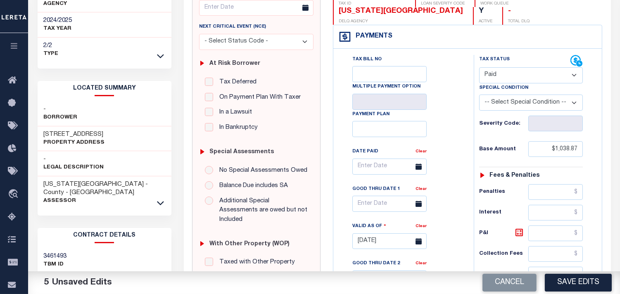
scroll to position [92, 0]
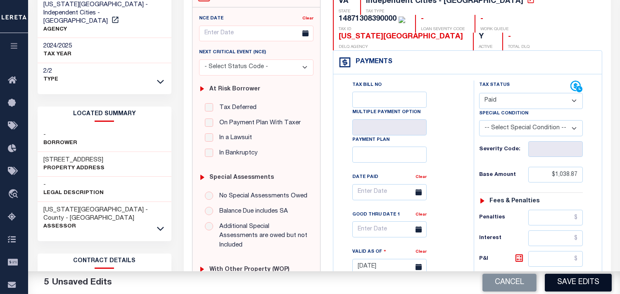
click at [565, 283] on button "Save Edits" at bounding box center [578, 283] width 67 height 18
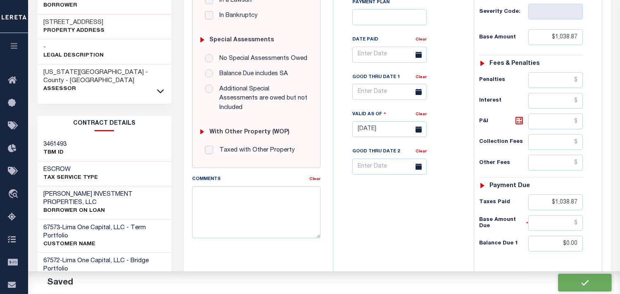
checkbox input "false"
type input "$1,038.87"
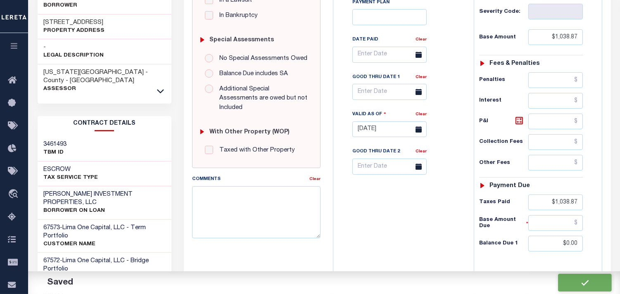
type input "$1,038.87"
type input "$0"
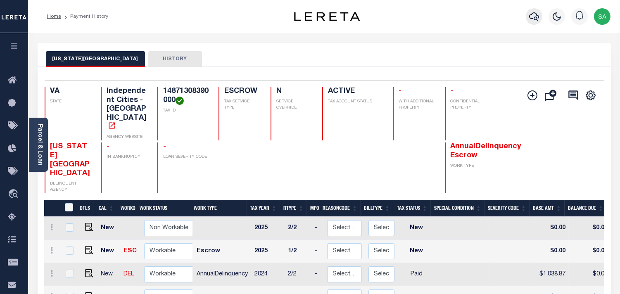
click at [534, 17] on icon "button" at bounding box center [534, 17] width 10 height 10
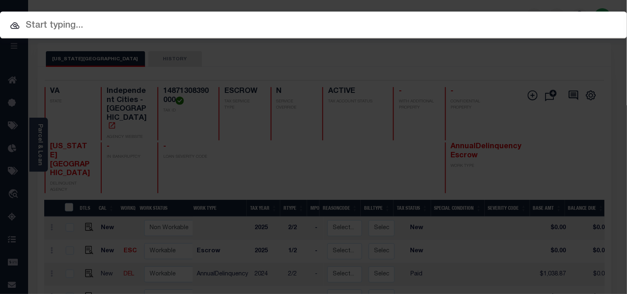
click at [502, 21] on input "text" at bounding box center [313, 26] width 627 height 14
paste input "122266"
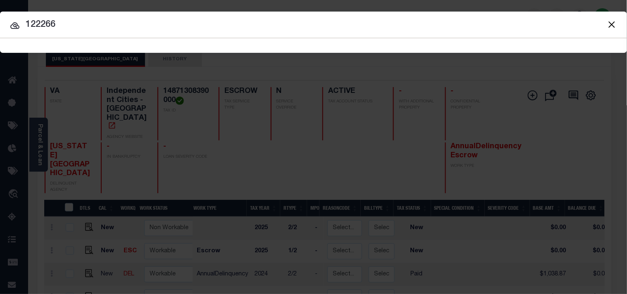
type input "122266"
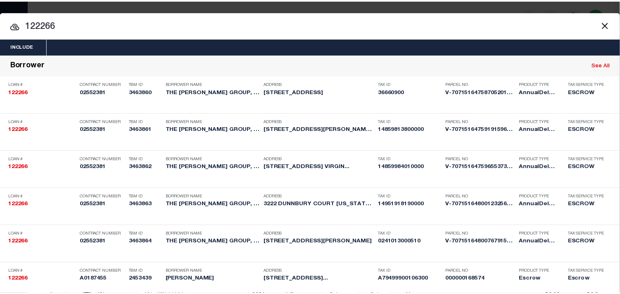
scroll to position [463, 0]
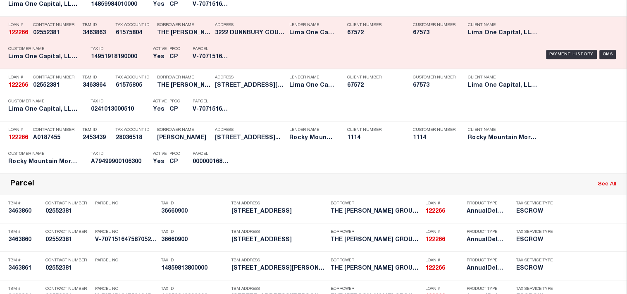
click at [226, 43] on div "Address 3222 DUNNBURY COURT VIRGINIA BE..." at bounding box center [250, 31] width 70 height 24
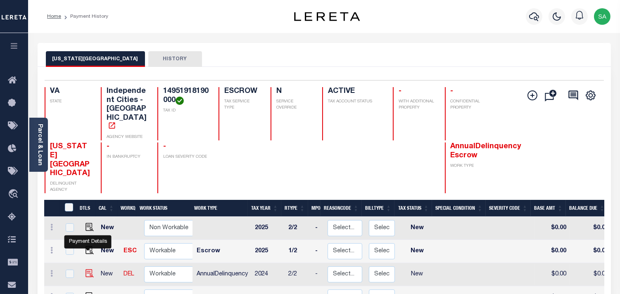
click at [88, 269] on img "" at bounding box center [90, 273] width 8 height 8
checkbox input "true"
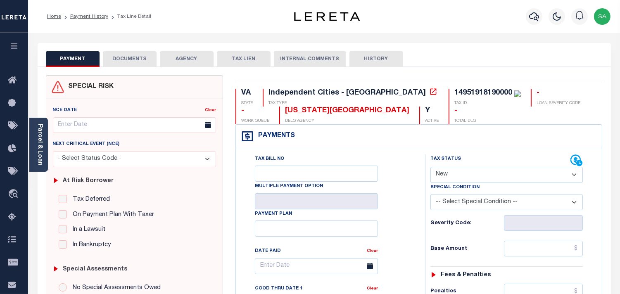
drag, startPoint x: 458, startPoint y: 176, endPoint x: 457, endPoint y: 182, distance: 6.7
click at [458, 176] on select "- Select Status Code - Open Due/Unpaid Paid Incomplete No Tax Due Internal Refu…" at bounding box center [506, 175] width 152 height 16
drag, startPoint x: 448, startPoint y: 221, endPoint x: 453, endPoint y: 188, distance: 33.4
click at [448, 221] on h6 "Severity Code:" at bounding box center [467, 223] width 74 height 7
click at [456, 176] on select "- Select Status Code - Open Due/Unpaid Paid Incomplete No Tax Due Internal Refu…" at bounding box center [506, 175] width 152 height 16
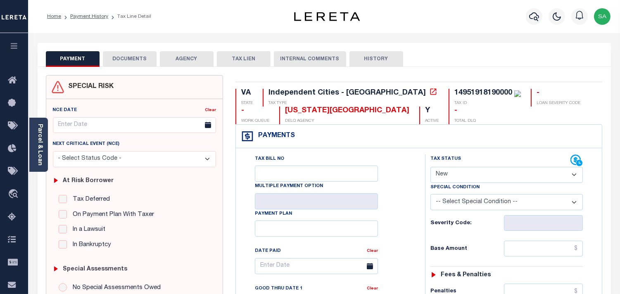
select select "PYD"
click at [430, 167] on select "- Select Status Code - Open Due/Unpaid Paid Incomplete No Tax Due Internal Refu…" at bounding box center [506, 175] width 152 height 16
type input "[DATE]"
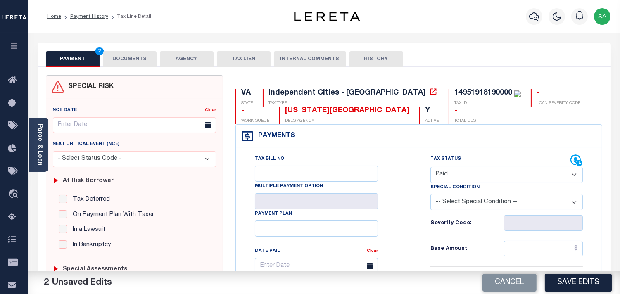
drag, startPoint x: 37, startPoint y: 159, endPoint x: 52, endPoint y: 153, distance: 15.7
click at [37, 159] on link "Parcel & Loan" at bounding box center [40, 145] width 6 height 42
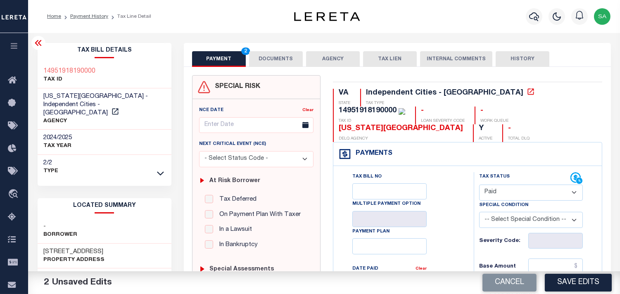
click at [275, 64] on button "DOCUMENTS" at bounding box center [276, 59] width 54 height 16
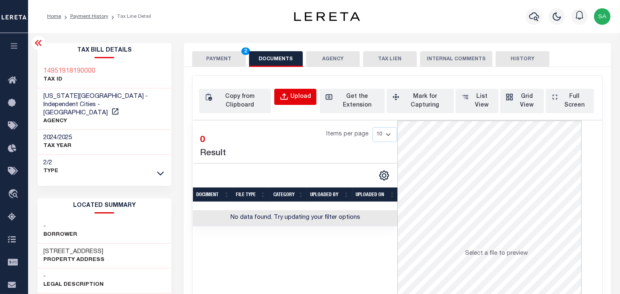
click at [303, 96] on div "Upload" at bounding box center [300, 97] width 21 height 9
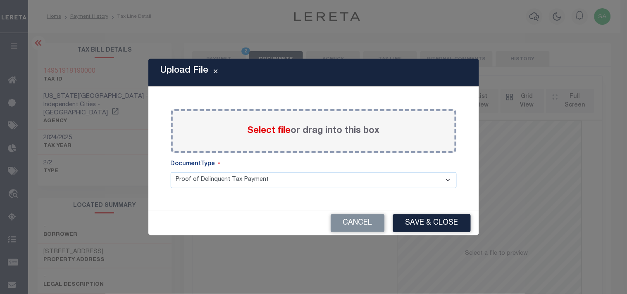
click at [277, 131] on span "Select file" at bounding box center [268, 130] width 43 height 9
click at [0, 0] on input "Select file or drag into this box" at bounding box center [0, 0] width 0 height 0
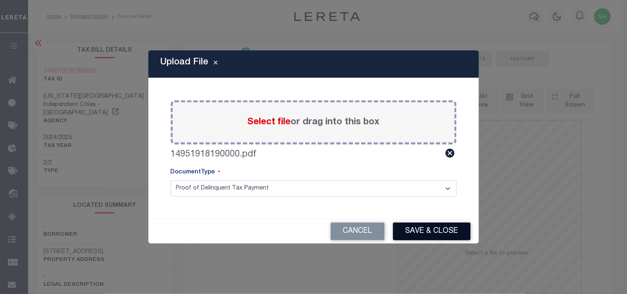
click at [423, 228] on button "Save & Close" at bounding box center [432, 232] width 78 height 18
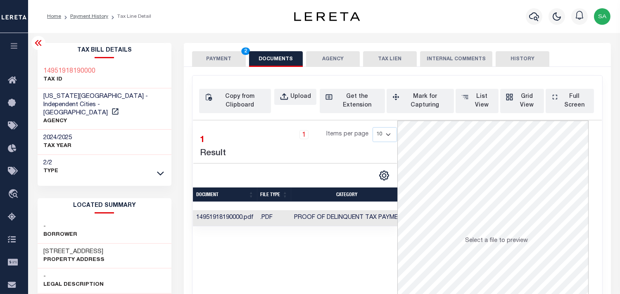
click at [215, 61] on button "PAYMENT 2" at bounding box center [219, 59] width 54 height 16
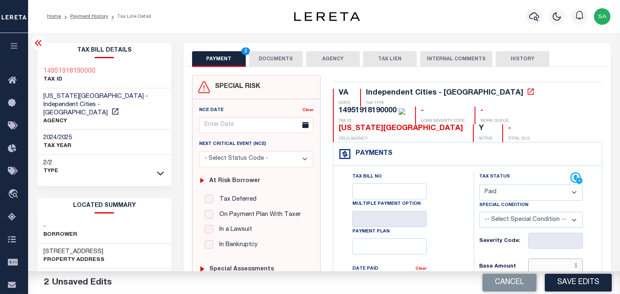
drag, startPoint x: 556, startPoint y: 255, endPoint x: 531, endPoint y: 245, distance: 27.5
click at [556, 259] on input "text" at bounding box center [555, 267] width 55 height 16
paste input "901.62"
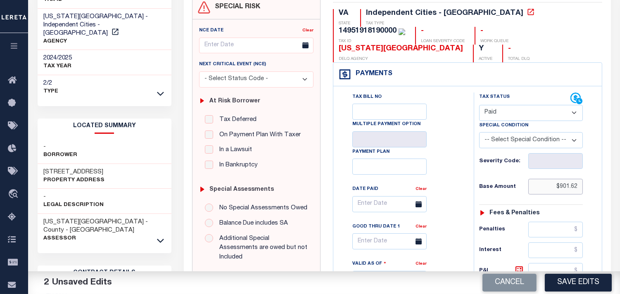
scroll to position [183, 0]
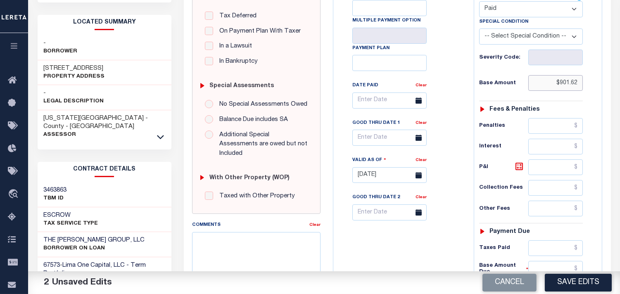
type input "$901.62"
click at [547, 223] on div "Tax Status Status - Select Status Code -" at bounding box center [534, 171] width 120 height 365
click at [543, 240] on input "text" at bounding box center [555, 248] width 55 height 16
paste input "901.62"
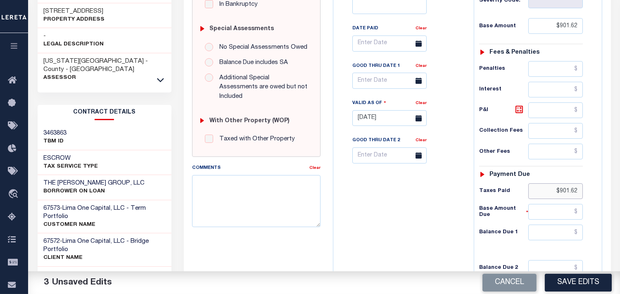
scroll to position [330, 0]
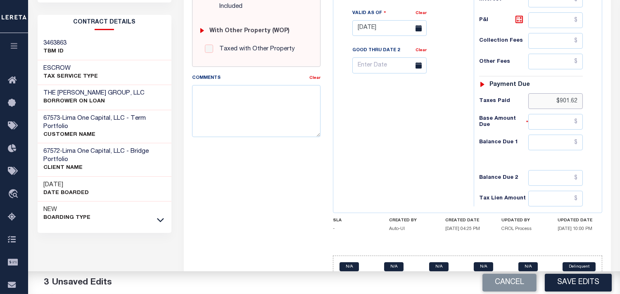
type input "$901.62"
click at [570, 137] on div "Tax Status Status - Select Status Code -" at bounding box center [534, 24] width 120 height 365
drag, startPoint x: 569, startPoint y: 128, endPoint x: 562, endPoint y: 129, distance: 7.1
click at [569, 135] on input "text" at bounding box center [555, 143] width 55 height 16
type input "$0.00"
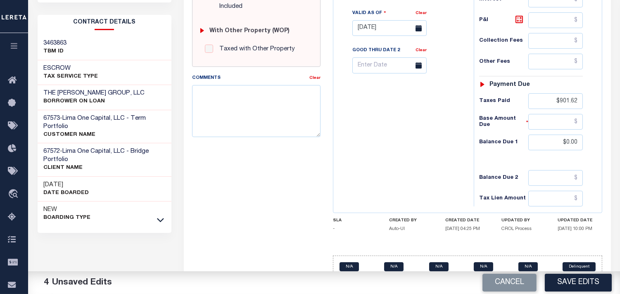
click at [406, 131] on div "Tax Bill No Multiple Payment Option Payment Plan Clear" at bounding box center [401, 24] width 132 height 365
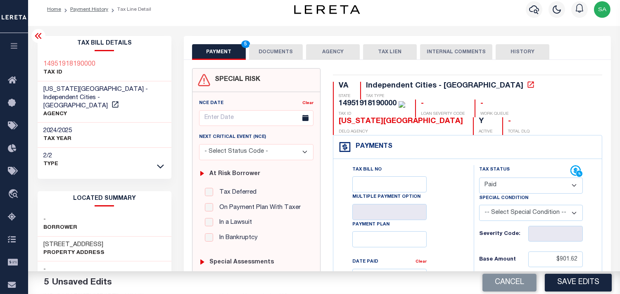
scroll to position [0, 0]
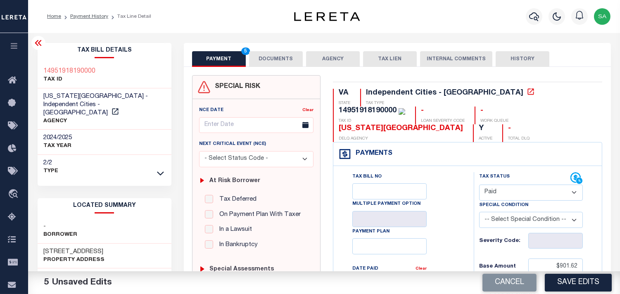
click at [261, 56] on button "DOCUMENTS" at bounding box center [276, 59] width 54 height 16
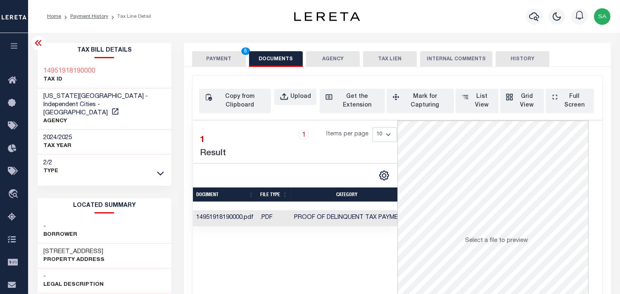
click at [226, 58] on button "PAYMENT 5" at bounding box center [219, 59] width 54 height 16
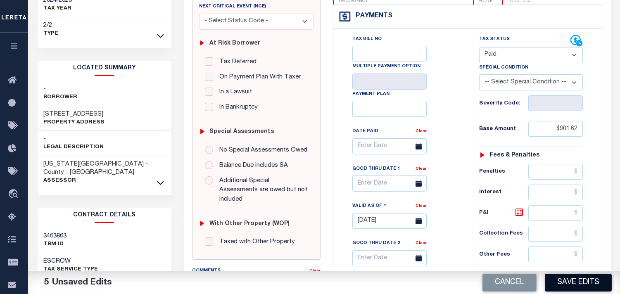
click at [588, 280] on button "Save Edits" at bounding box center [578, 283] width 67 height 18
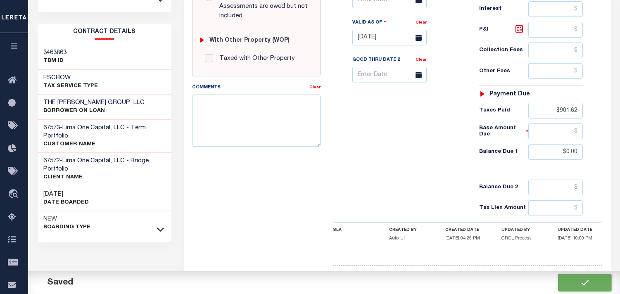
checkbox input "false"
type input "$901.62"
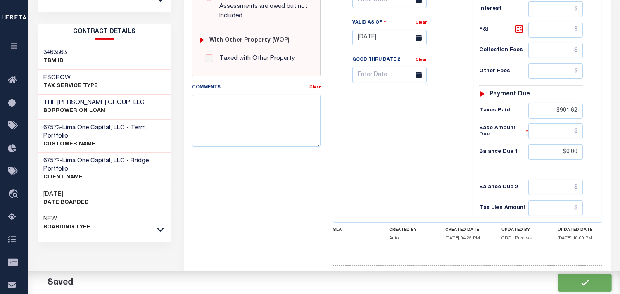
type input "$901.62"
type input "$0"
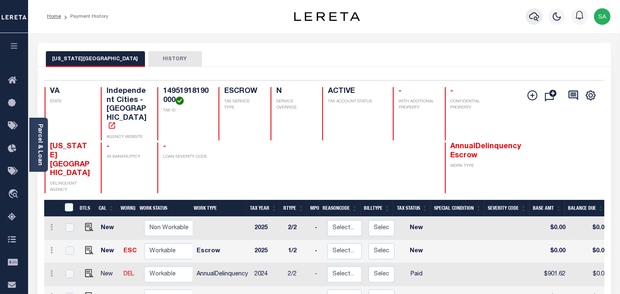
click at [532, 13] on icon "button" at bounding box center [534, 17] width 10 height 10
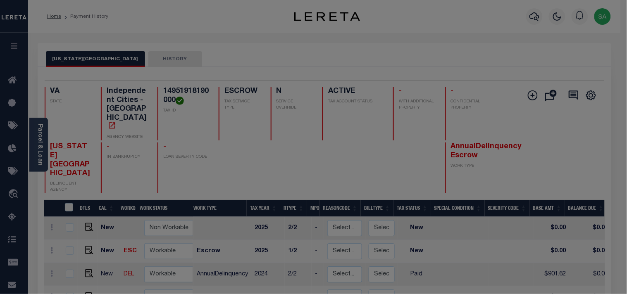
click at [0, 0] on input "text" at bounding box center [0, 0] width 0 height 0
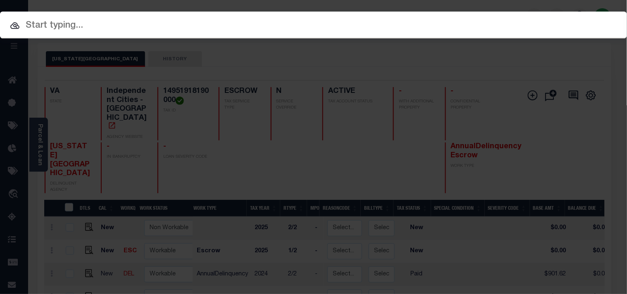
paste input "993270063"
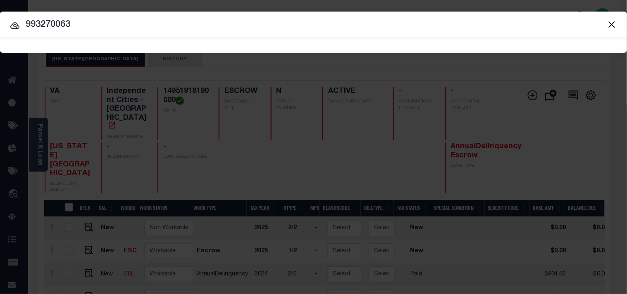
type input "993270063"
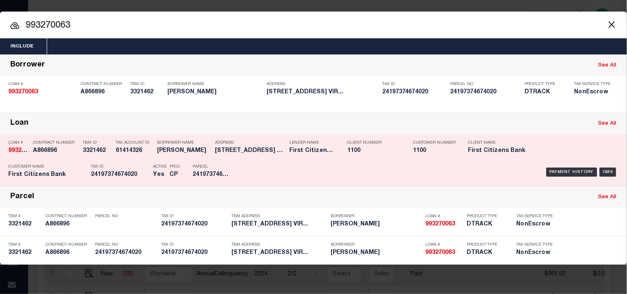
click at [180, 166] on p "PPCC" at bounding box center [174, 166] width 11 height 5
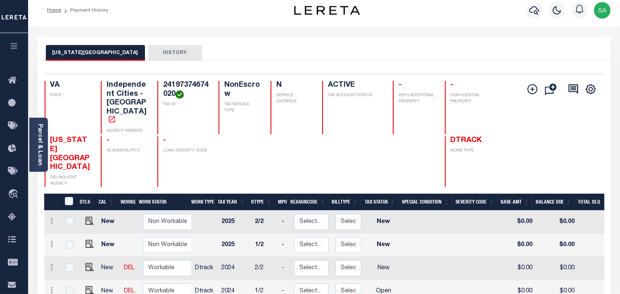
scroll to position [46, 0]
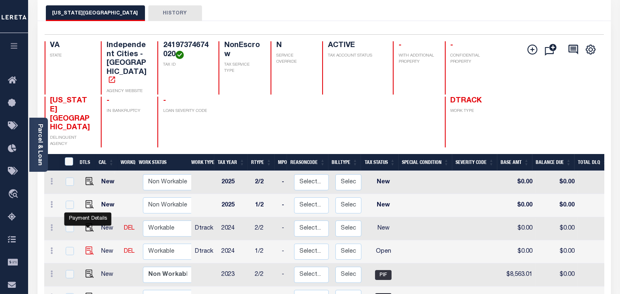
click at [87, 247] on img "" at bounding box center [90, 251] width 8 height 8
checkbox input "true"
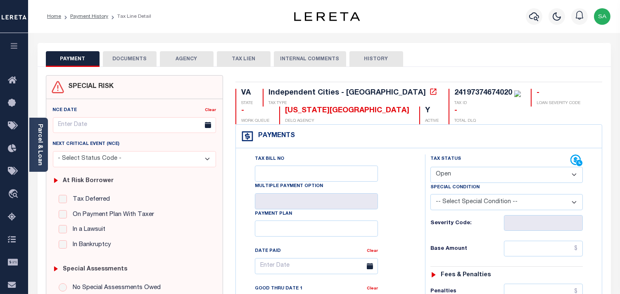
drag, startPoint x: 464, startPoint y: 172, endPoint x: 461, endPoint y: 180, distance: 8.4
click at [464, 172] on select "- Select Status Code - Open Due/Unpaid Paid Incomplete No Tax Due Internal Refu…" at bounding box center [506, 175] width 152 height 16
select select "PYD"
click at [430, 167] on select "- Select Status Code - Open Due/Unpaid Paid Incomplete No Tax Due Internal Refu…" at bounding box center [506, 175] width 152 height 16
type input "[DATE]"
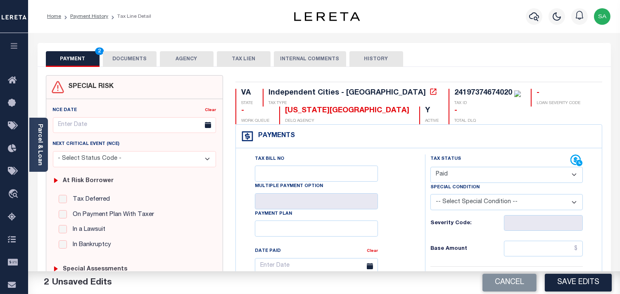
click at [130, 59] on button "DOCUMENTS" at bounding box center [130, 59] width 54 height 16
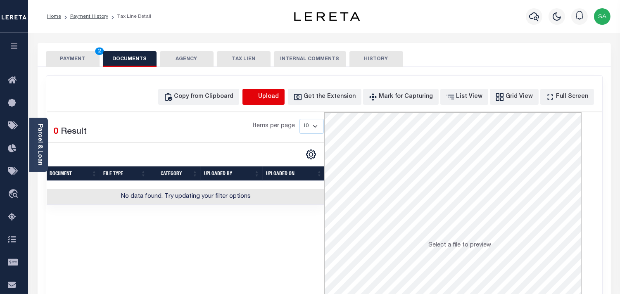
click at [257, 97] on icon "button" at bounding box center [252, 97] width 9 height 9
select select "POP"
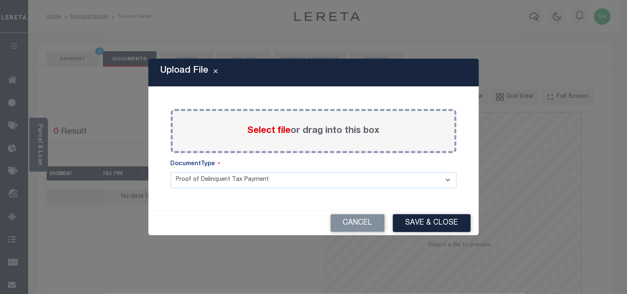
click at [270, 133] on span "Select file" at bounding box center [268, 130] width 43 height 9
click at [0, 0] on input "Select file or drag into this box" at bounding box center [0, 0] width 0 height 0
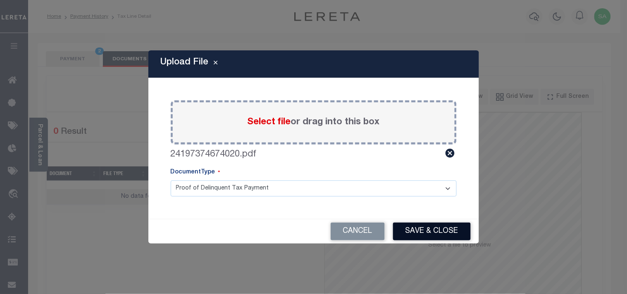
click at [428, 226] on button "Save & Close" at bounding box center [432, 232] width 78 height 18
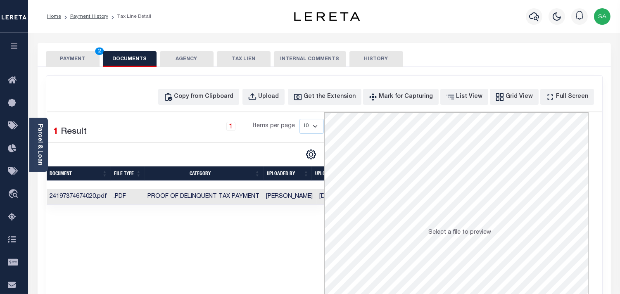
click at [83, 52] on button "PAYMENT 2" at bounding box center [73, 59] width 54 height 16
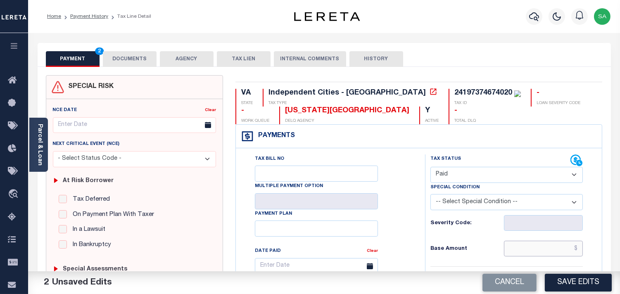
drag, startPoint x: 533, startPoint y: 248, endPoint x: 507, endPoint y: 241, distance: 26.7
click at [533, 248] on input "text" at bounding box center [543, 249] width 79 height 16
paste input "10,625.87"
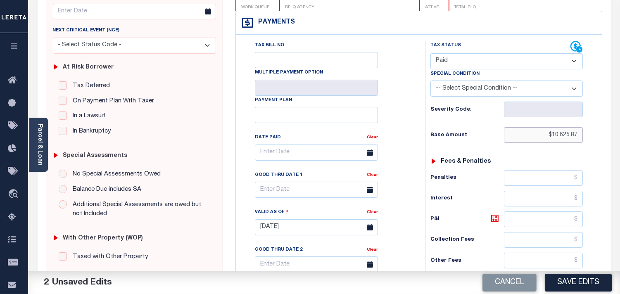
scroll to position [183, 0]
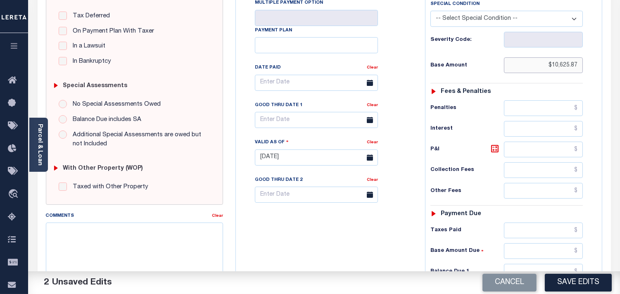
type input "$10,625.87"
click at [550, 221] on div "Tax Status Status - Select Status Code -" at bounding box center [509, 153] width 169 height 365
click at [549, 226] on input "text" at bounding box center [543, 231] width 79 height 16
paste input "10,625.87"
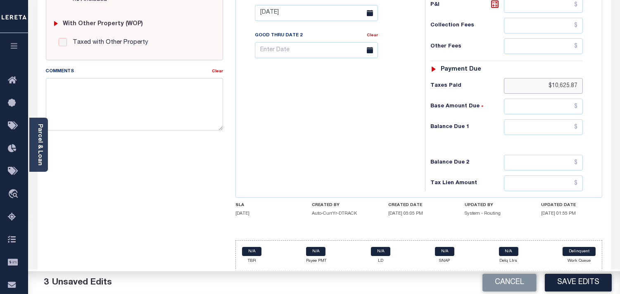
scroll to position [330, 0]
type input "$10,625.87"
click at [571, 133] on input "text" at bounding box center [543, 127] width 79 height 16
type input "$0.00"
click at [369, 116] on div "Tax Bill No Multiple Payment Option Payment Plan Clear" at bounding box center [328, 9] width 181 height 365
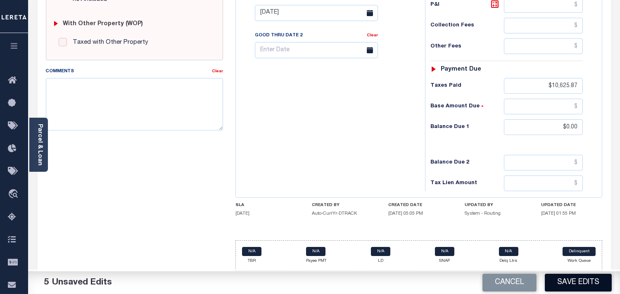
click at [595, 288] on button "Save Edits" at bounding box center [578, 283] width 67 height 18
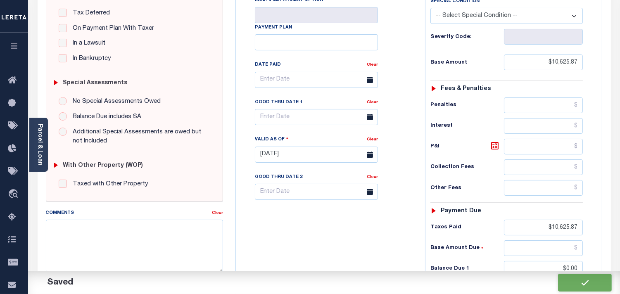
scroll to position [145, 0]
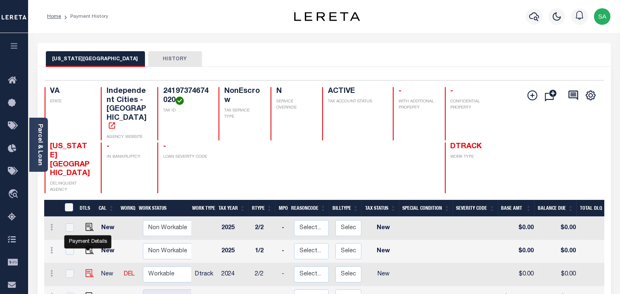
click at [86, 269] on img "" at bounding box center [90, 273] width 8 height 8
checkbox input "true"
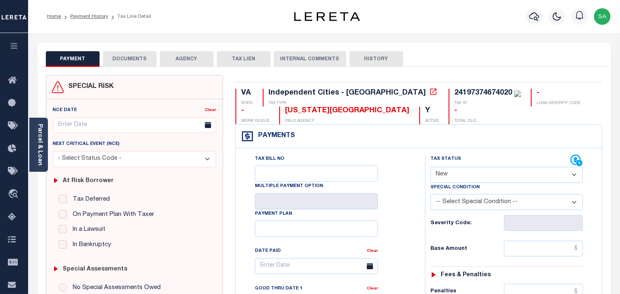
click at [447, 171] on select "- Select Status Code - Open Due/Unpaid Paid Incomplete No Tax Due Internal Refu…" at bounding box center [506, 175] width 152 height 16
select select "PYD"
click at [430, 167] on select "- Select Status Code - Open Due/Unpaid Paid Incomplete No Tax Due Internal Refu…" at bounding box center [506, 175] width 152 height 16
type input "[DATE]"
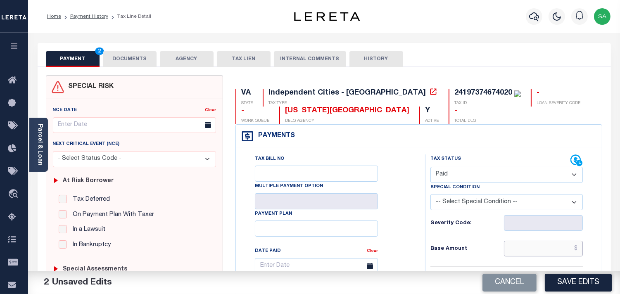
click at [547, 250] on input "text" at bounding box center [543, 249] width 79 height 16
paste input "10,625.87"
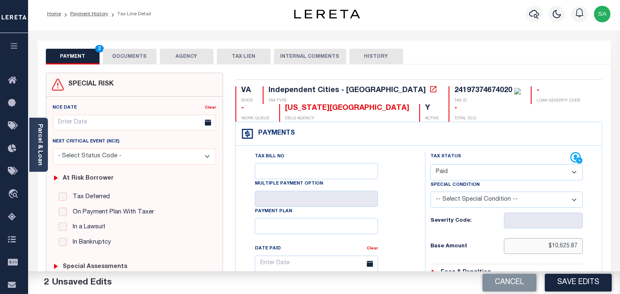
scroll to position [275, 0]
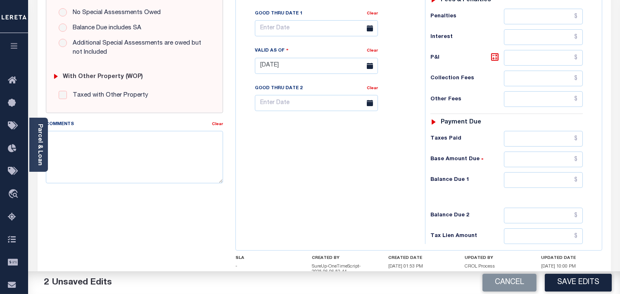
type input "$10,625.87"
click at [543, 131] on div "Tax Status Status - Select Status Code -" at bounding box center [509, 61] width 169 height 365
drag, startPoint x: 542, startPoint y: 140, endPoint x: 528, endPoint y: 140, distance: 14.1
click at [541, 140] on input "text" at bounding box center [543, 139] width 79 height 16
paste input "10,625.87"
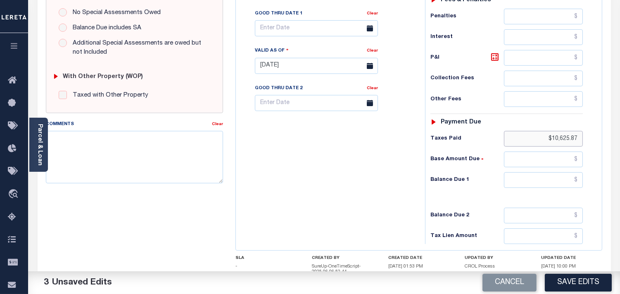
type input "$10,625.87"
click at [560, 183] on input "text" at bounding box center [543, 180] width 79 height 16
type input "$0.00"
drag, startPoint x: 416, startPoint y: 186, endPoint x: 405, endPoint y: 186, distance: 11.2
click at [416, 186] on div "Tax Bill No Multiple Payment Option Payment Plan Clear" at bounding box center [328, 61] width 181 height 365
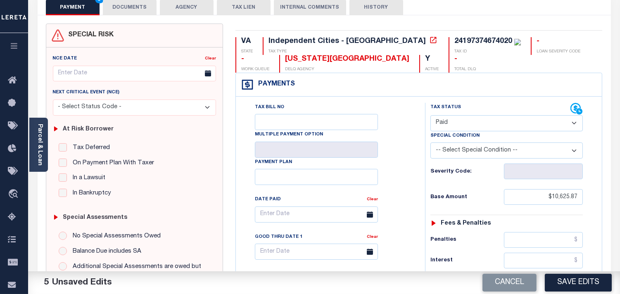
scroll to position [46, 0]
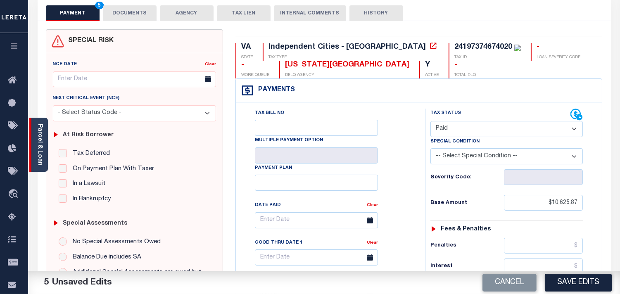
click at [36, 126] on div "Parcel & Loan" at bounding box center [38, 145] width 19 height 54
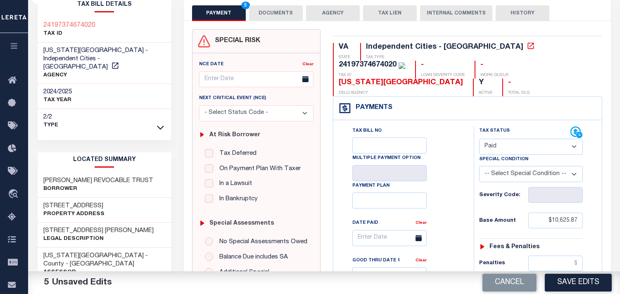
click at [270, 9] on button "DOCUMENTS" at bounding box center [276, 13] width 54 height 16
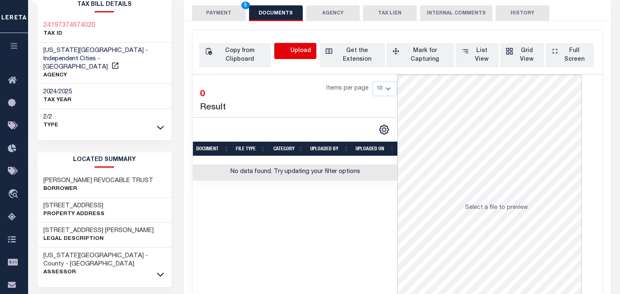
click at [284, 47] on icon "button" at bounding box center [284, 51] width 9 height 9
select select "POP"
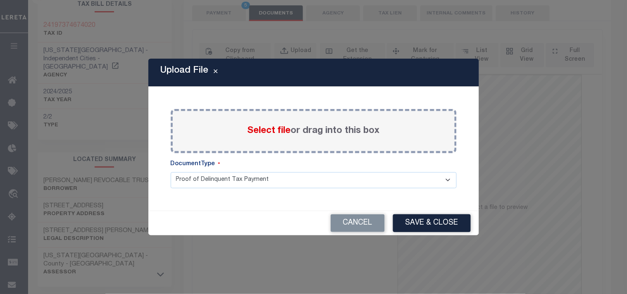
click at [260, 126] on span "Select file" at bounding box center [268, 130] width 43 height 9
click at [0, 0] on input "Select file or drag into this box" at bounding box center [0, 0] width 0 height 0
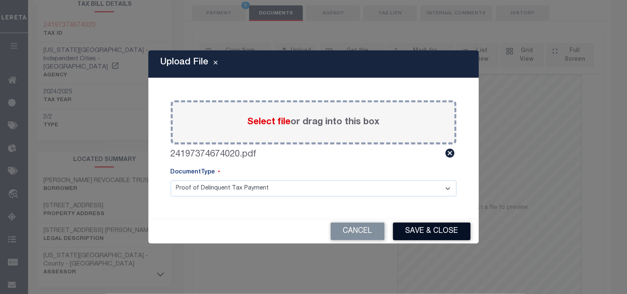
click at [435, 236] on button "Save & Close" at bounding box center [432, 232] width 78 height 18
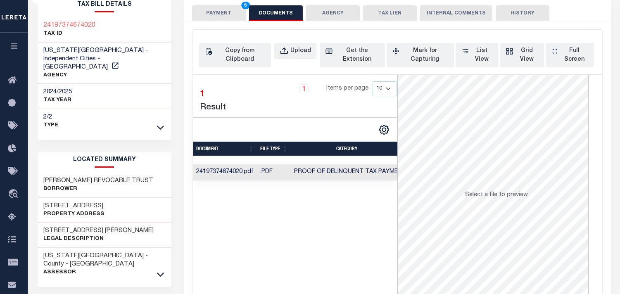
click at [226, 13] on button "PAYMENT 5" at bounding box center [219, 13] width 54 height 16
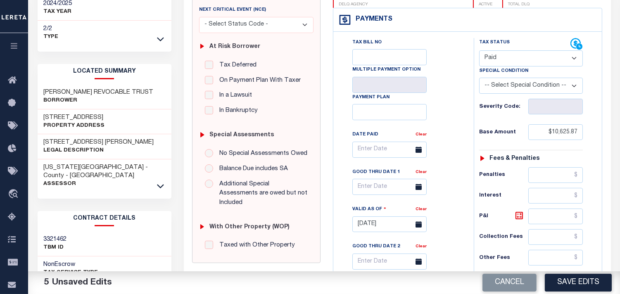
scroll to position [183, 0]
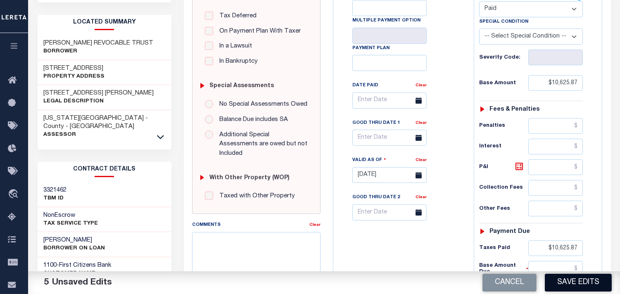
click at [571, 280] on button "Save Edits" at bounding box center [578, 283] width 67 height 18
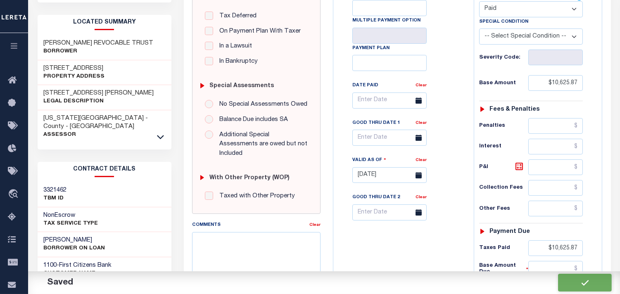
checkbox input "false"
type input "$10,625.87"
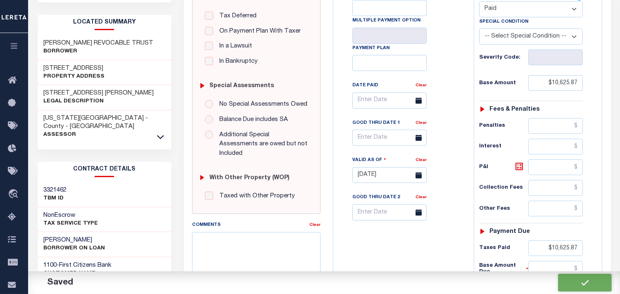
type input "$10,625.87"
type input "$0"
